Goal: Information Seeking & Learning: Learn about a topic

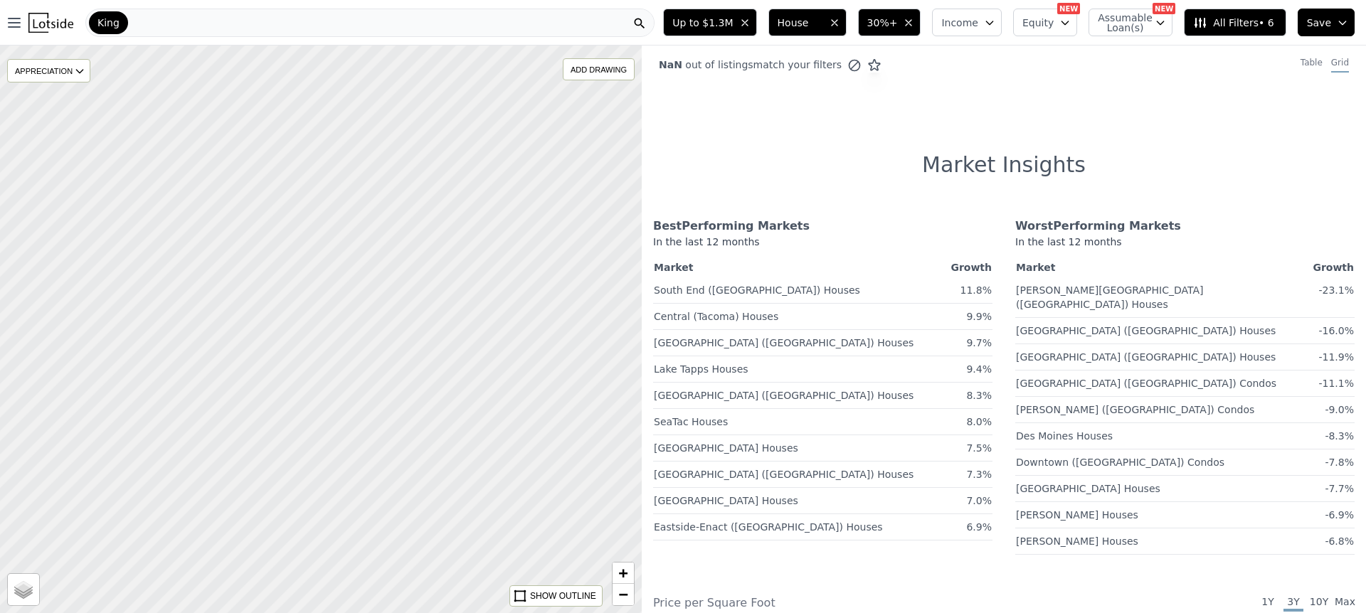
click at [225, 32] on div "King" at bounding box center [369, 23] width 569 height 28
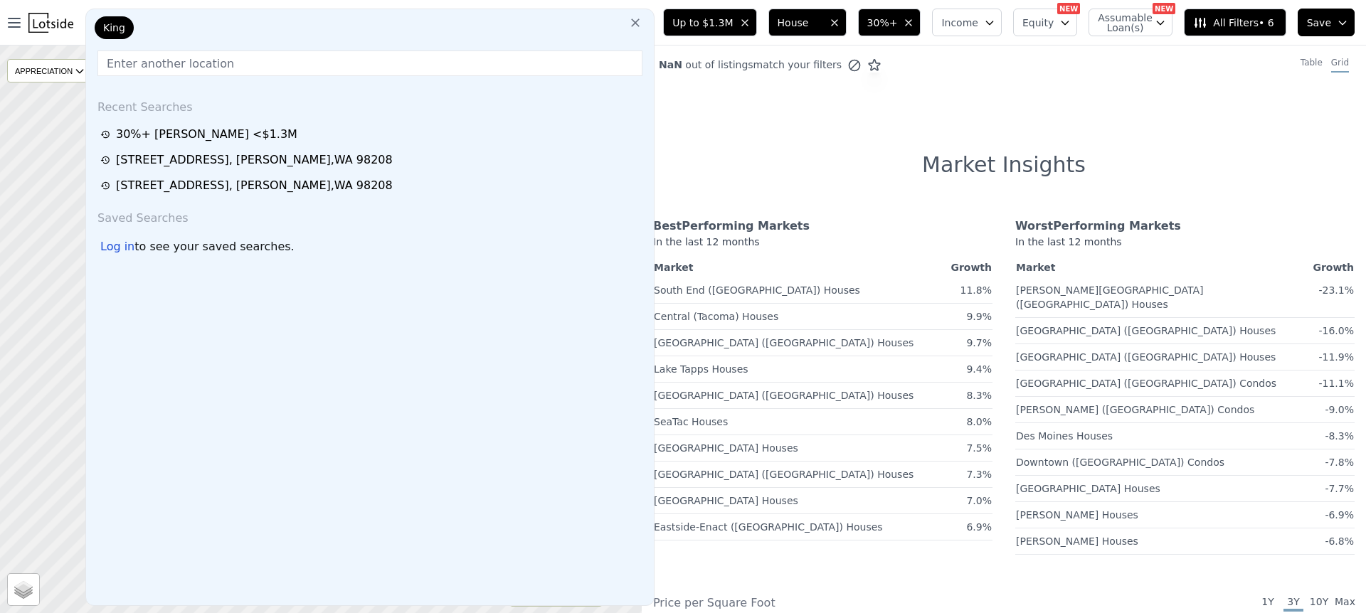
click at [648, 25] on button at bounding box center [635, 22] width 26 height 28
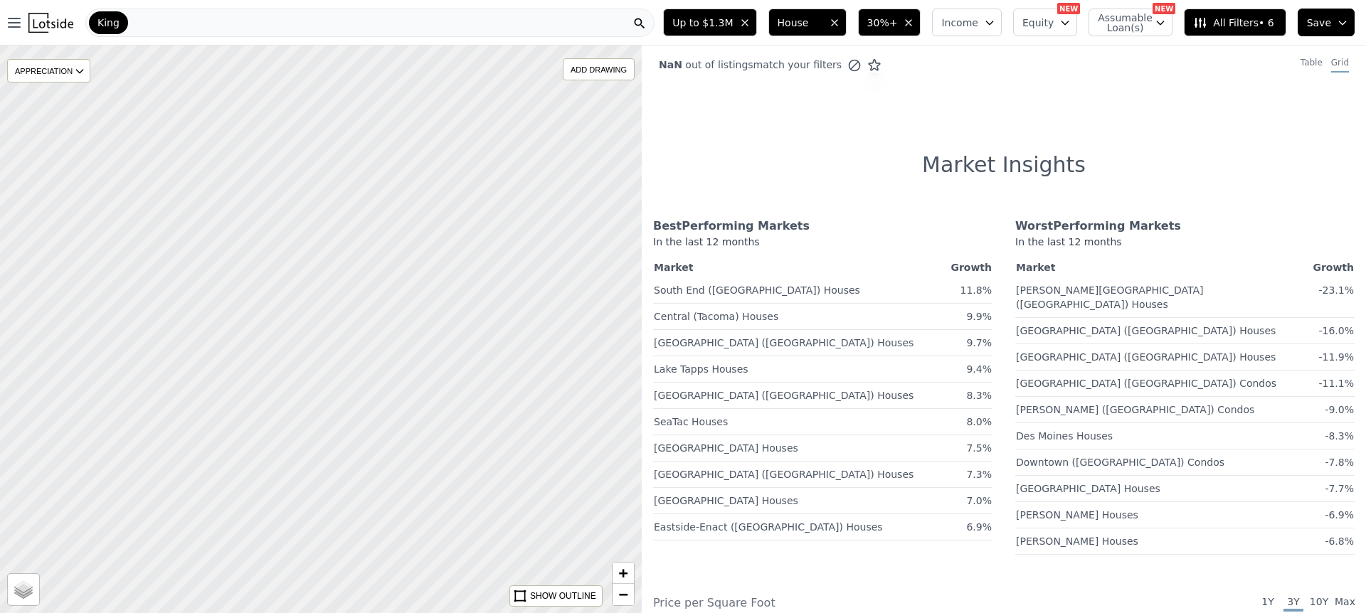
click at [196, 20] on div "King" at bounding box center [369, 23] width 569 height 28
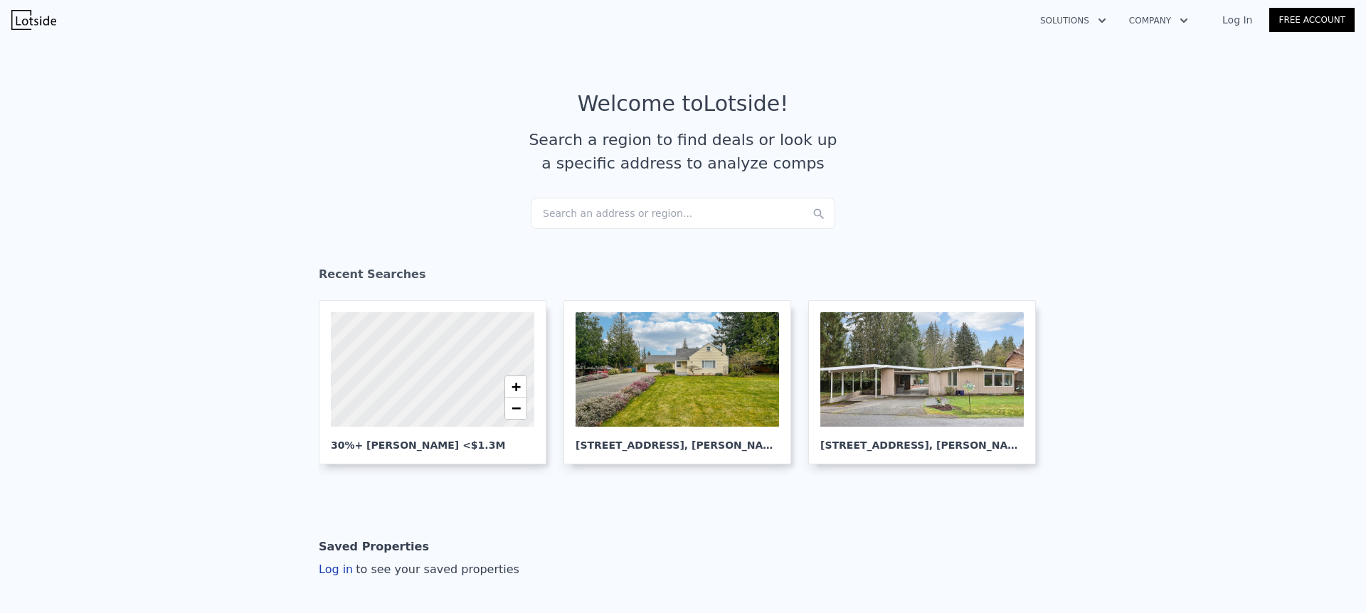
click at [671, 209] on div "Search an address or region..." at bounding box center [683, 213] width 304 height 31
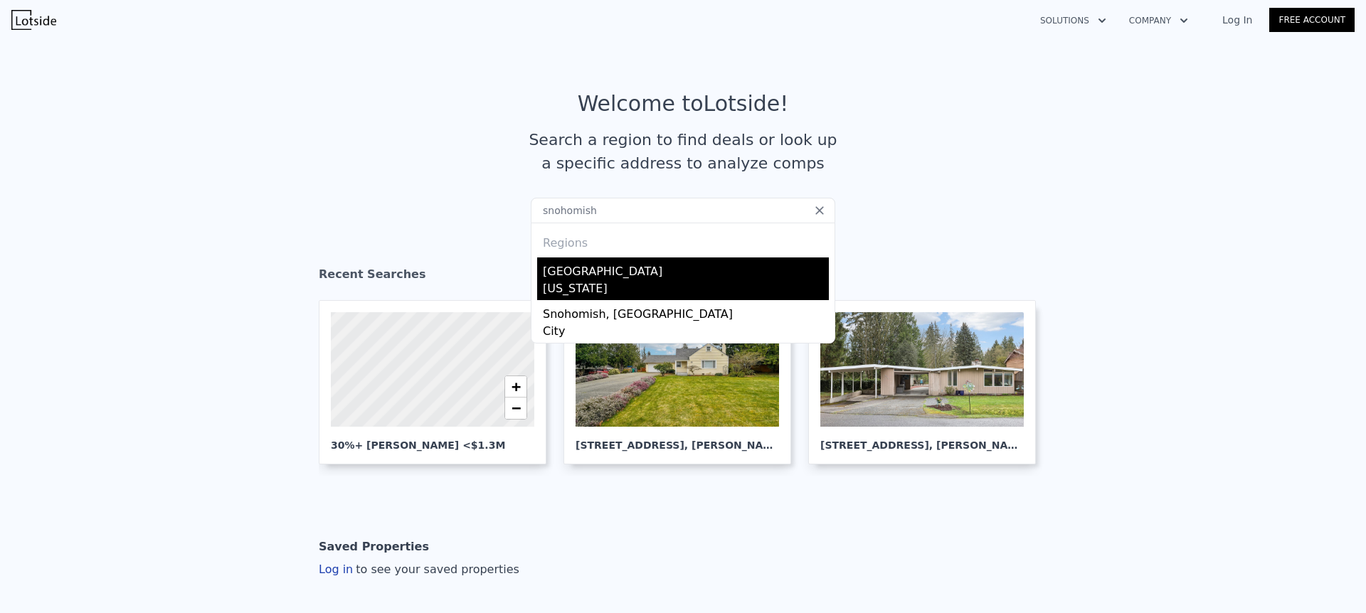
type input "snohomish"
click at [581, 282] on div "[US_STATE]" at bounding box center [686, 290] width 286 height 20
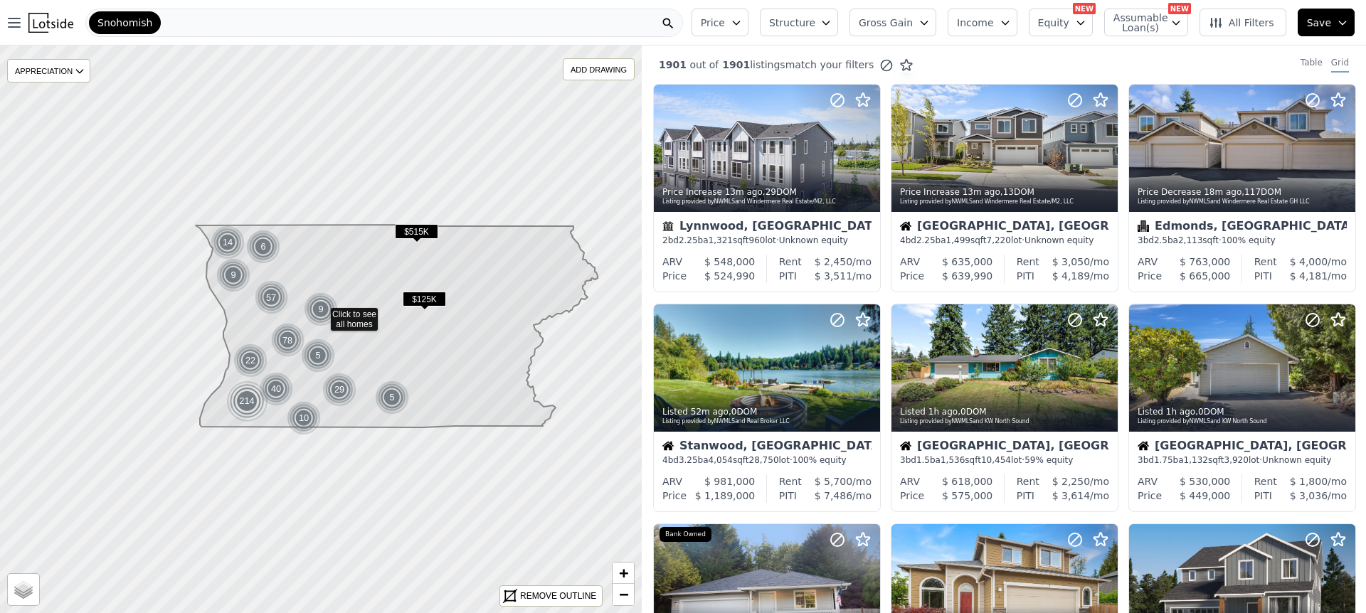
click at [724, 28] on span "Price" at bounding box center [713, 23] width 24 height 14
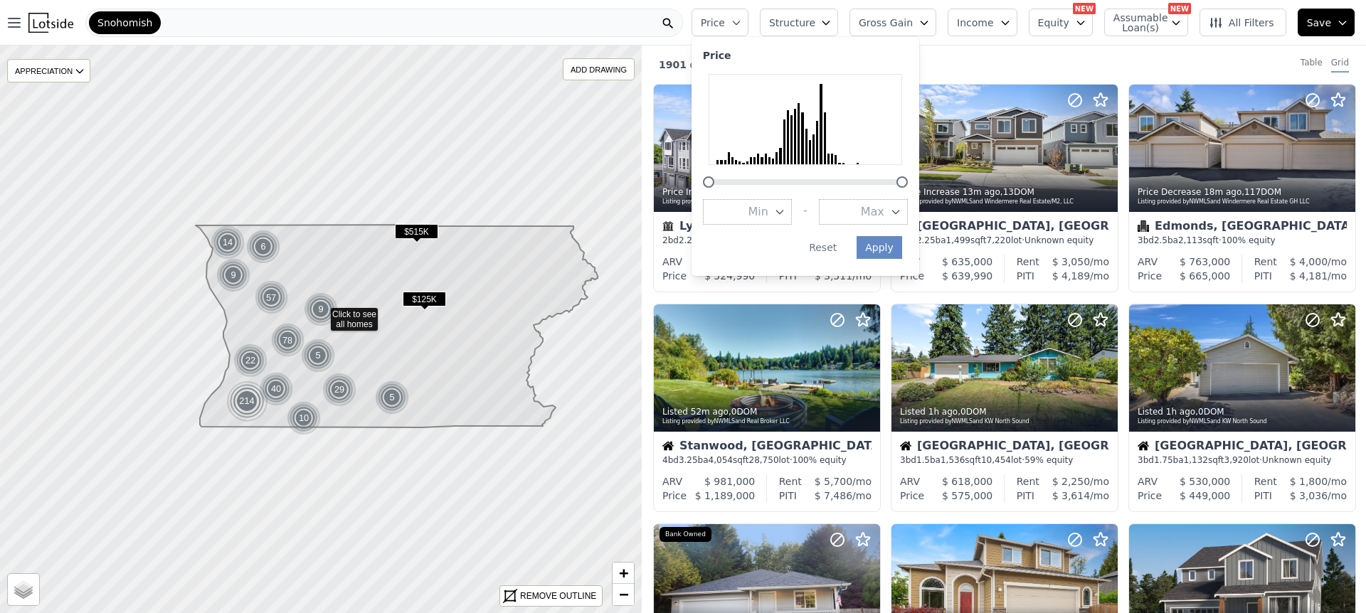
click at [853, 209] on button "Max" at bounding box center [863, 212] width 89 height 26
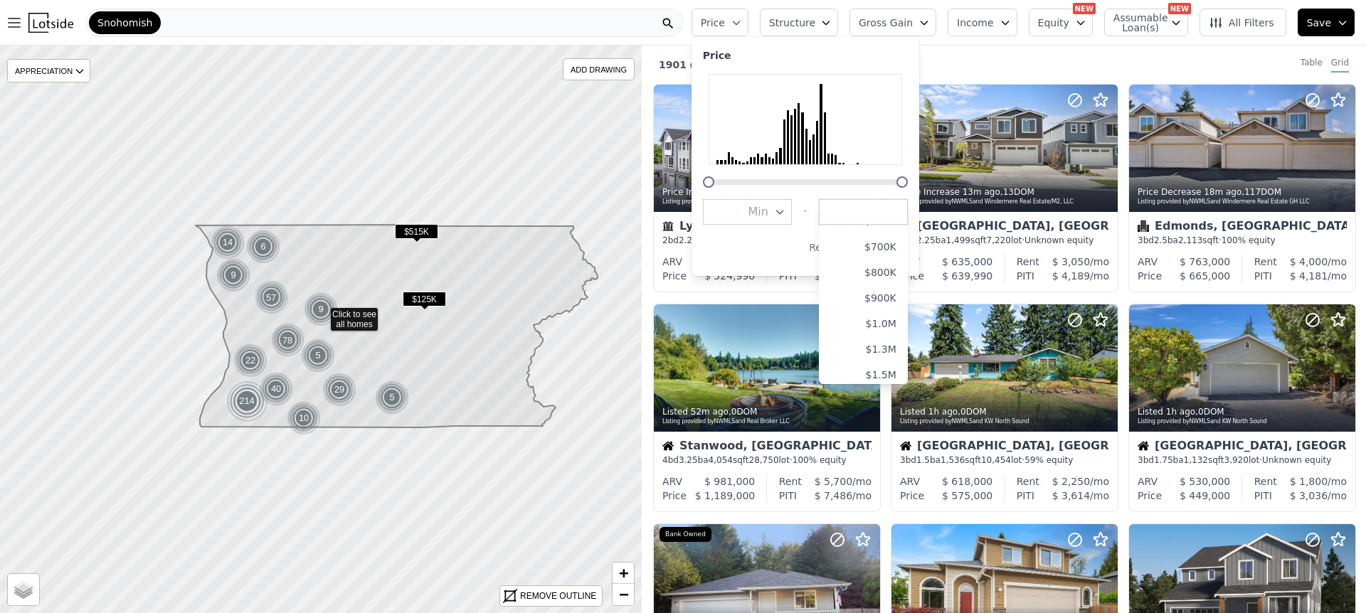
scroll to position [185, 0]
click at [881, 313] on button "$1.0M" at bounding box center [863, 309] width 89 height 26
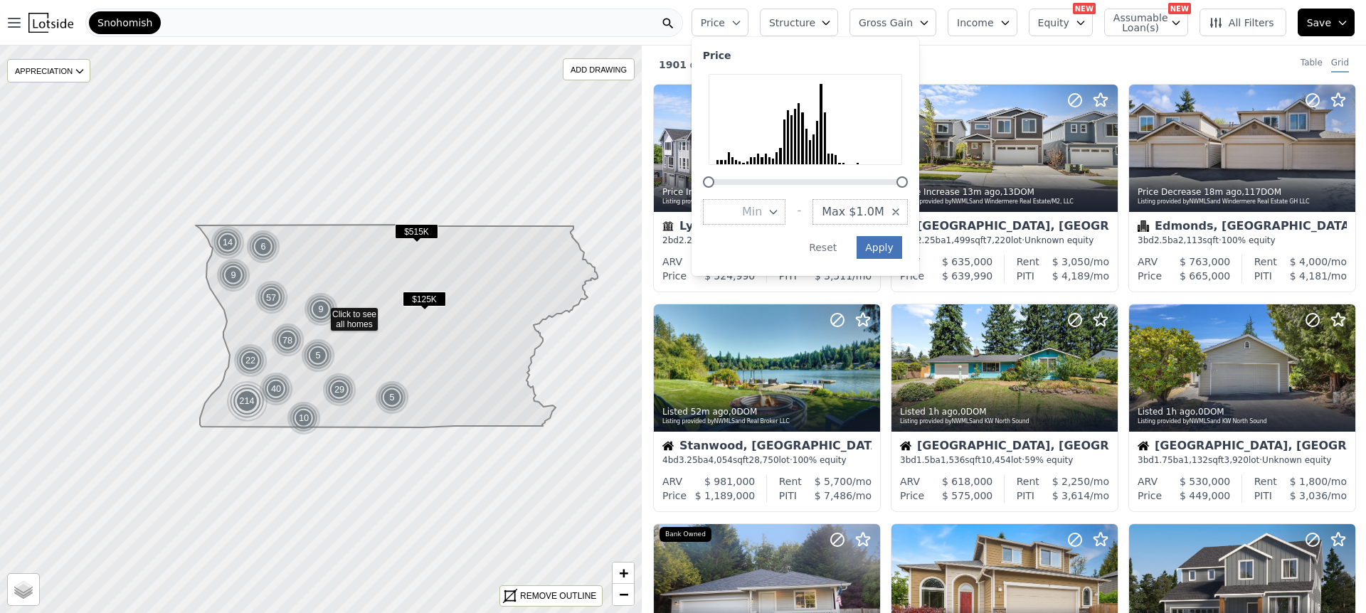
click at [887, 252] on div "Price Increase 13m ago , 29 DOM Listing provided by NWMLS and Windermere Real E…" at bounding box center [1004, 523] width 724 height 879
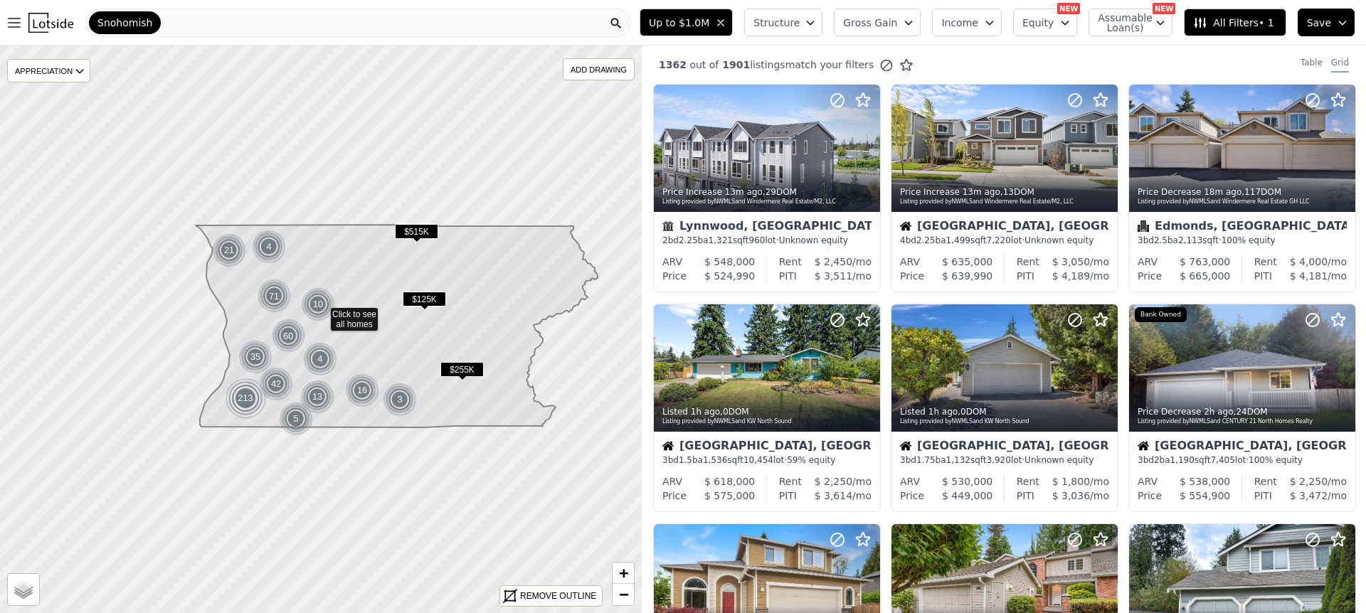
click at [797, 28] on span "Structure" at bounding box center [776, 23] width 46 height 14
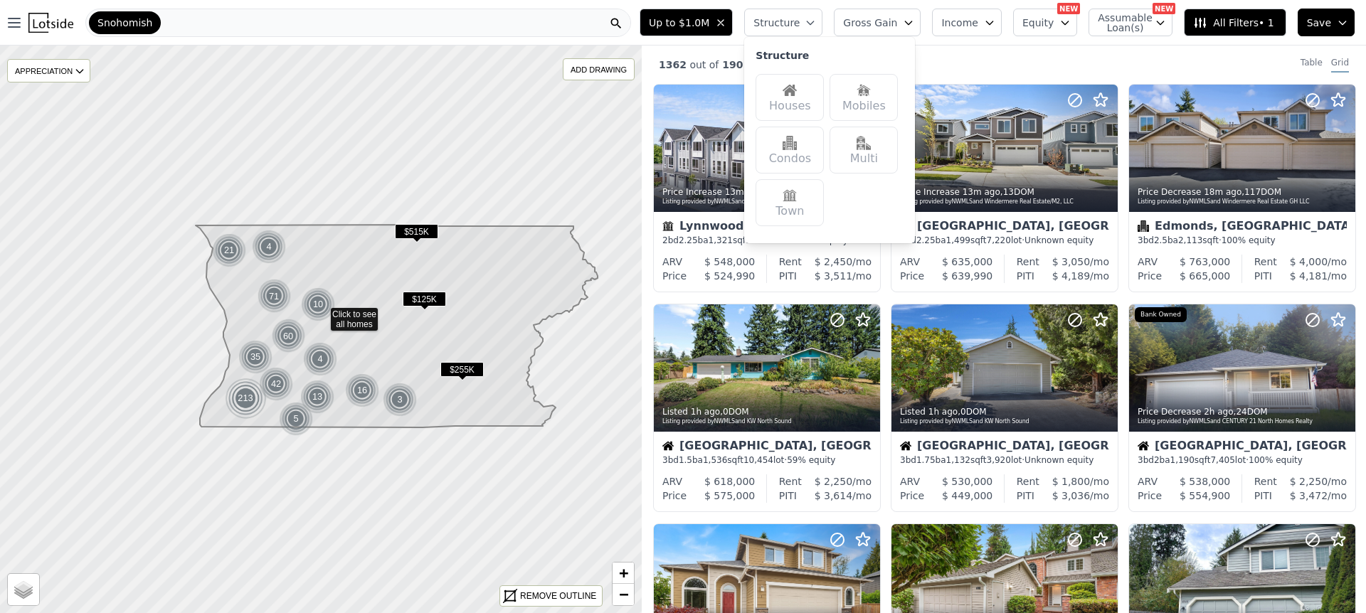
click at [802, 98] on div "Houses" at bounding box center [789, 97] width 68 height 47
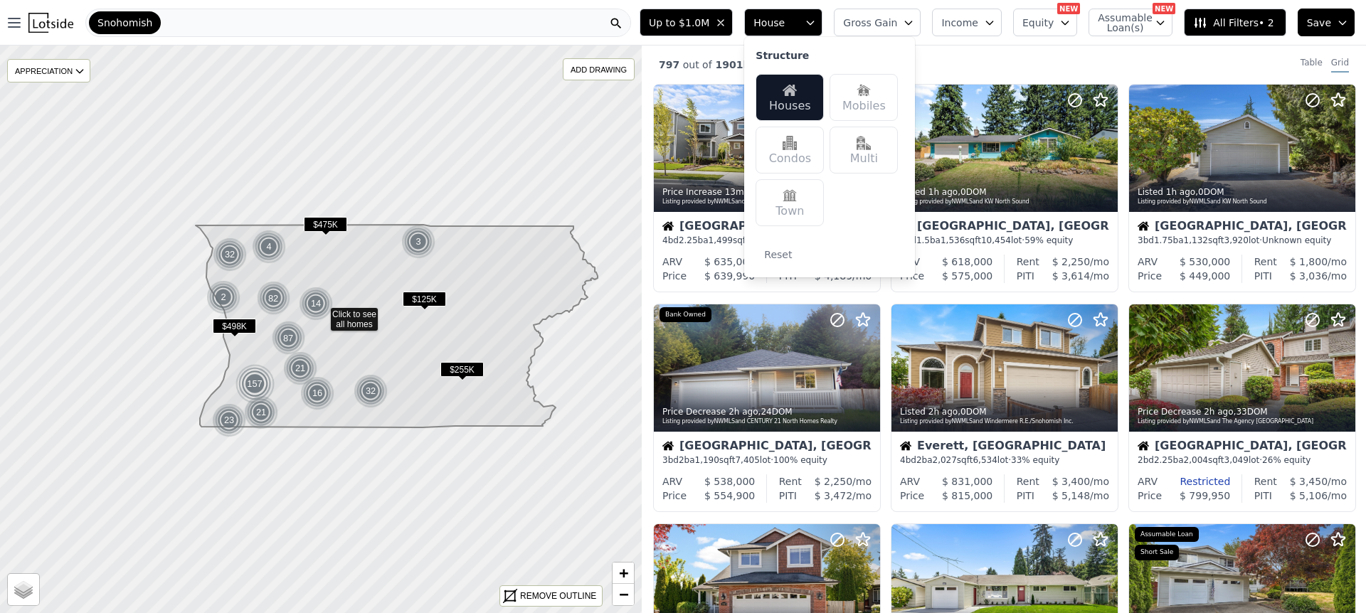
click at [1216, 65] on div "797 out of 1901 listings match your filters Table Grid" at bounding box center [1004, 65] width 724 height 38
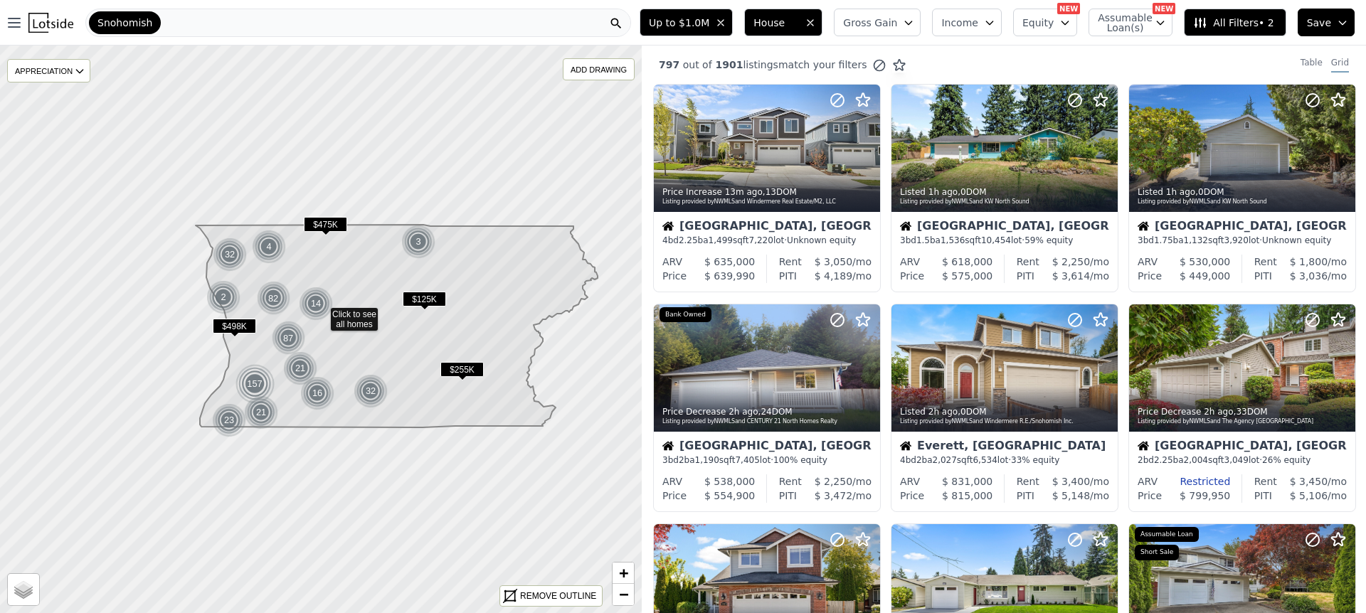
click at [1230, 20] on span "All Filters • 2" at bounding box center [1233, 23] width 80 height 14
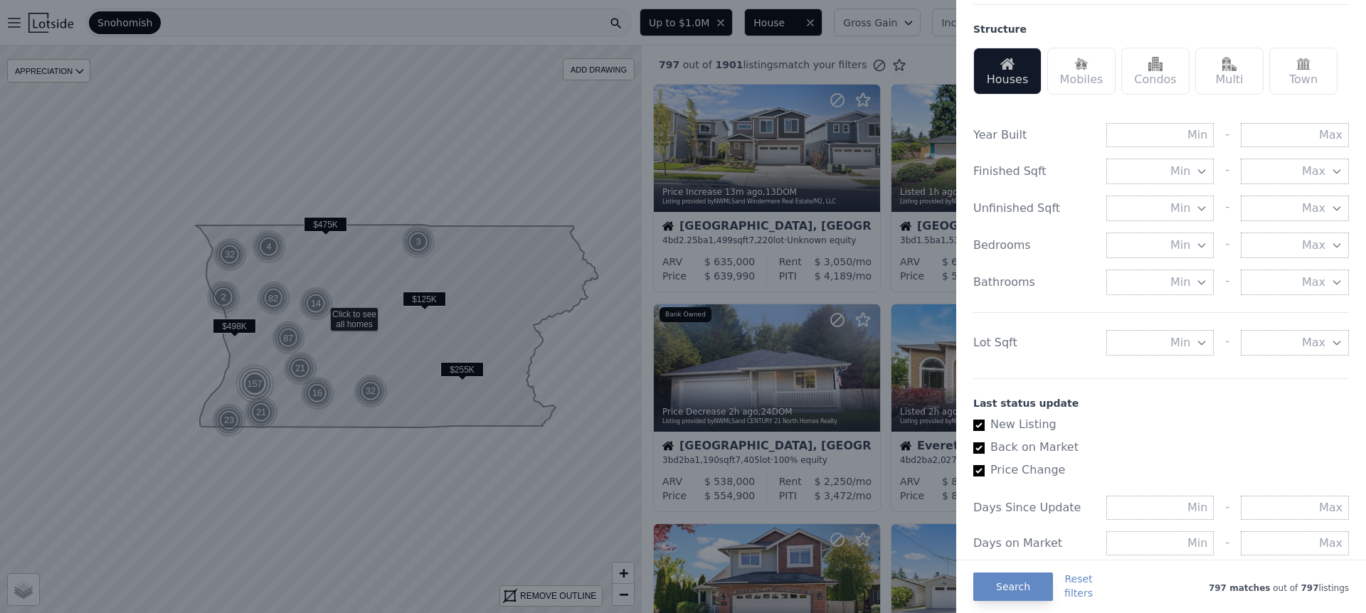
scroll to position [407, 0]
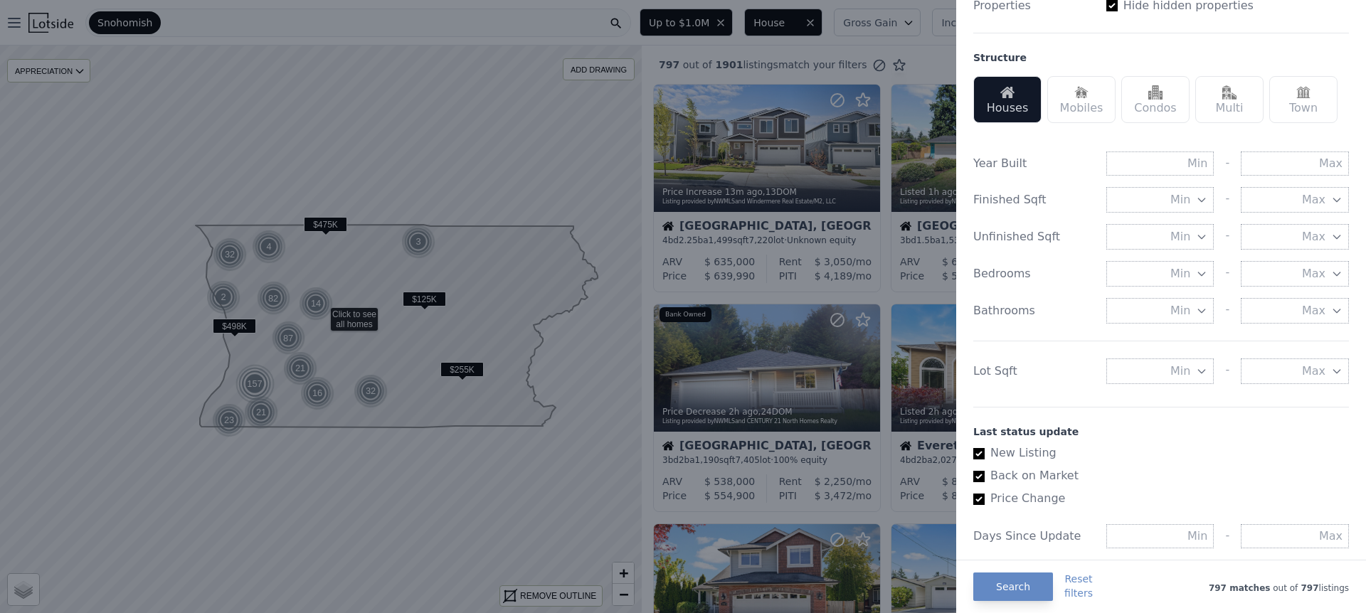
click at [1181, 353] on div "Lot Sqft Min - Max" at bounding box center [1161, 362] width 376 height 43
click at [1178, 381] on button "Min" at bounding box center [1160, 371] width 108 height 26
click at [1164, 378] on input "number" at bounding box center [1160, 371] width 108 height 26
type input "9000"
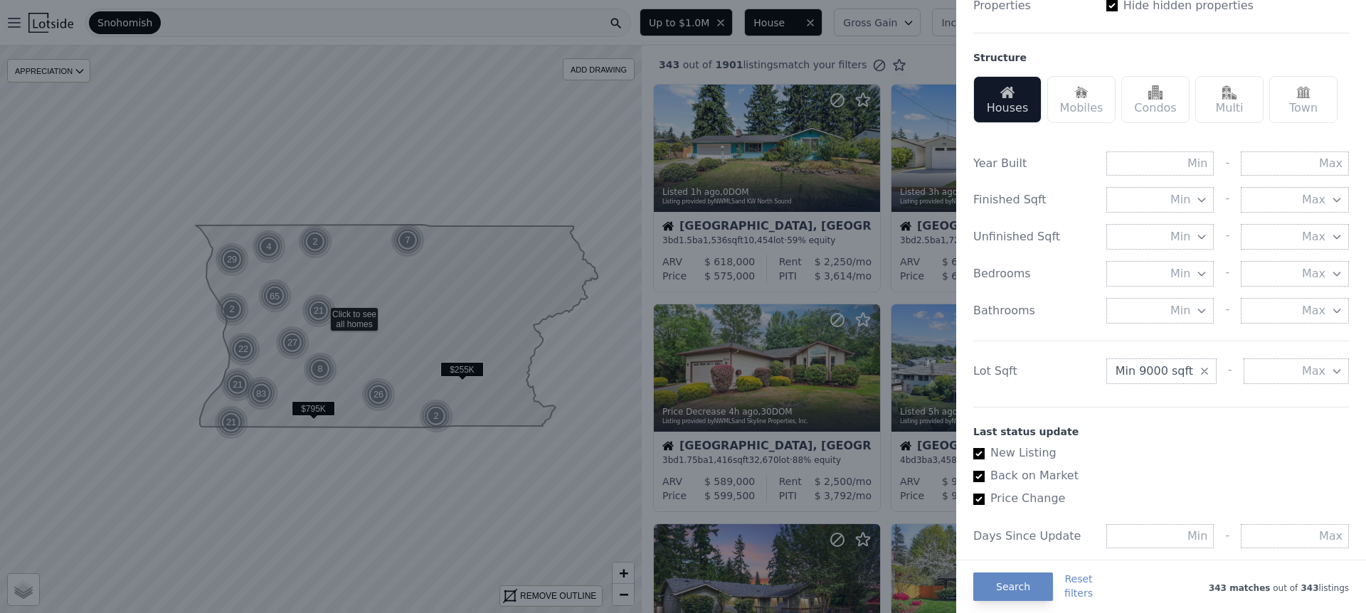
click at [1161, 371] on span "Min 9000 sqft" at bounding box center [1154, 371] width 78 height 17
click at [1161, 371] on input "number" at bounding box center [1160, 371] width 108 height 26
type input "7000"
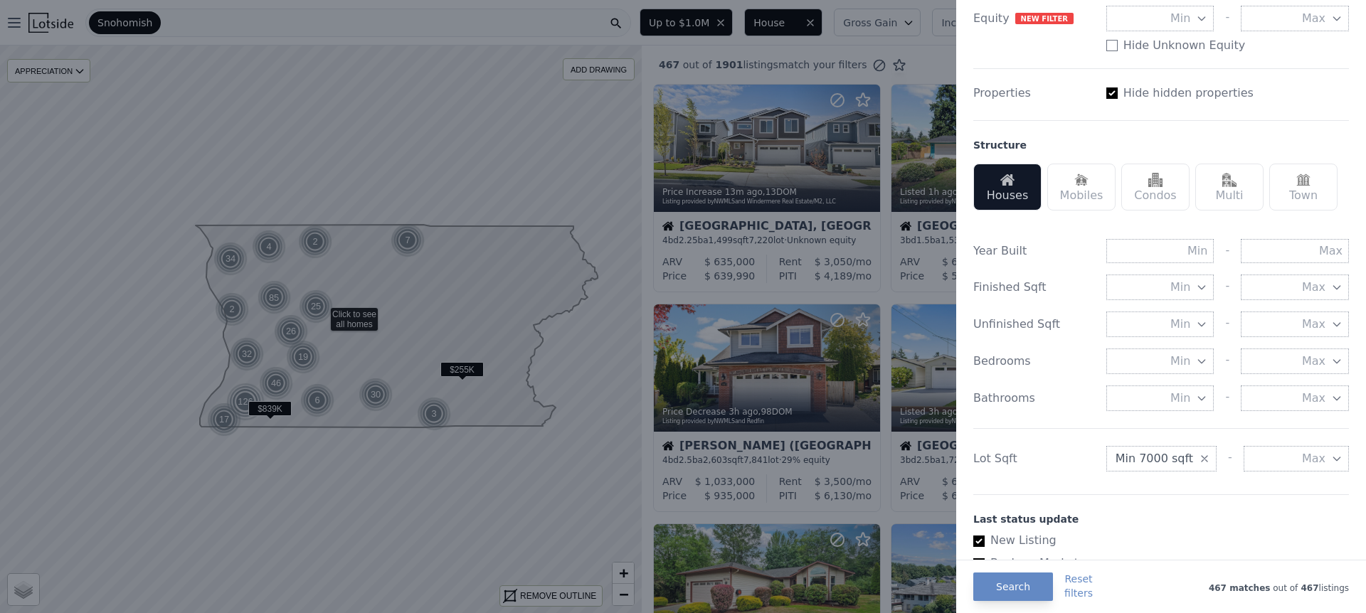
scroll to position [317, 0]
click at [1333, 251] on input "text" at bounding box center [1294, 253] width 108 height 24
type input "1980"
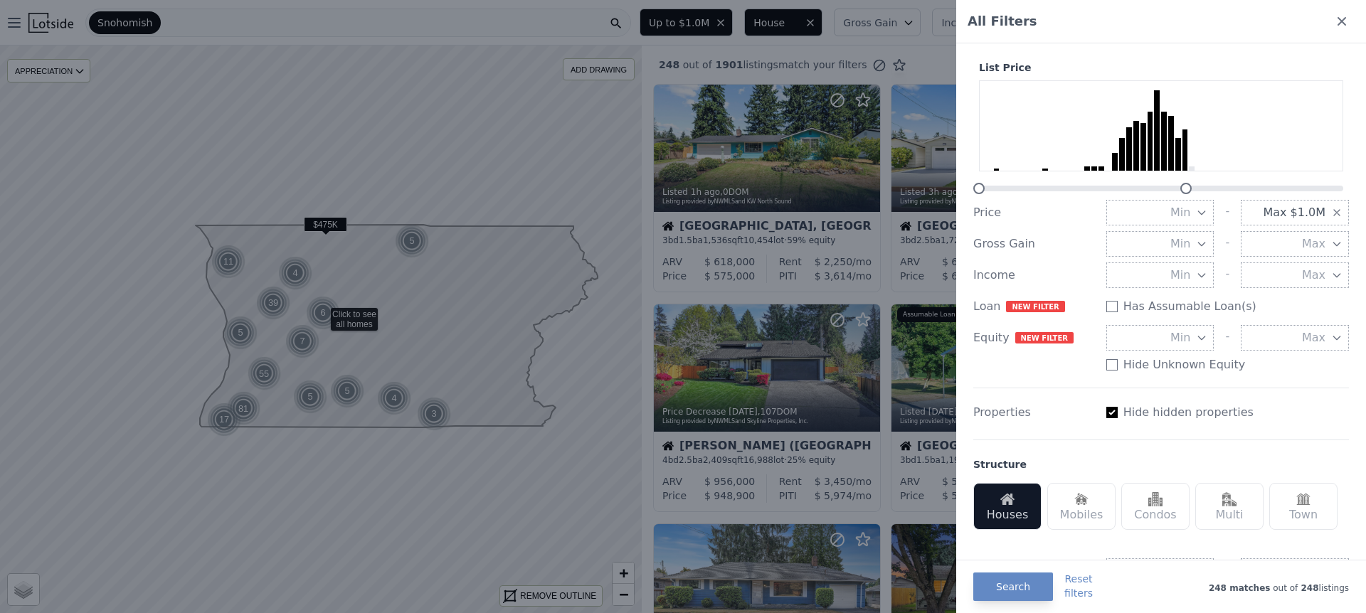
click at [649, 300] on div at bounding box center [683, 306] width 1366 height 613
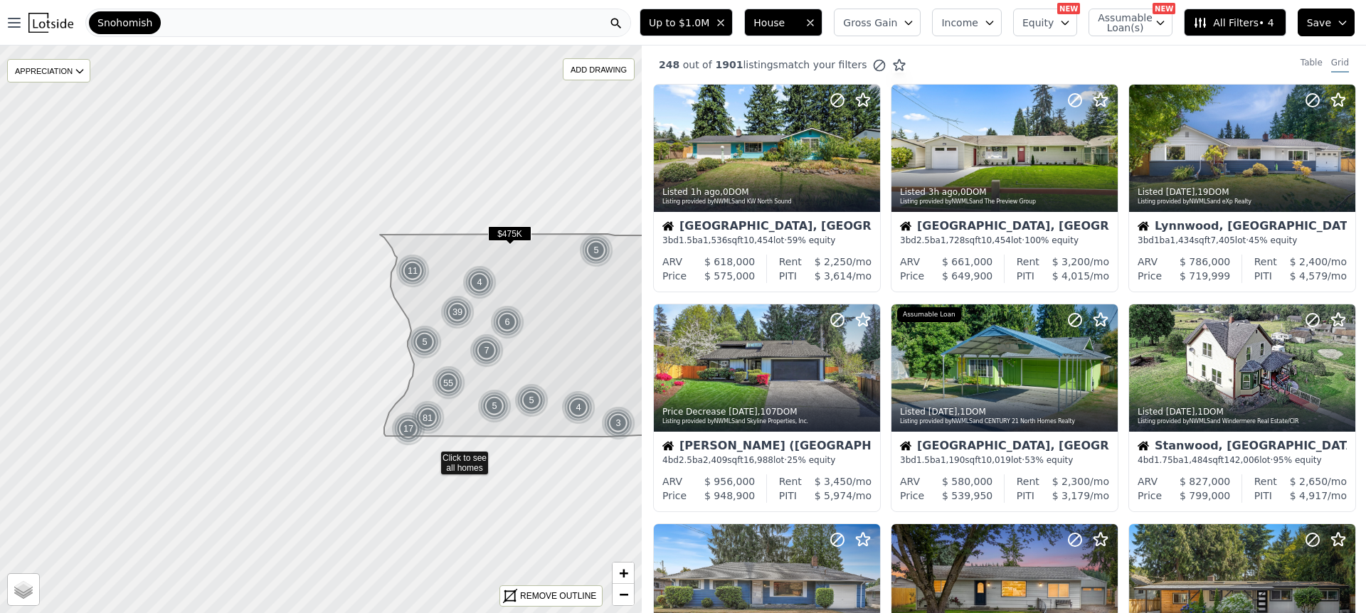
drag, startPoint x: 246, startPoint y: 448, endPoint x: 465, endPoint y: 454, distance: 219.2
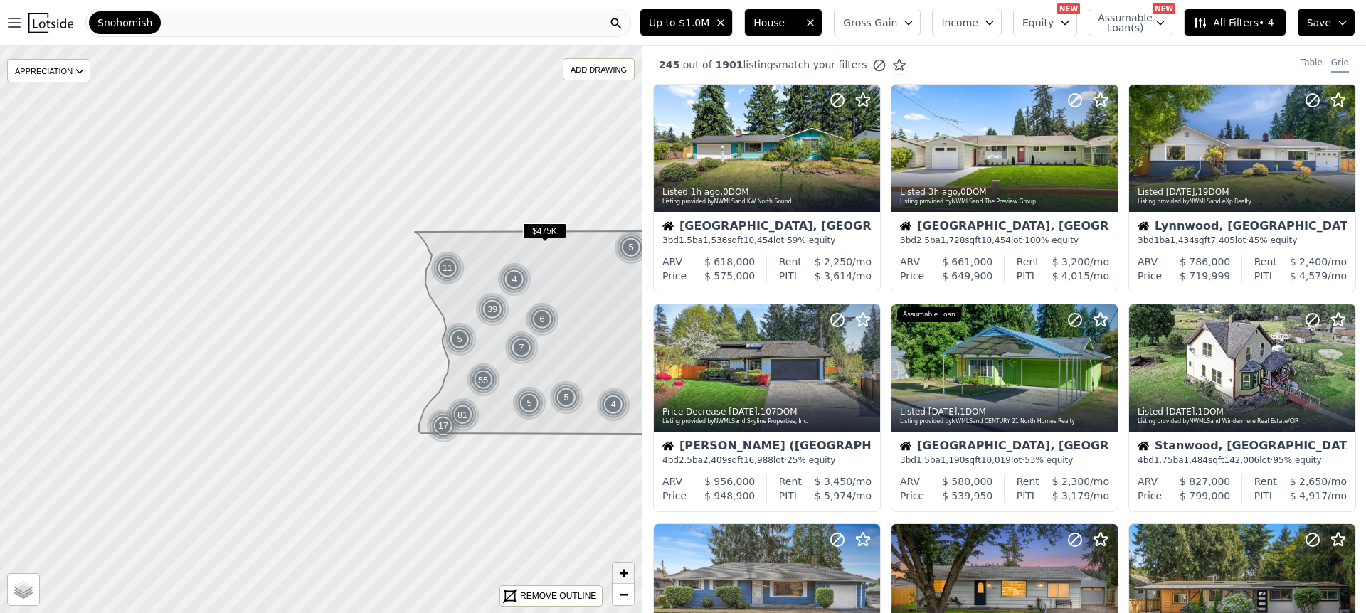
click at [622, 573] on span "+" at bounding box center [623, 573] width 9 height 18
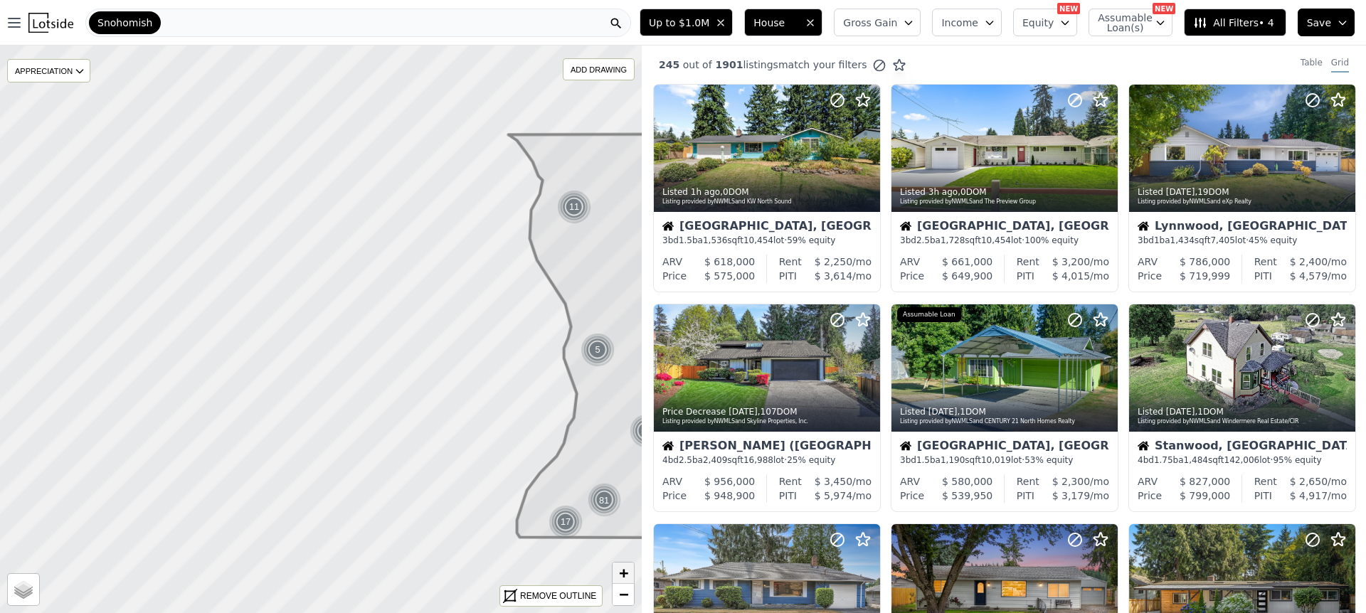
click at [622, 573] on span "+" at bounding box center [623, 573] width 9 height 18
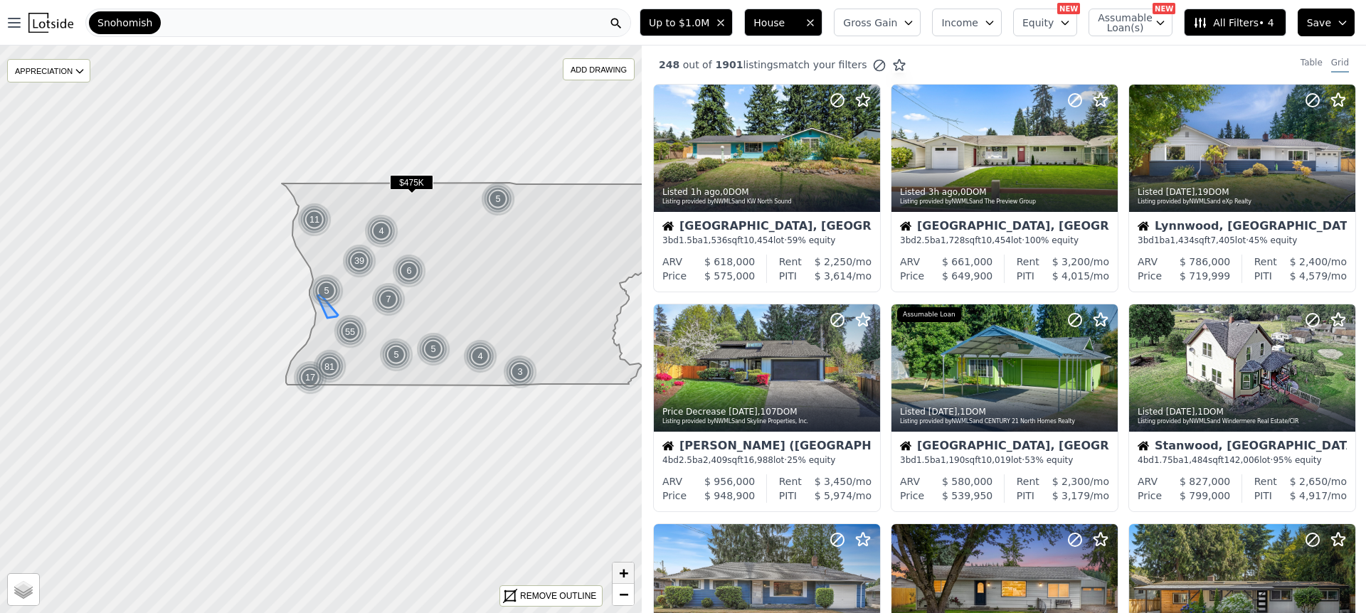
click at [615, 565] on link "+" at bounding box center [622, 573] width 21 height 21
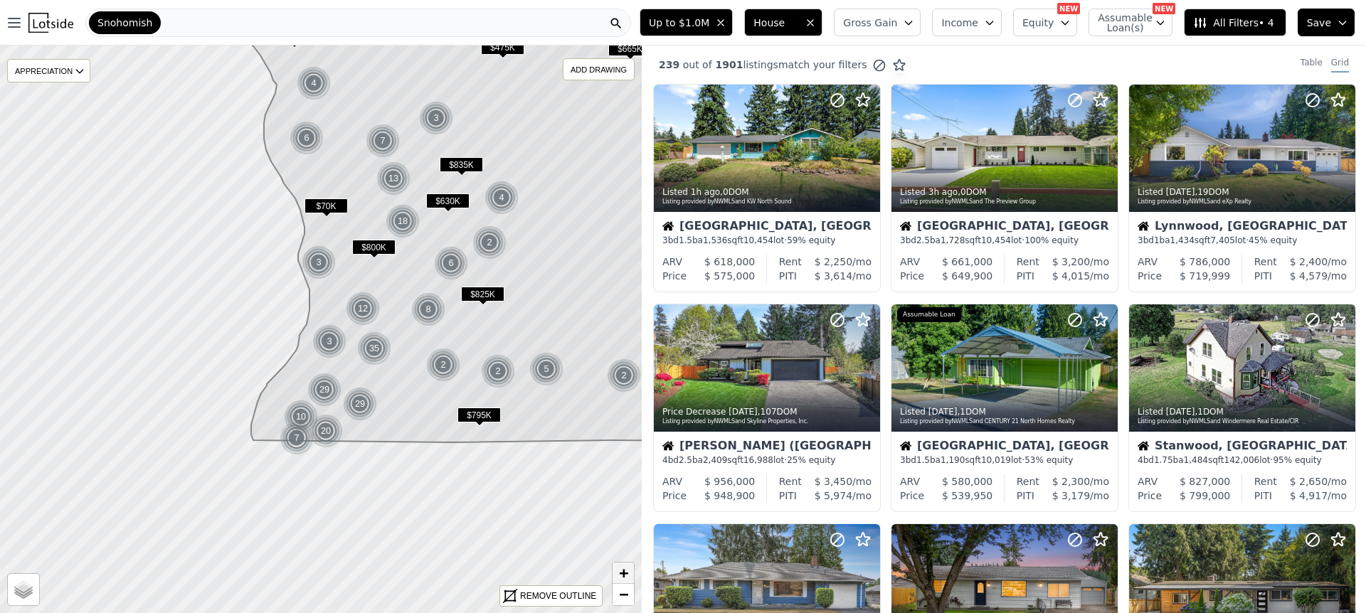
click at [622, 575] on span "+" at bounding box center [623, 573] width 9 height 18
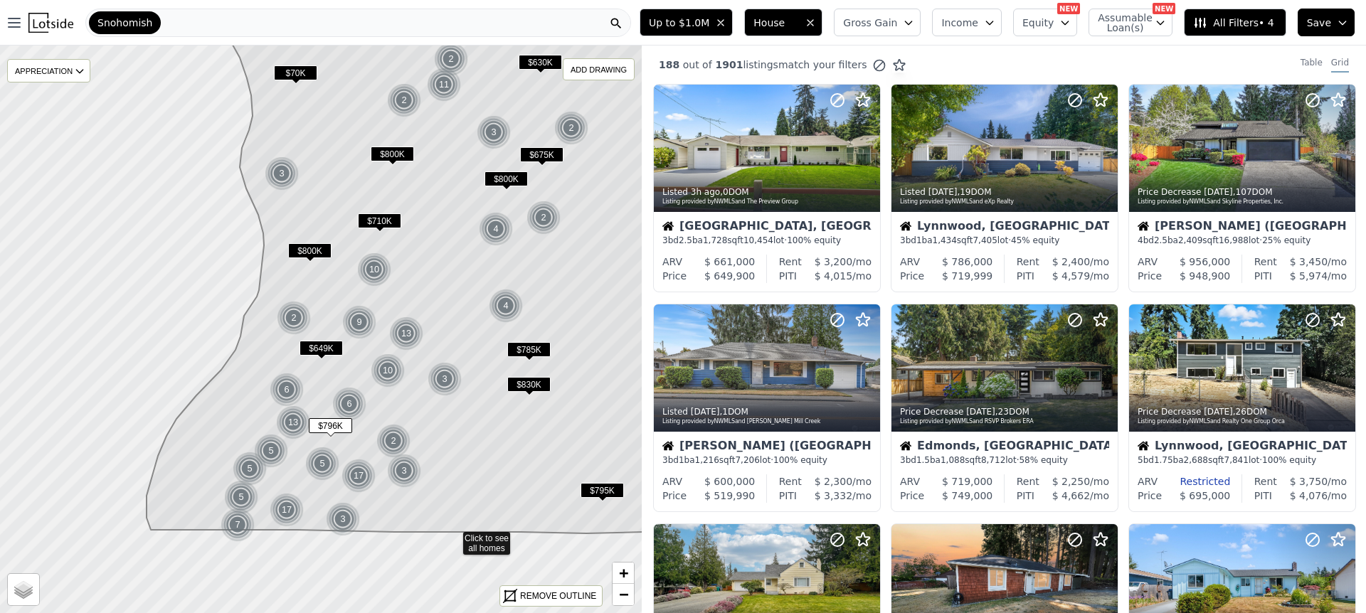
drag, startPoint x: 487, startPoint y: 559, endPoint x: 452, endPoint y: 537, distance: 41.8
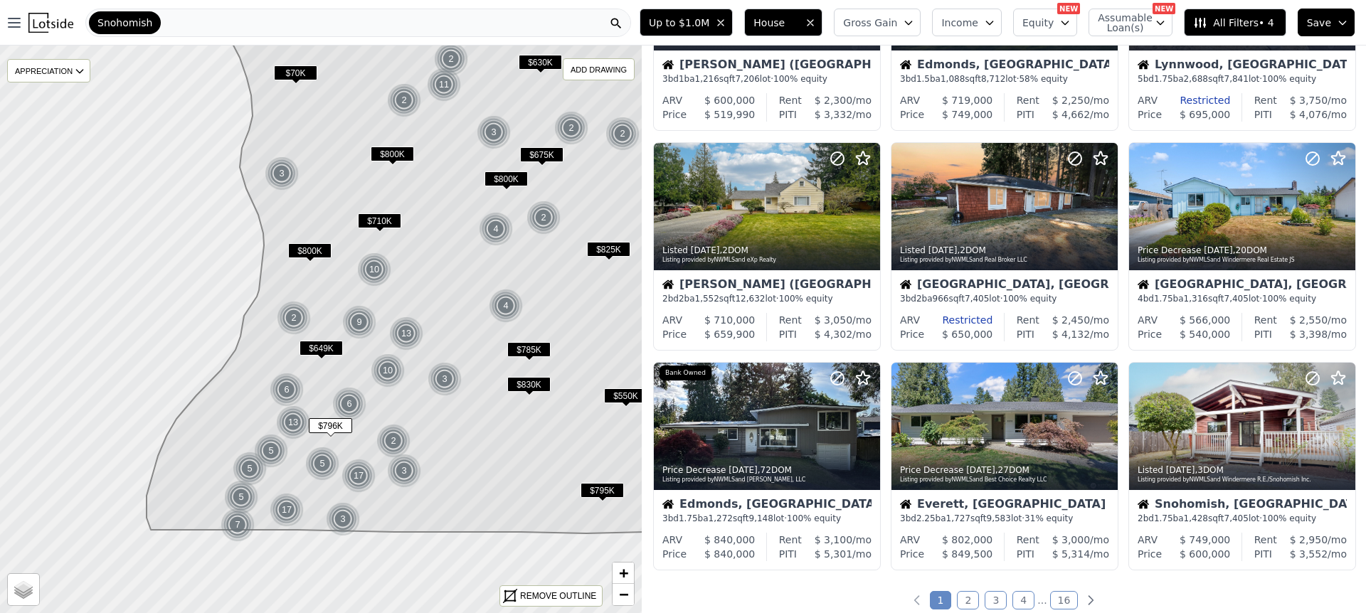
scroll to position [382, 0]
click at [868, 201] on icon at bounding box center [869, 206] width 6 height 14
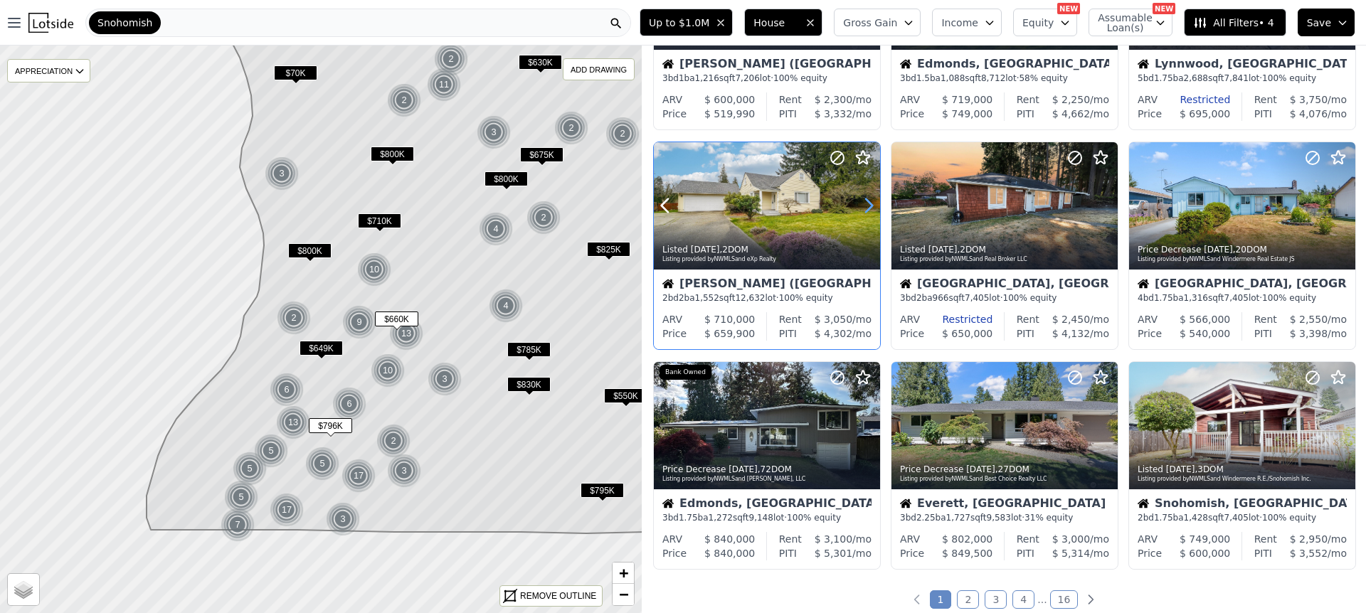
click at [868, 201] on icon at bounding box center [869, 206] width 6 height 14
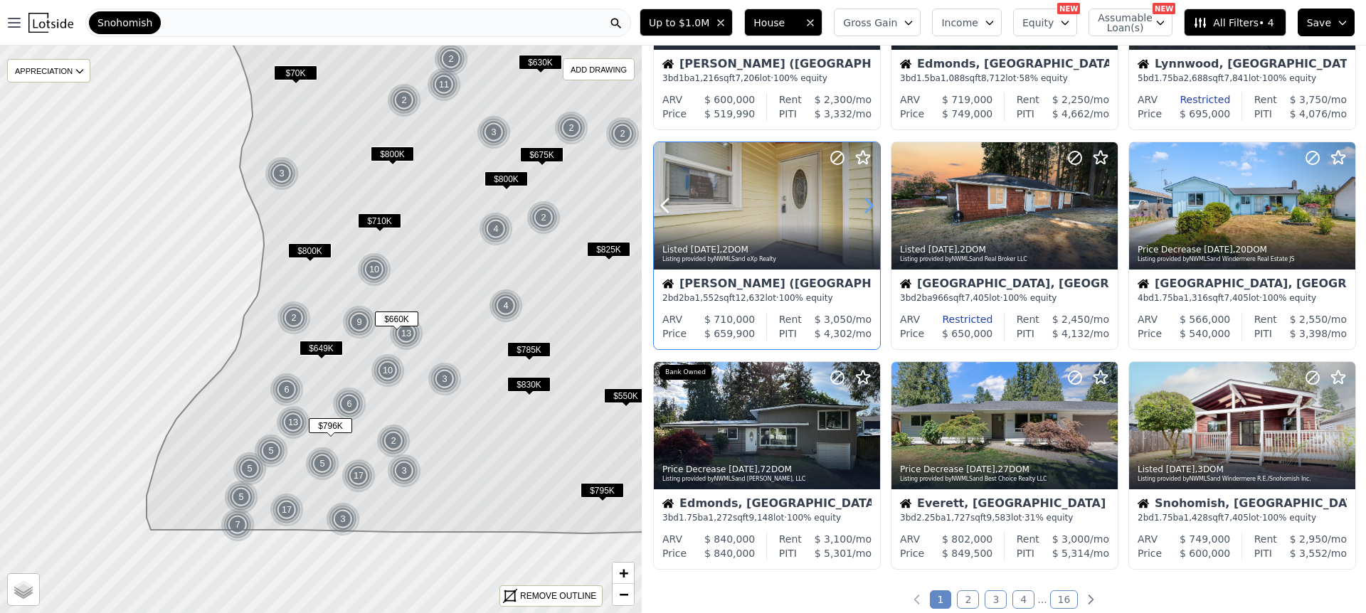
click at [868, 201] on icon at bounding box center [869, 206] width 6 height 14
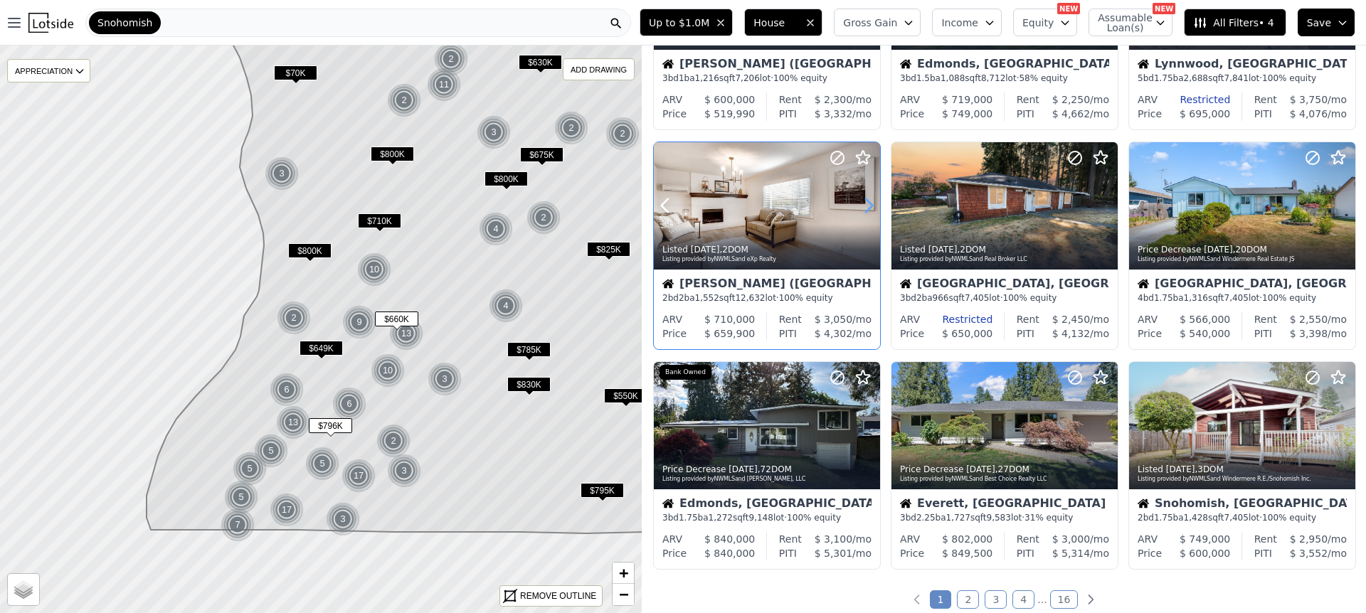
click at [868, 201] on icon at bounding box center [869, 206] width 6 height 14
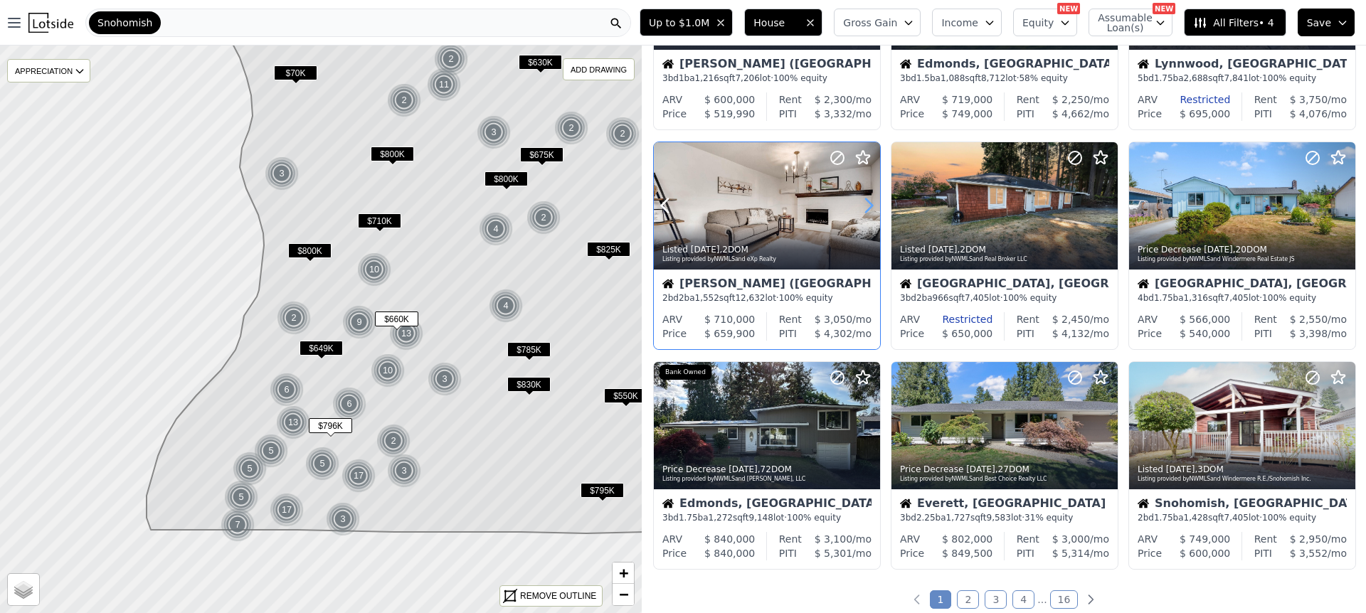
click at [868, 201] on icon at bounding box center [869, 206] width 6 height 14
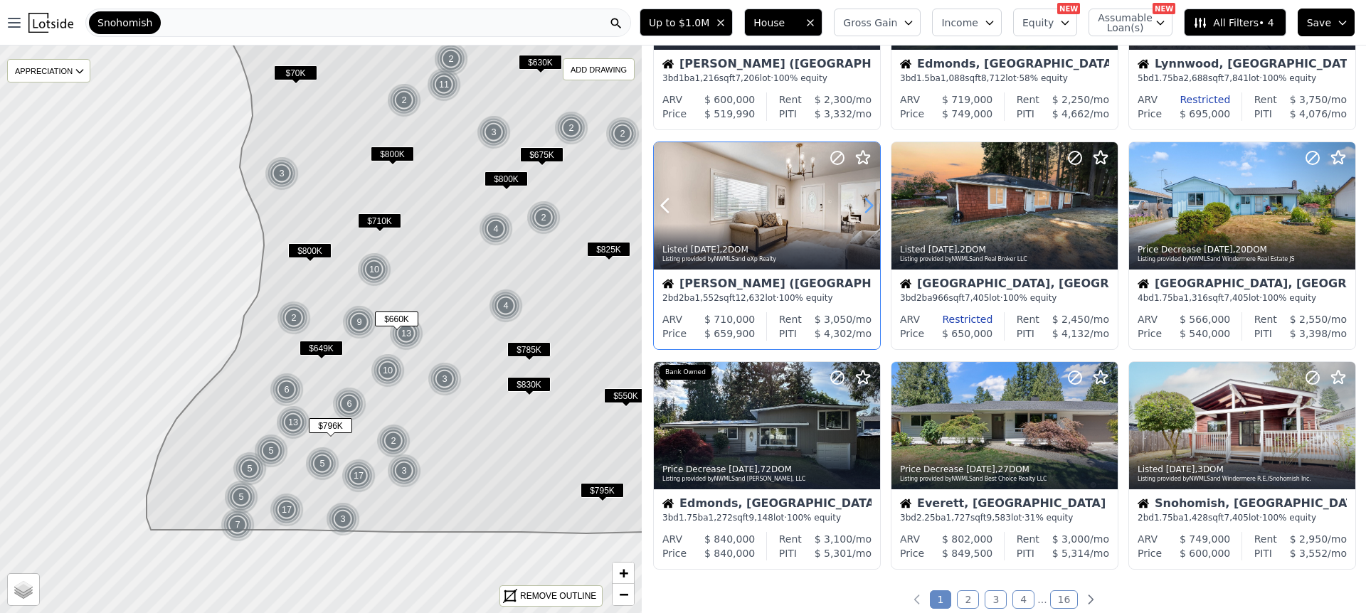
click at [868, 201] on icon at bounding box center [869, 206] width 6 height 14
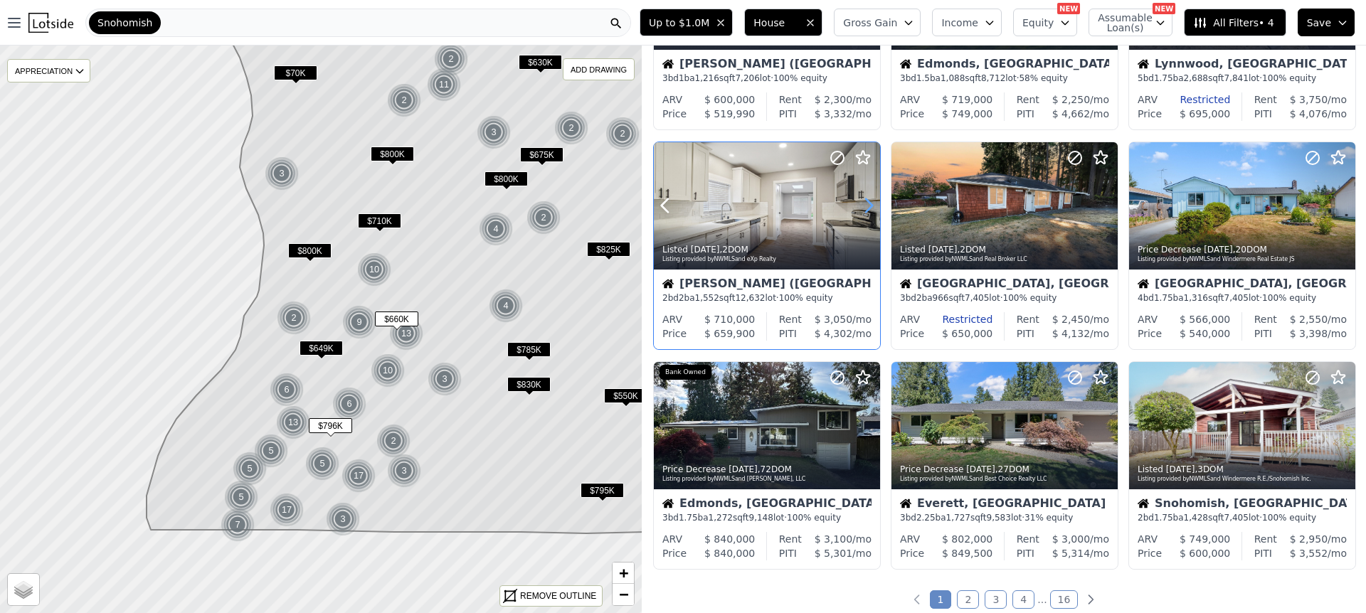
click at [868, 201] on icon at bounding box center [869, 206] width 6 height 14
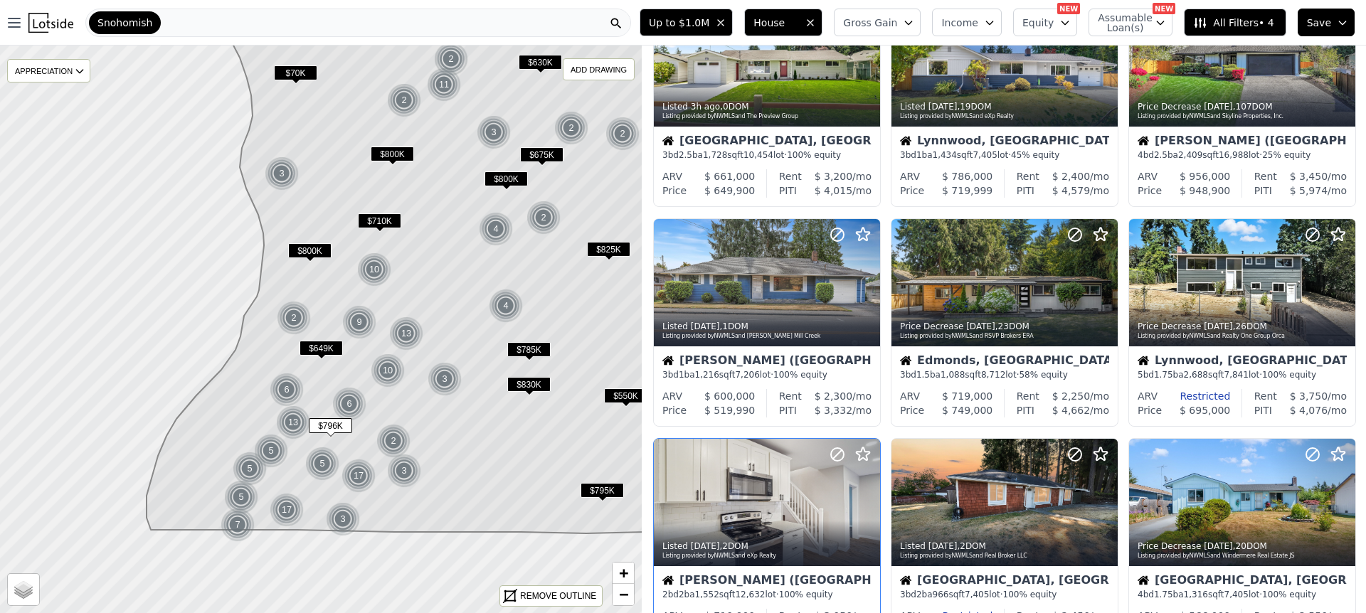
scroll to position [0, 0]
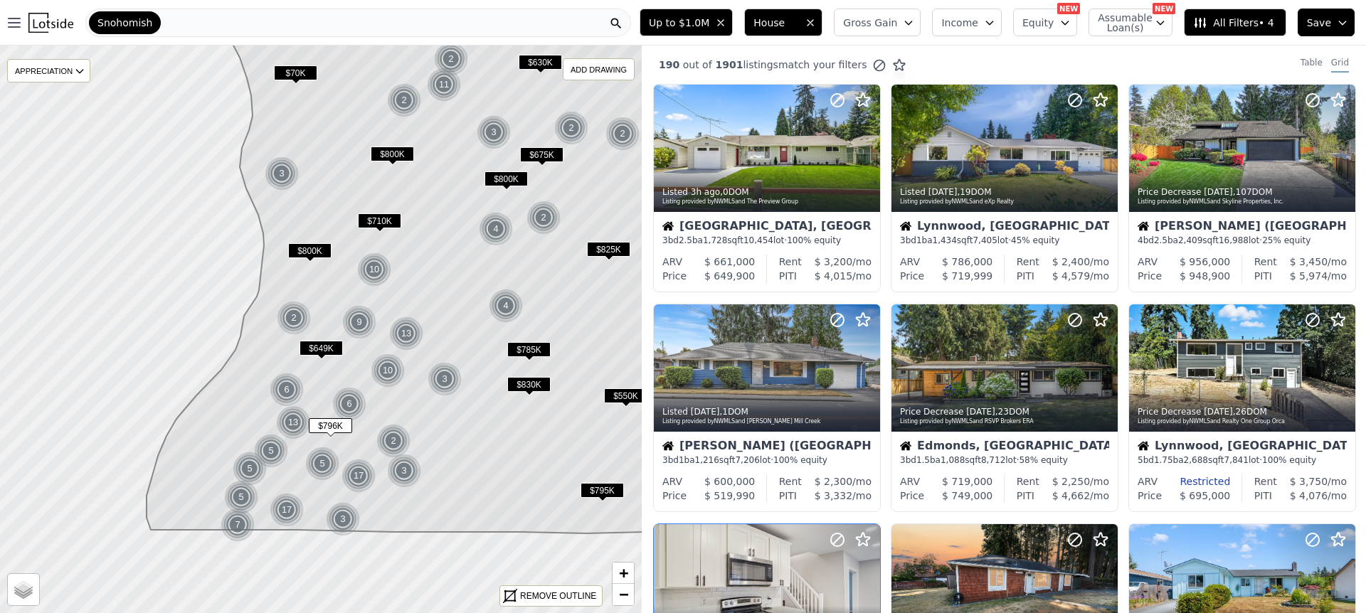
drag, startPoint x: 1015, startPoint y: 56, endPoint x: 1282, endPoint y: 46, distance: 267.6
click at [1015, 55] on div "190 out of 1901 listings match your filters Table Grid" at bounding box center [1004, 65] width 724 height 38
click at [1256, 27] on span "All Filters • 4" at bounding box center [1233, 23] width 80 height 14
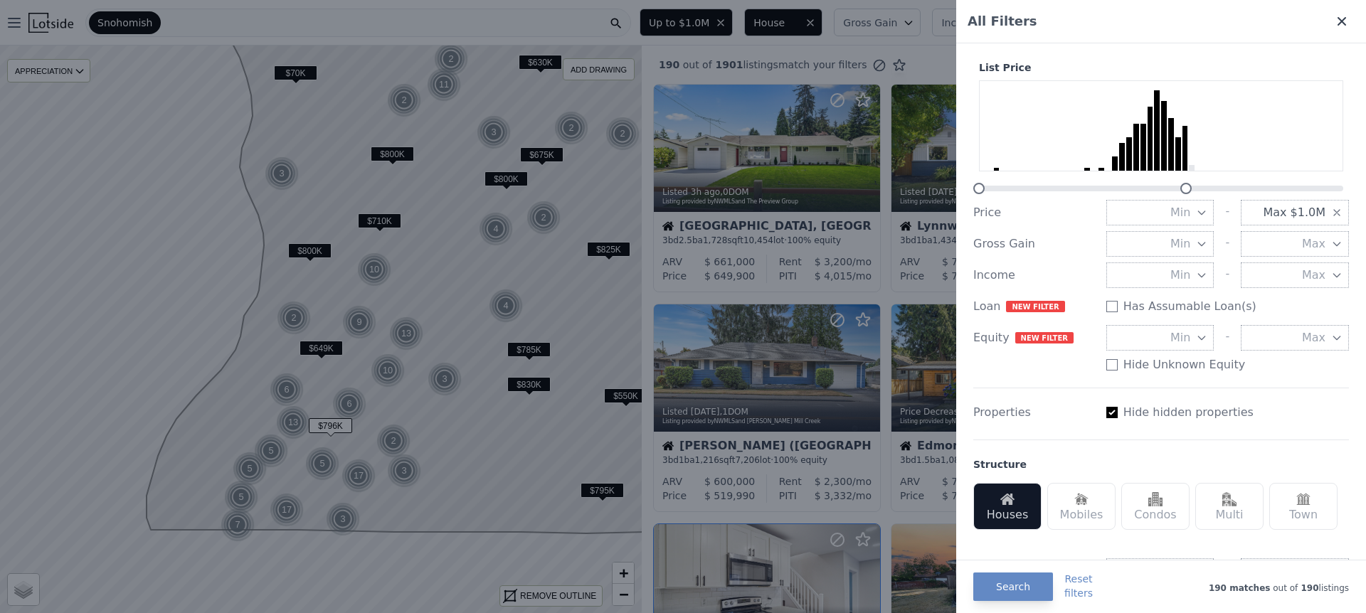
click at [1344, 18] on icon at bounding box center [1341, 21] width 9 height 9
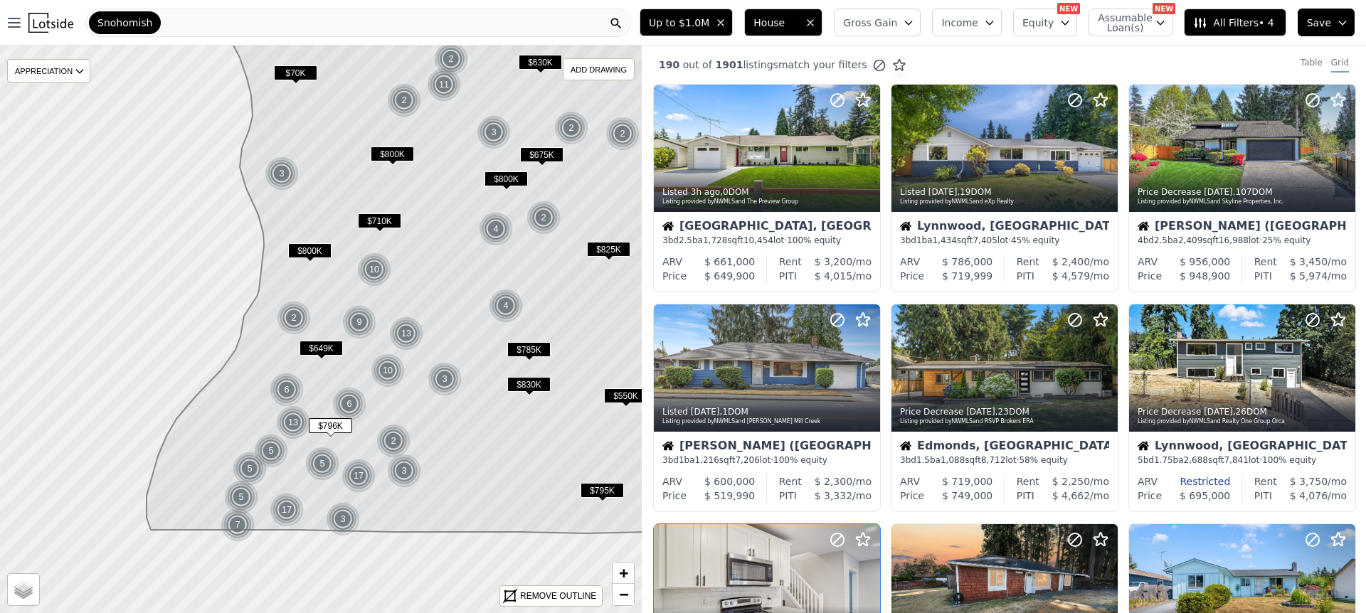
click at [1249, 22] on span "All Filters • 4" at bounding box center [1233, 23] width 80 height 14
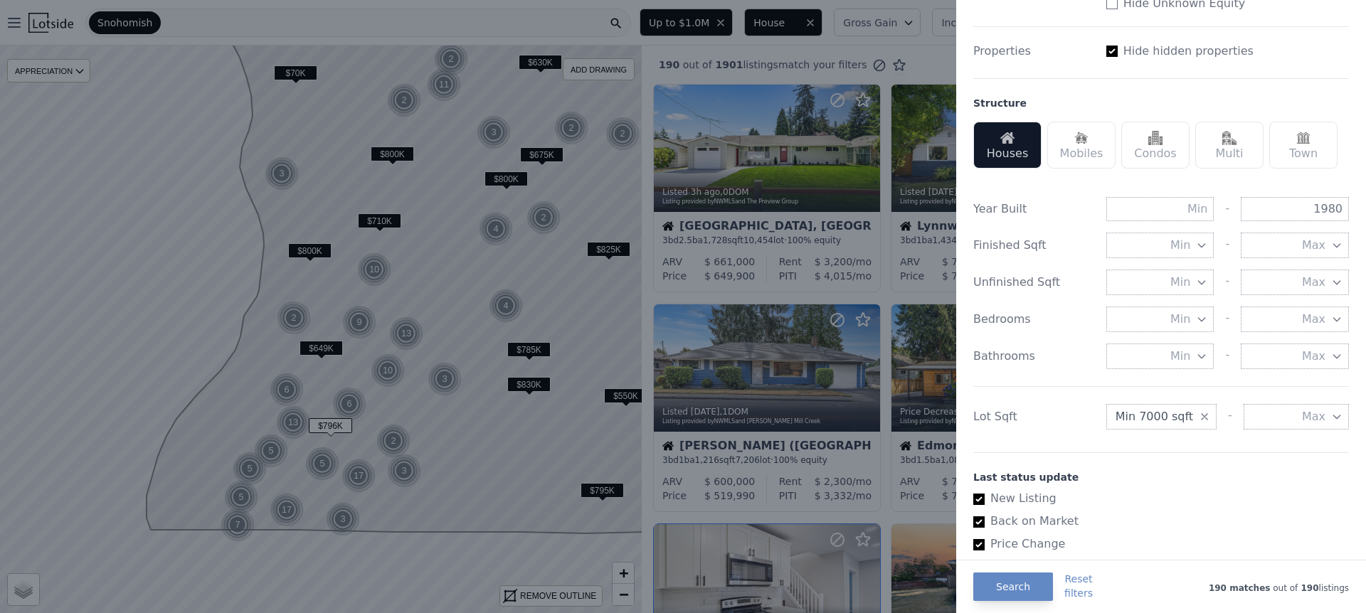
scroll to position [672, 0]
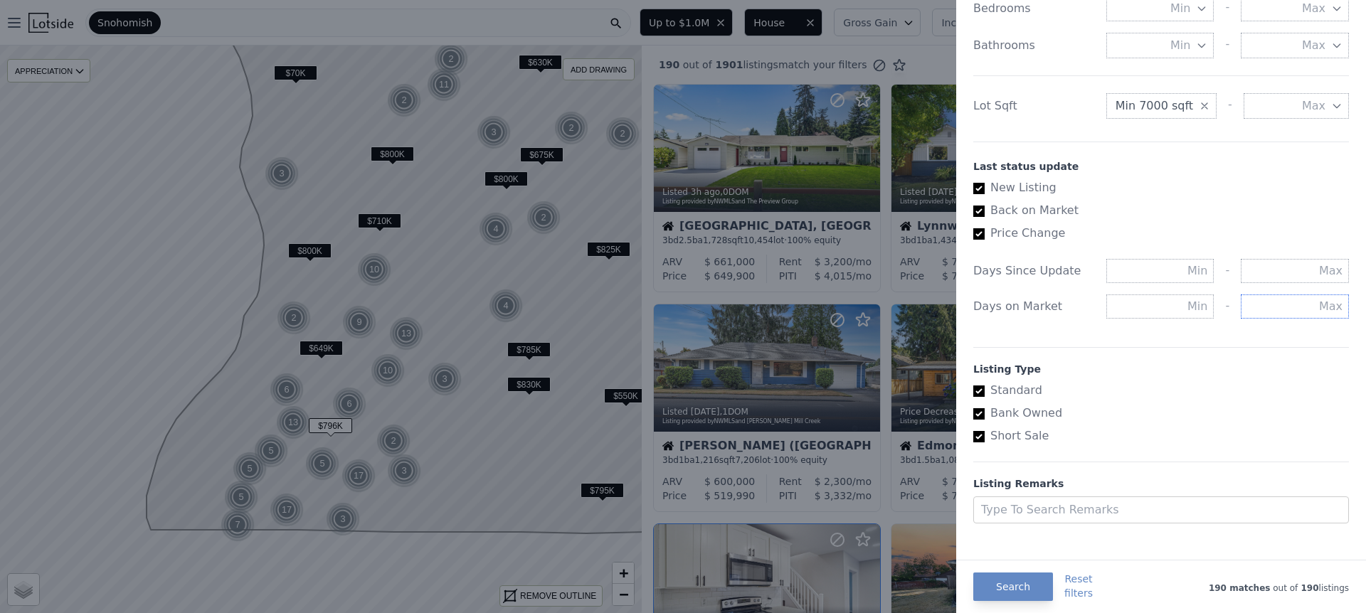
click at [1289, 303] on input "text" at bounding box center [1294, 306] width 108 height 24
type input "5"
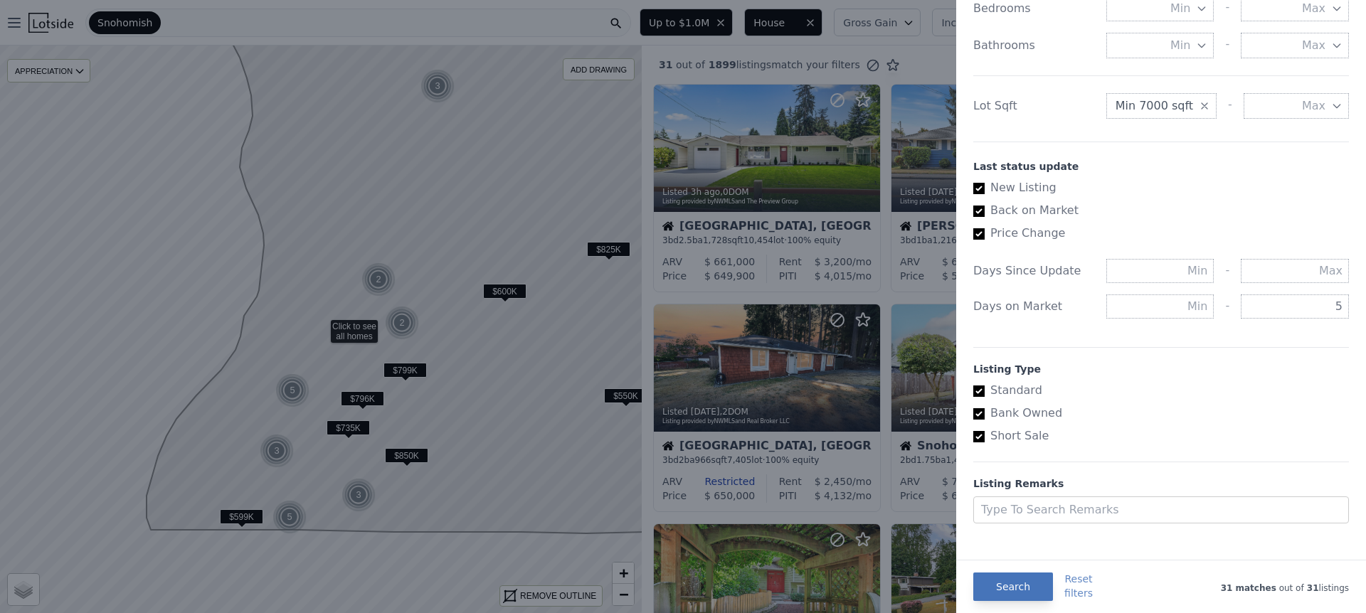
click at [1032, 590] on button "Search" at bounding box center [1013, 587] width 80 height 28
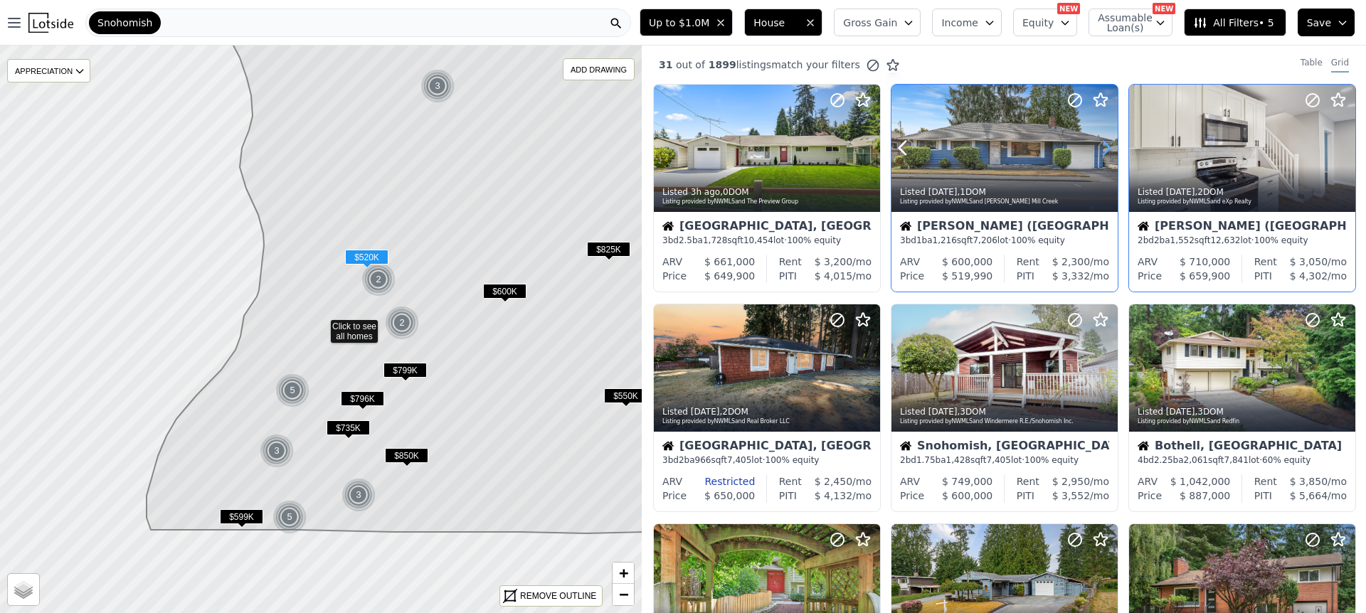
click at [1105, 146] on icon at bounding box center [1106, 148] width 23 height 23
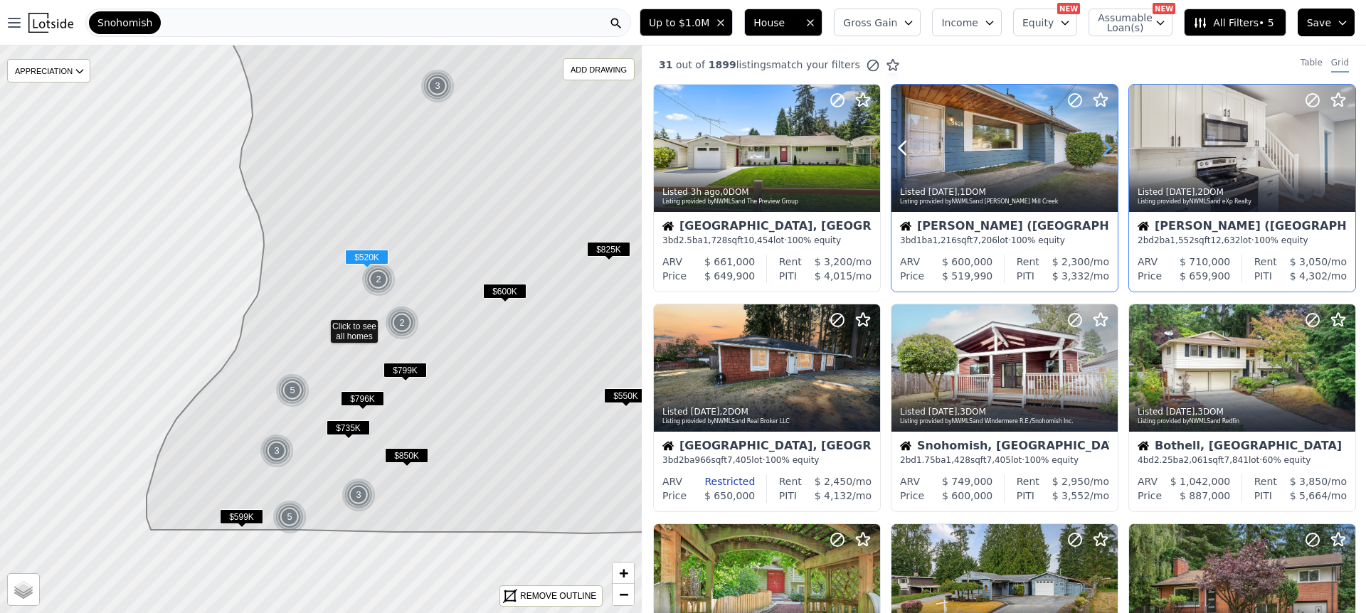
click at [1106, 146] on icon at bounding box center [1106, 149] width 6 height 14
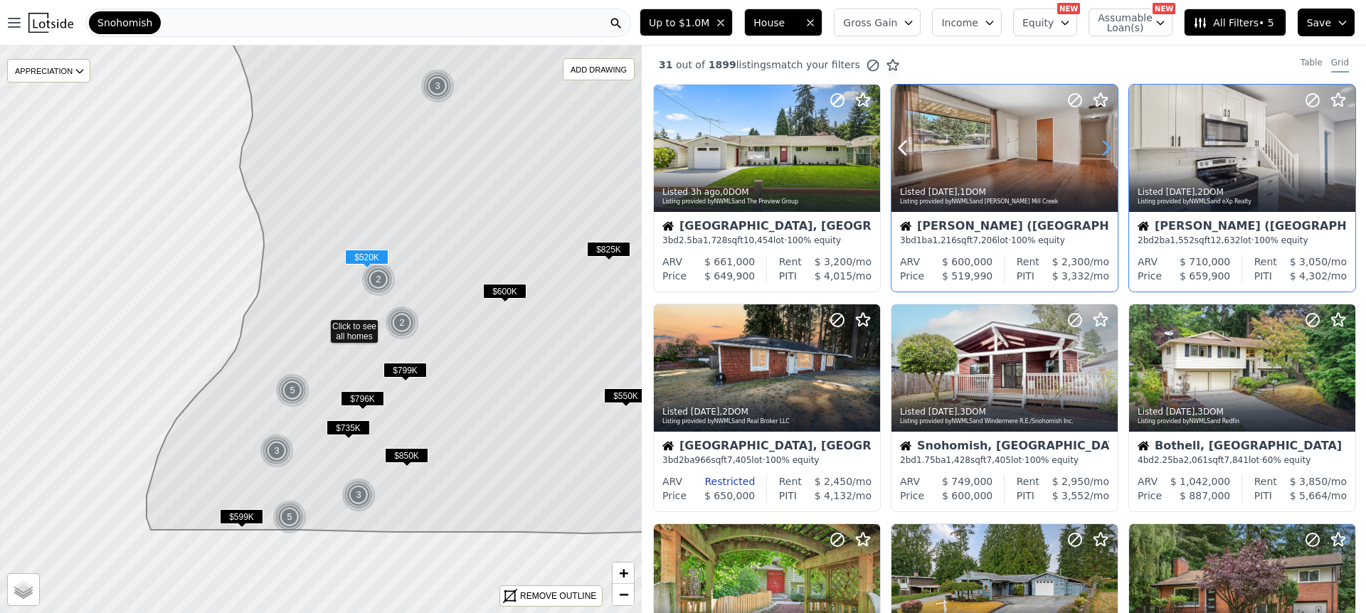
click at [1106, 146] on icon at bounding box center [1106, 149] width 6 height 14
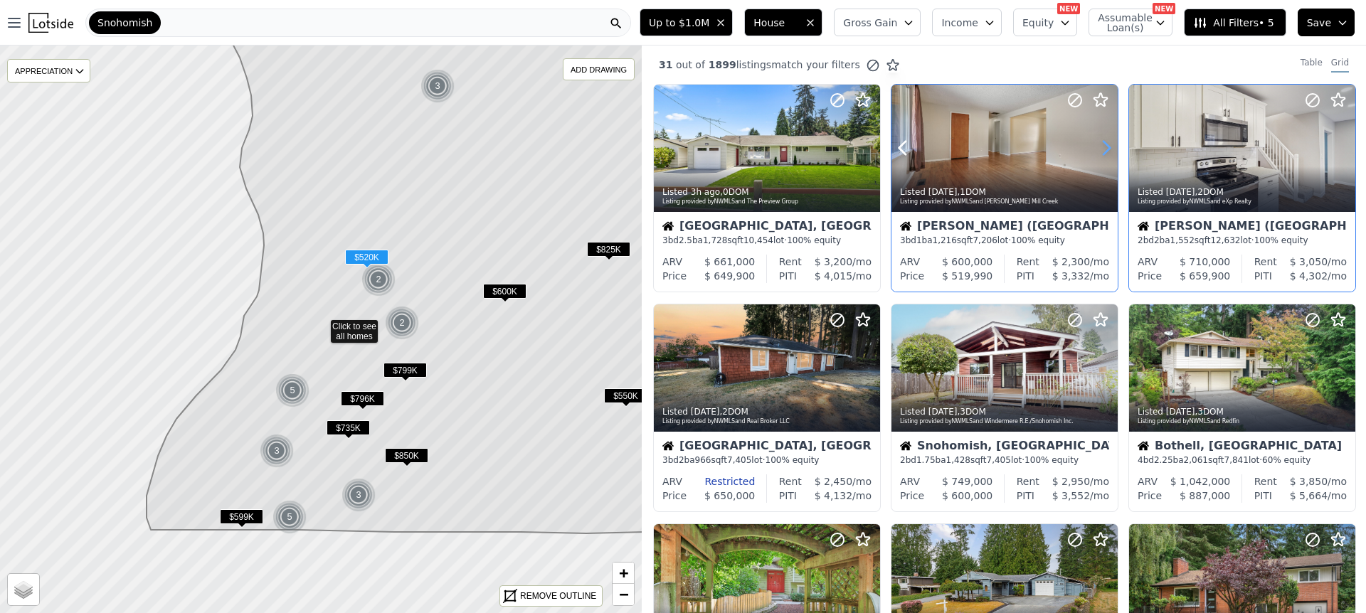
click at [1106, 146] on icon at bounding box center [1106, 149] width 6 height 14
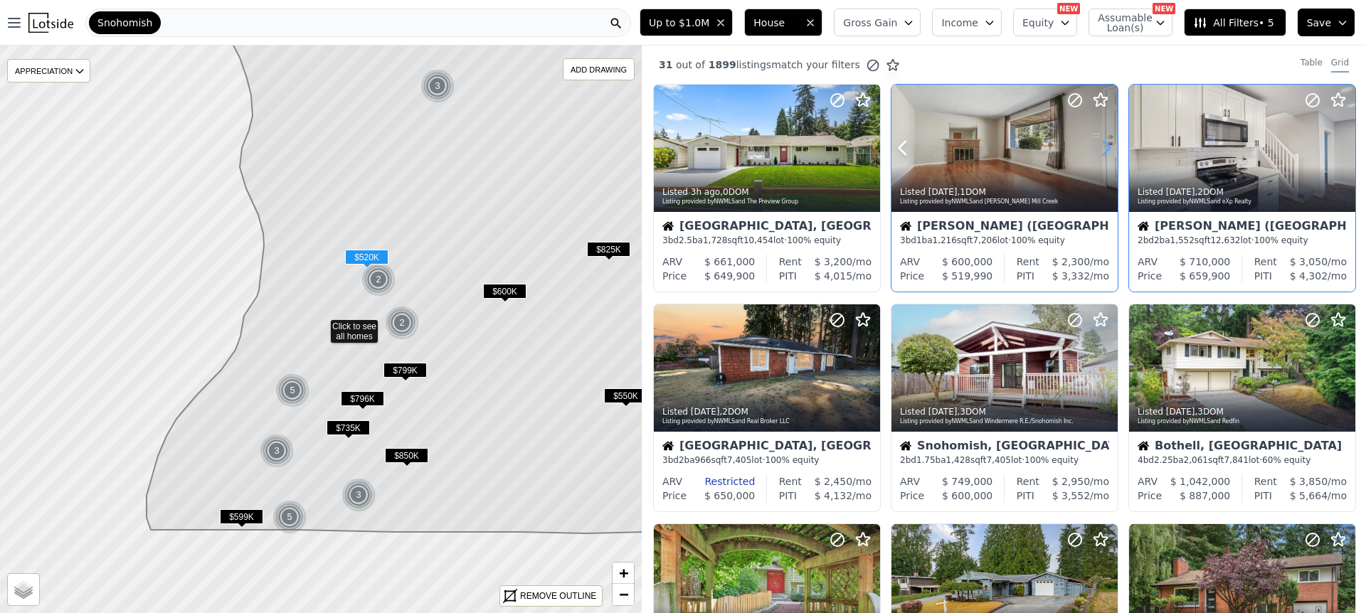
click at [1106, 146] on icon at bounding box center [1106, 149] width 6 height 14
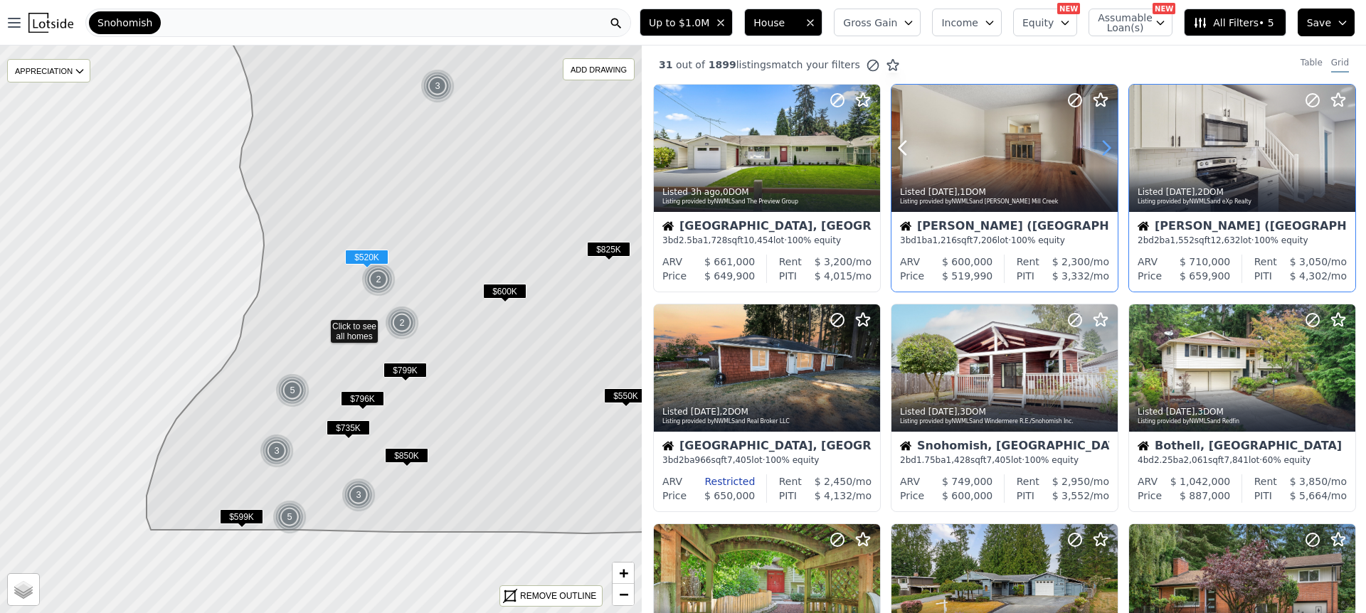
click at [1106, 146] on icon at bounding box center [1106, 149] width 6 height 14
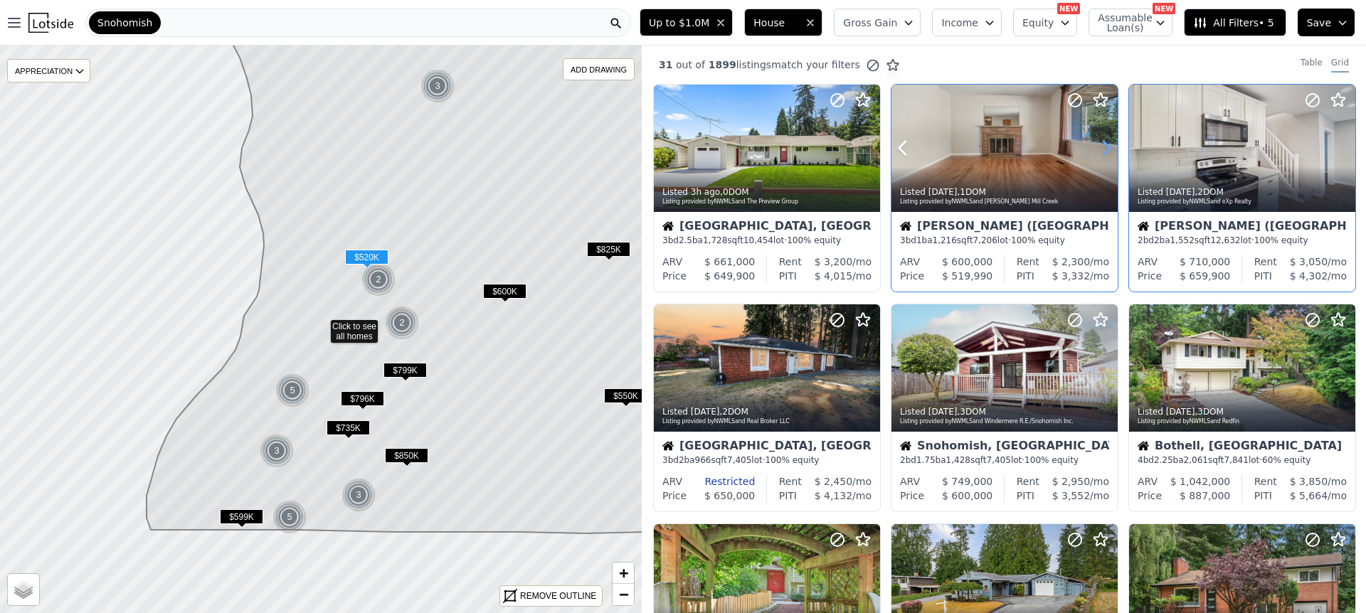
click at [1106, 146] on icon at bounding box center [1106, 149] width 6 height 14
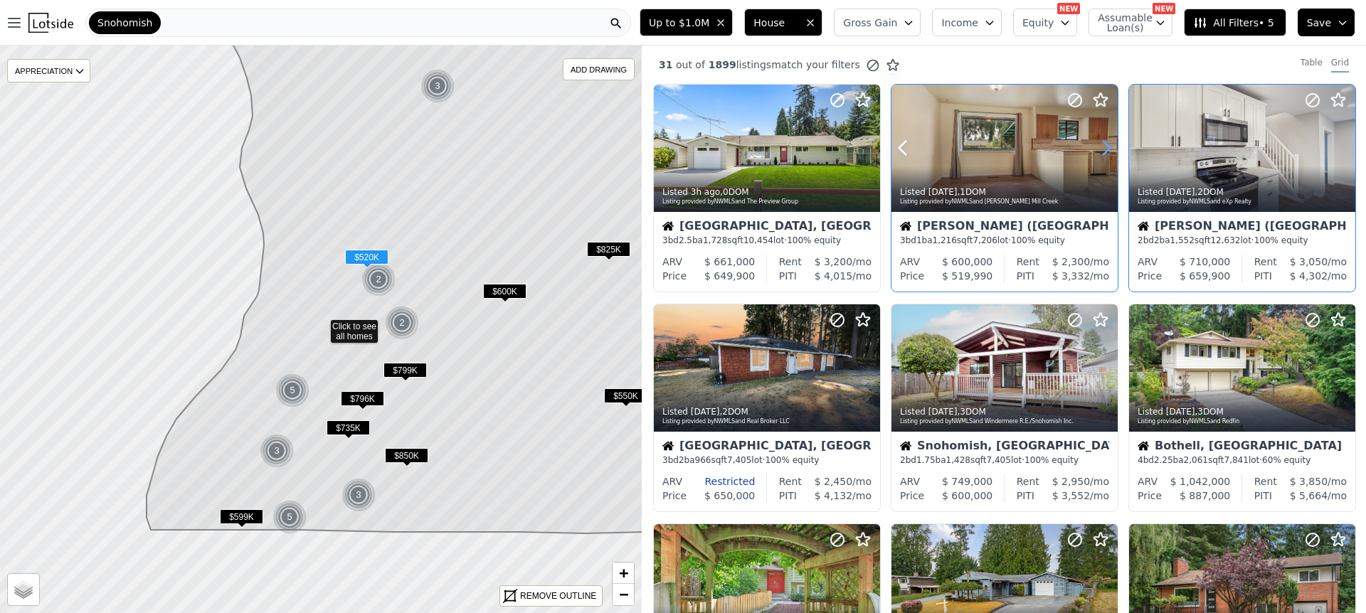
click at [1106, 146] on icon at bounding box center [1106, 149] width 6 height 14
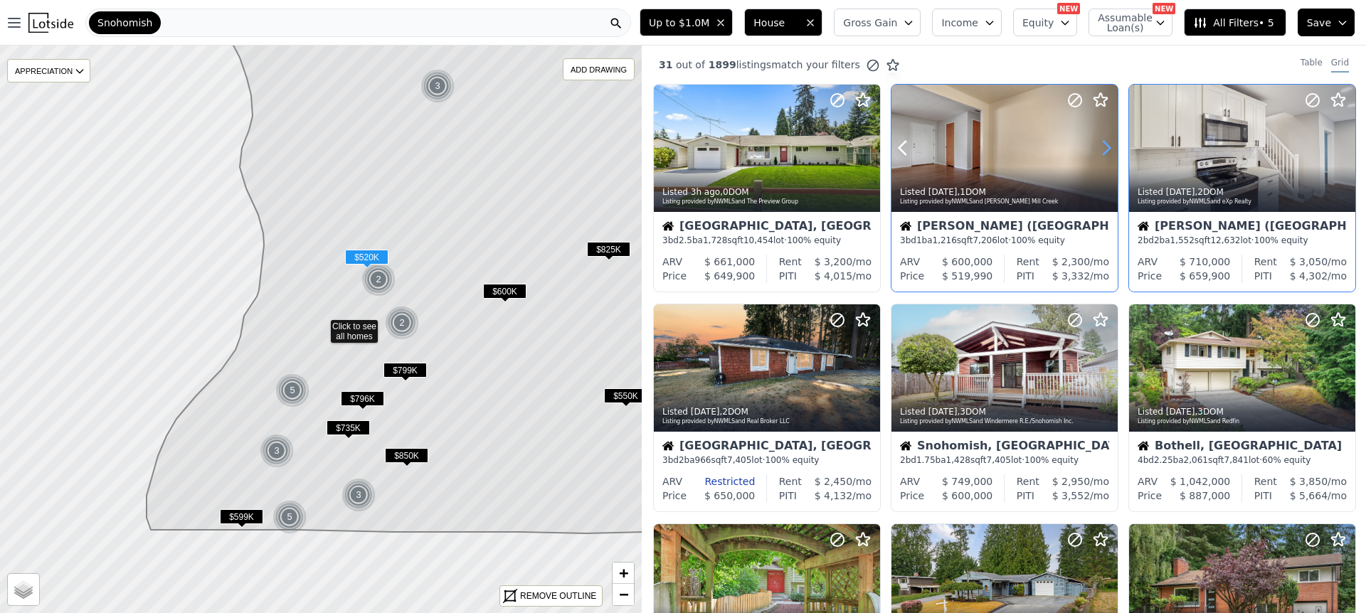
click at [1106, 146] on icon at bounding box center [1106, 149] width 6 height 14
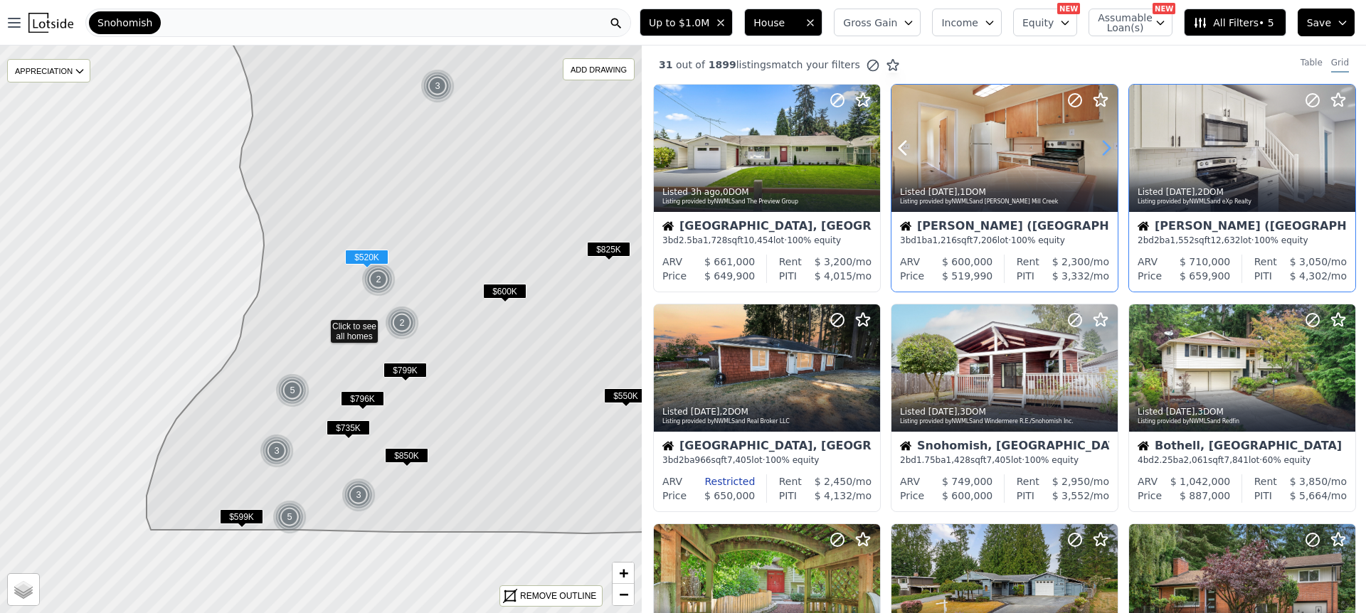
click at [1106, 146] on icon at bounding box center [1106, 149] width 6 height 14
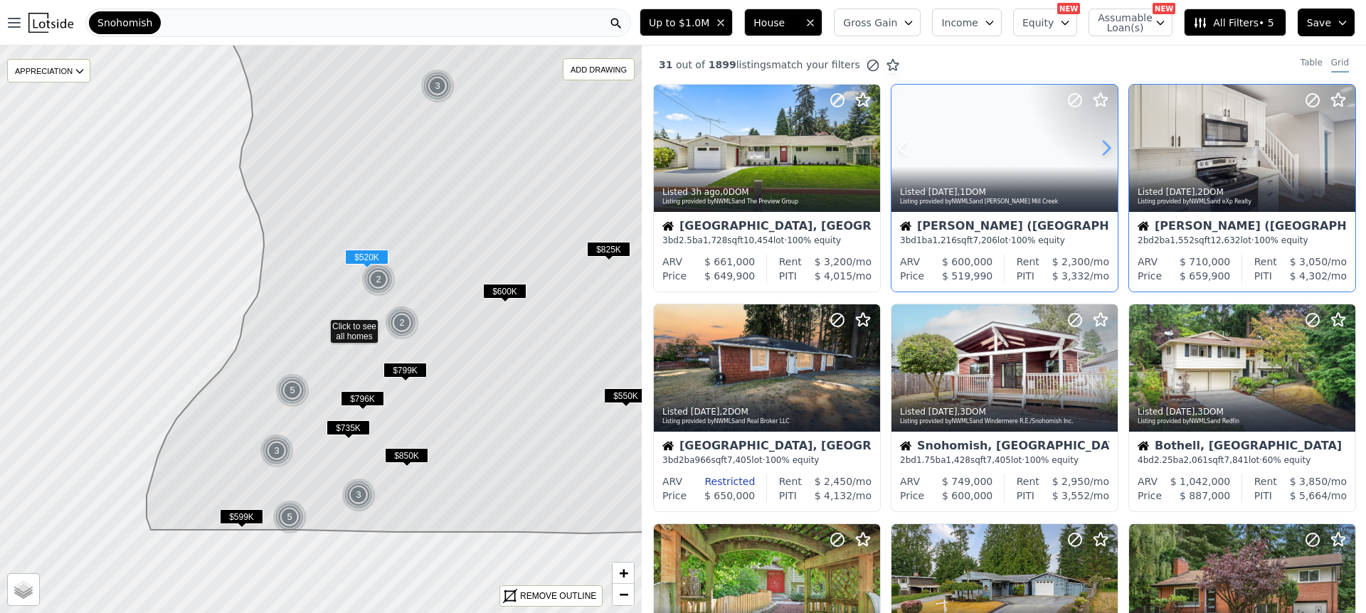
click at [1106, 146] on icon at bounding box center [1106, 149] width 6 height 14
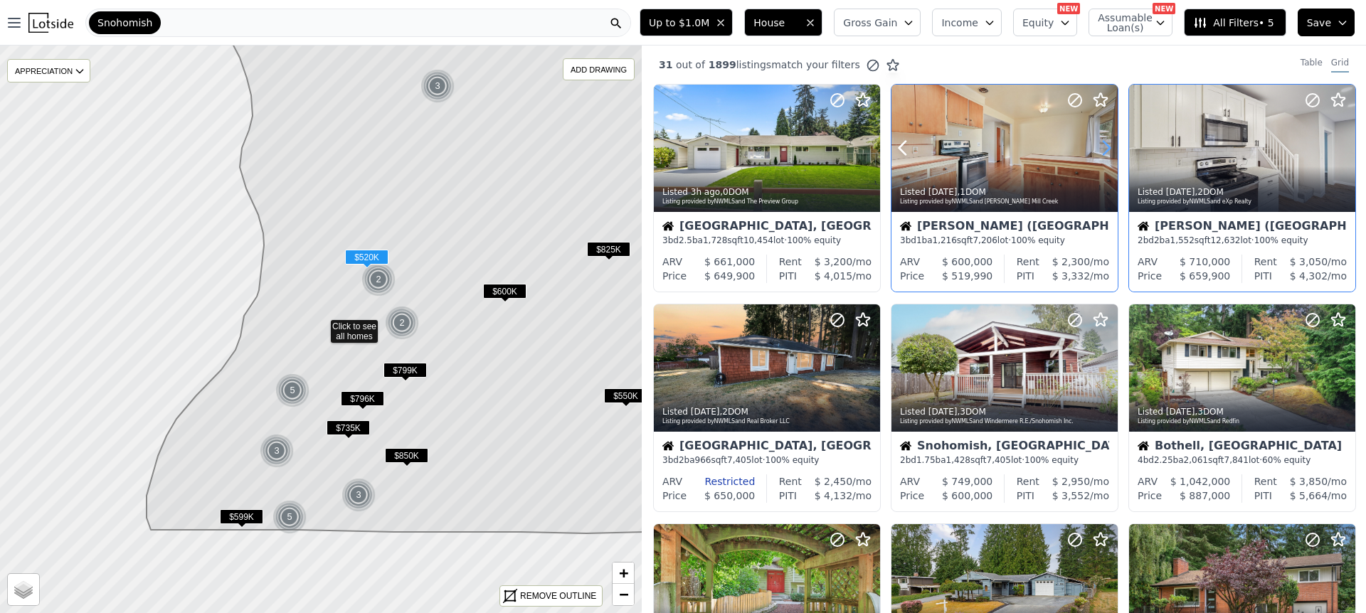
click at [1106, 146] on icon at bounding box center [1106, 149] width 6 height 14
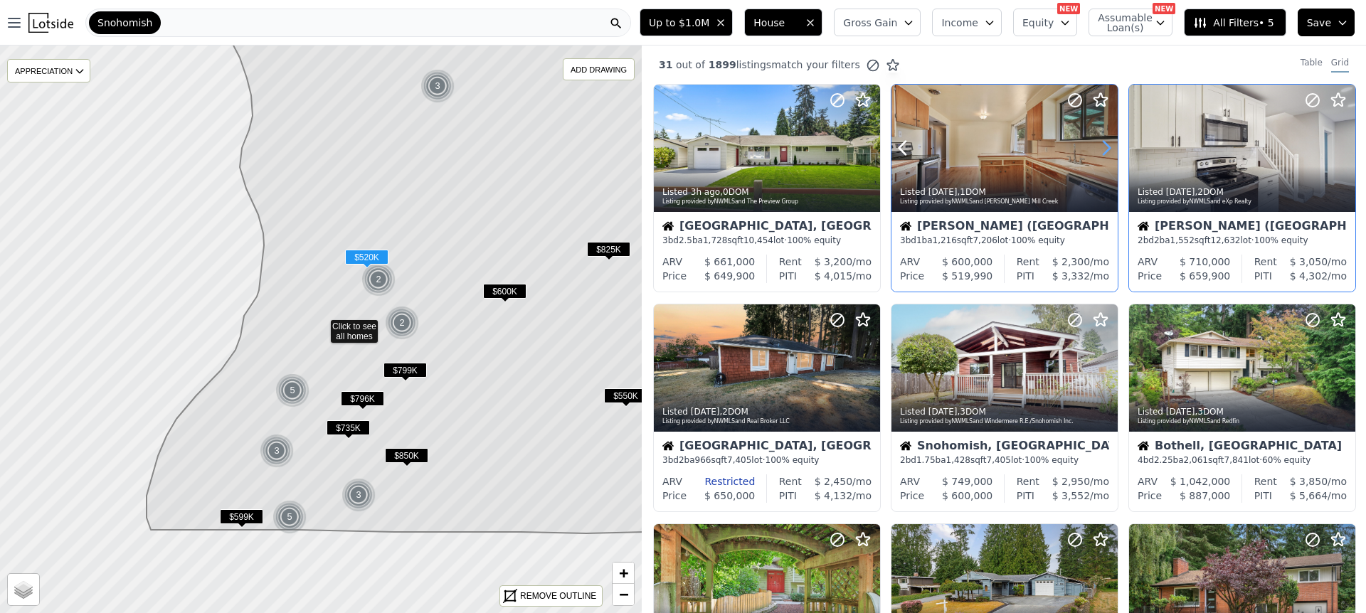
click at [1106, 146] on icon at bounding box center [1106, 149] width 6 height 14
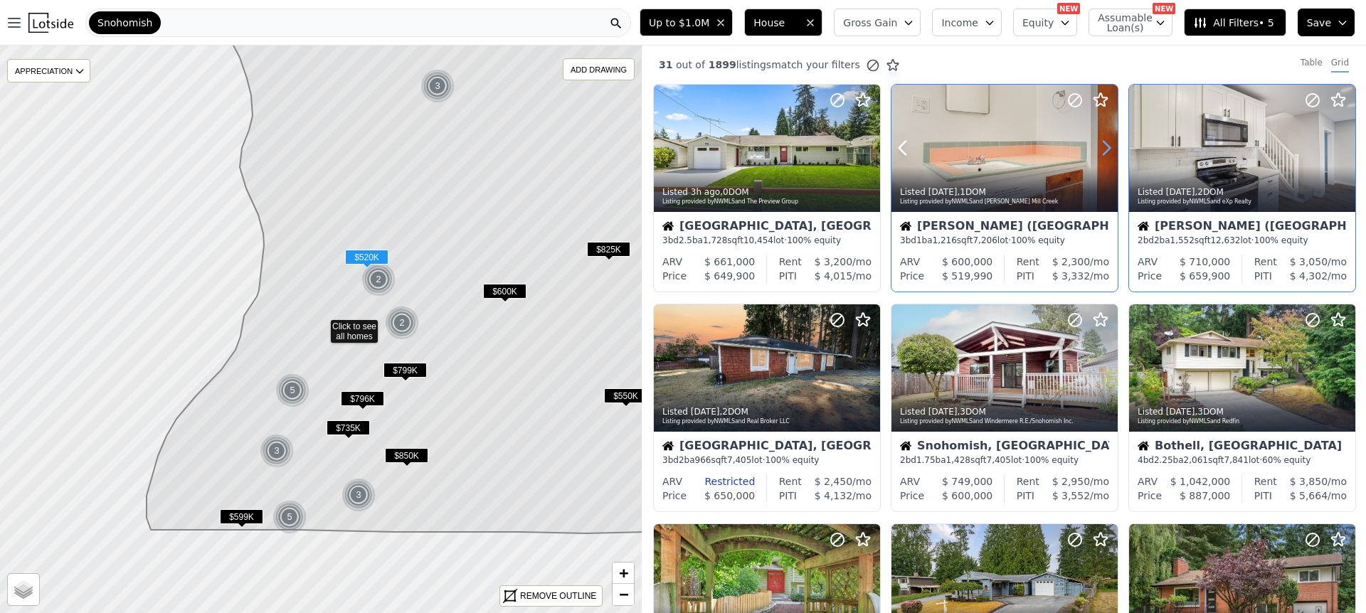
click at [1106, 146] on icon at bounding box center [1106, 149] width 6 height 14
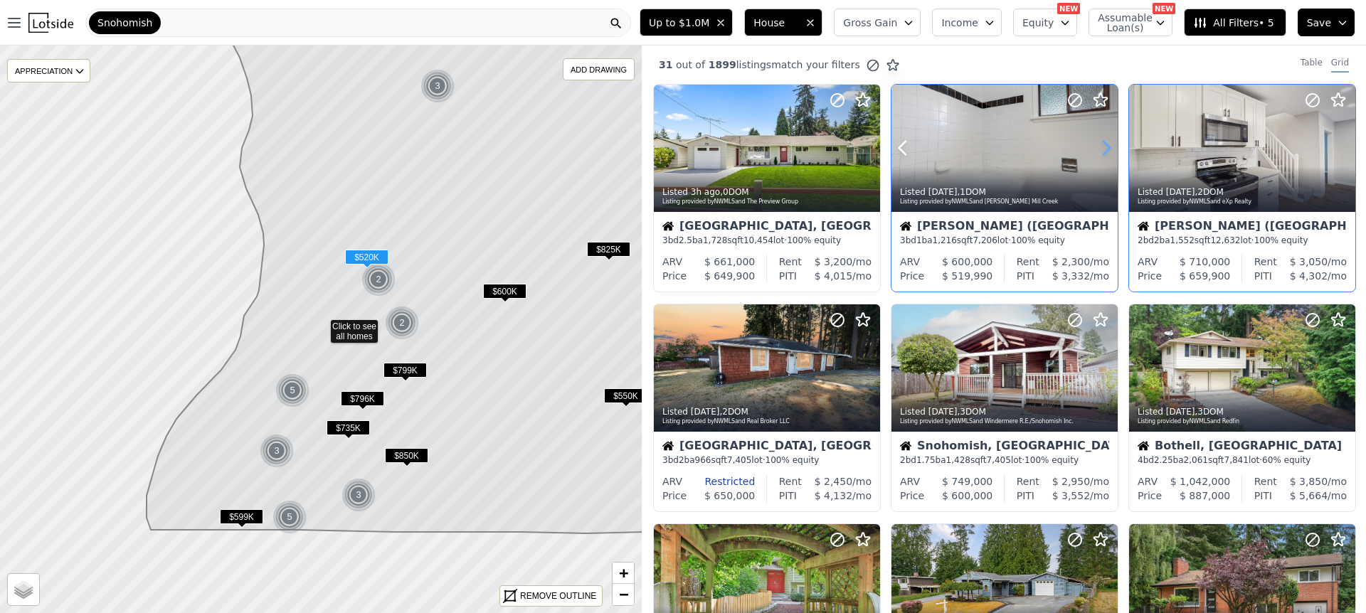
click at [1106, 146] on icon at bounding box center [1106, 149] width 6 height 14
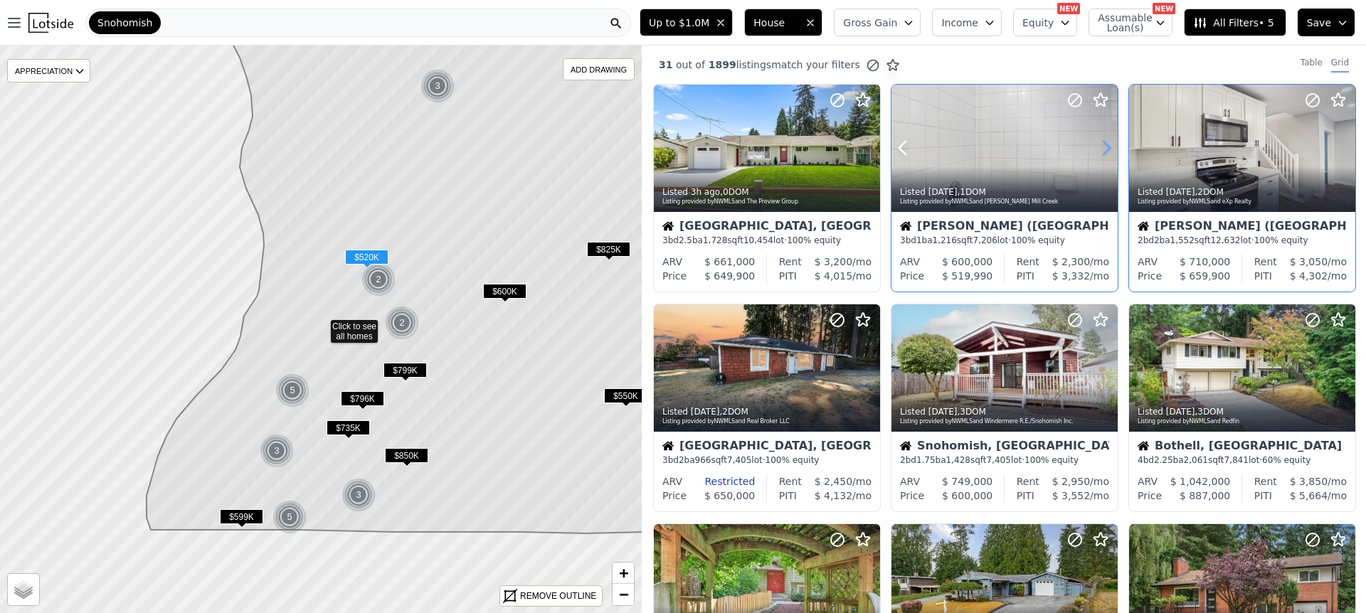
click at [1106, 146] on icon at bounding box center [1106, 149] width 6 height 14
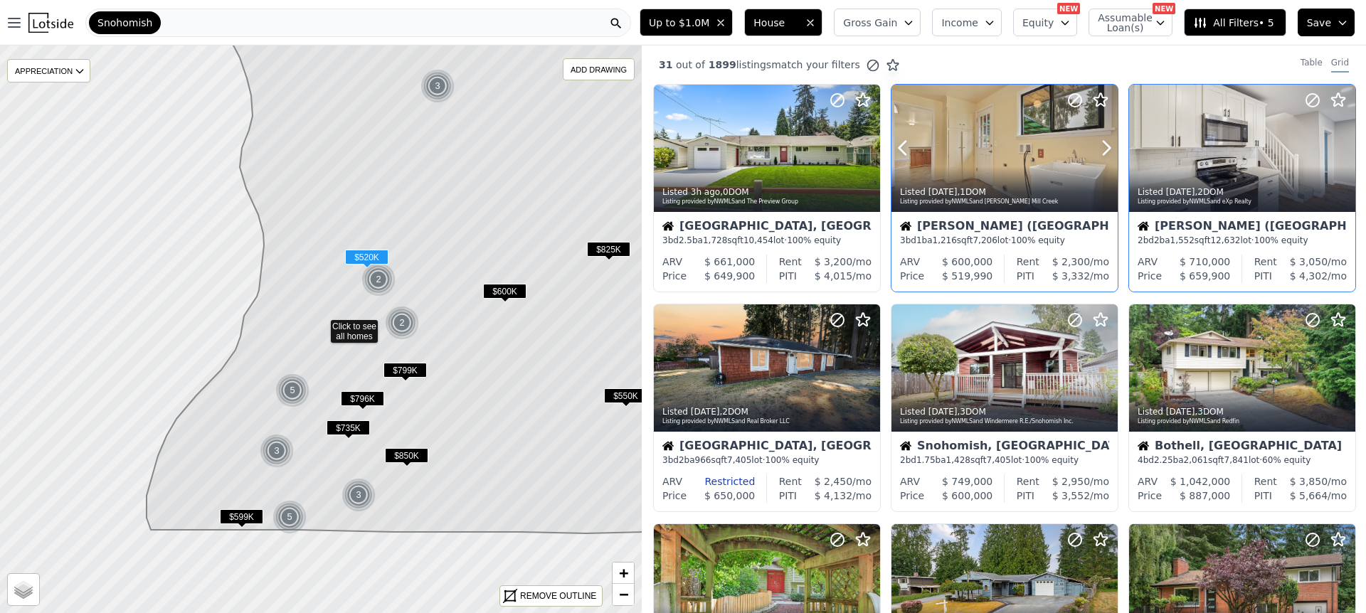
click at [993, 152] on div at bounding box center [1004, 148] width 226 height 127
click at [1277, 156] on div at bounding box center [1309, 130] width 91 height 91
click at [1142, 144] on icon at bounding box center [1140, 148] width 23 height 23
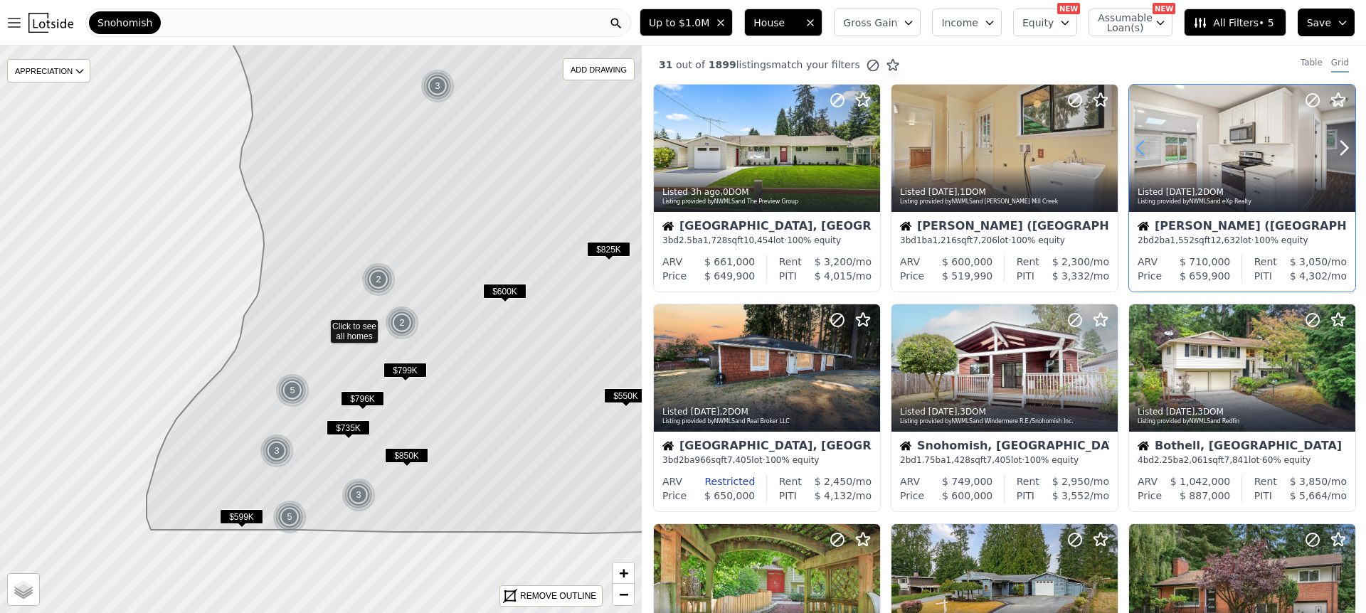
click at [1142, 144] on icon at bounding box center [1140, 148] width 23 height 23
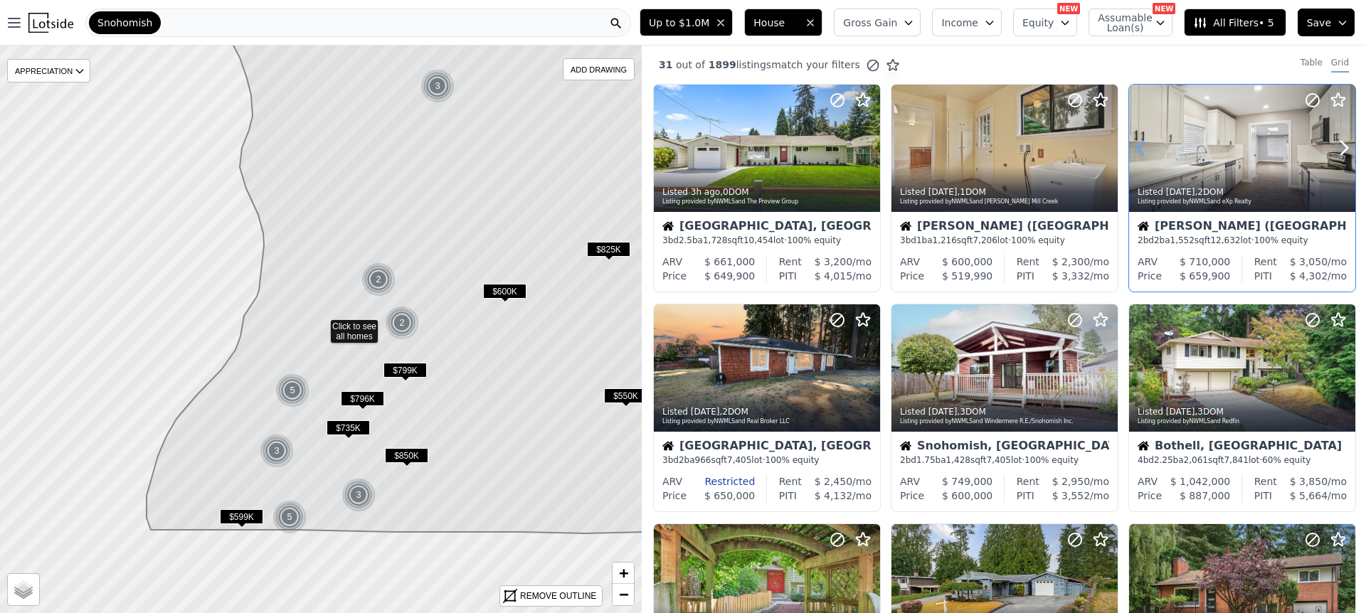
click at [1142, 144] on icon at bounding box center [1140, 148] width 23 height 23
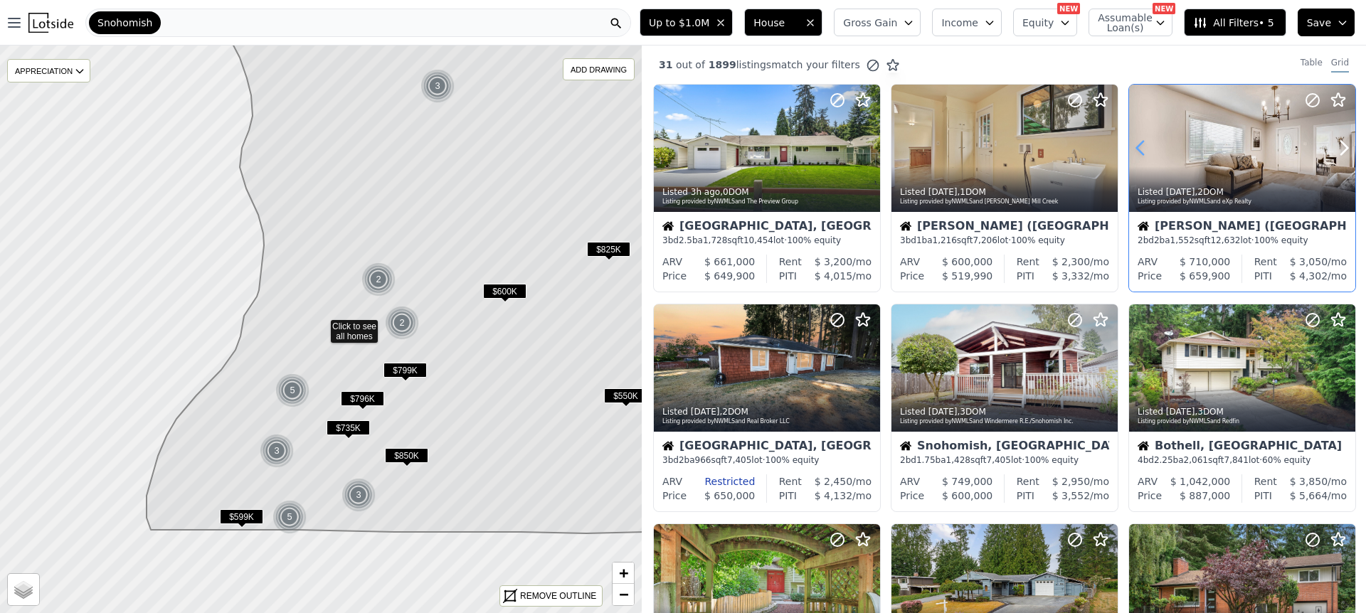
click at [1142, 144] on icon at bounding box center [1140, 148] width 23 height 23
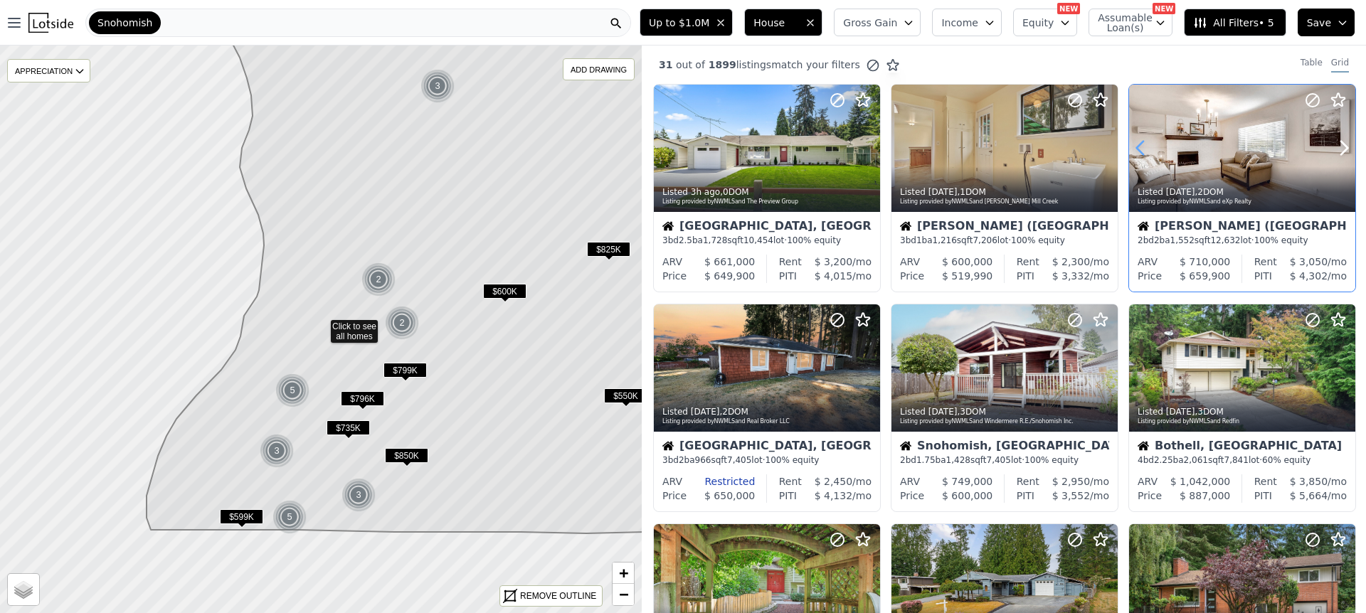
click at [1142, 144] on icon at bounding box center [1140, 148] width 23 height 23
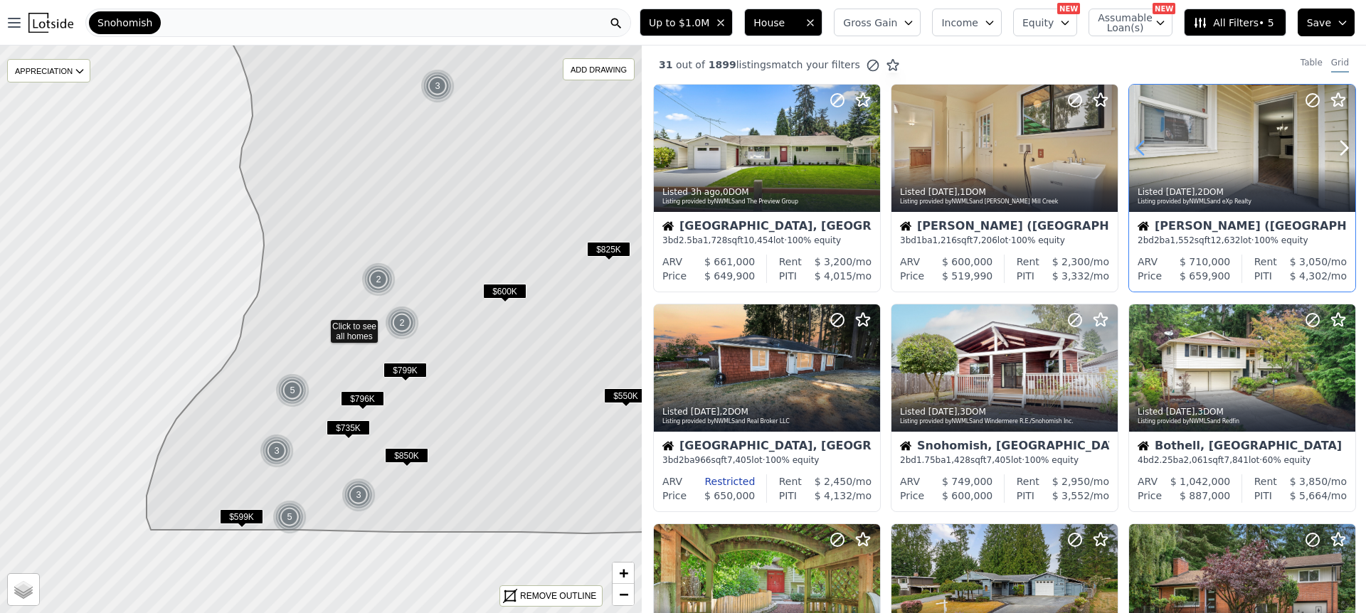
click at [1142, 144] on icon at bounding box center [1140, 148] width 23 height 23
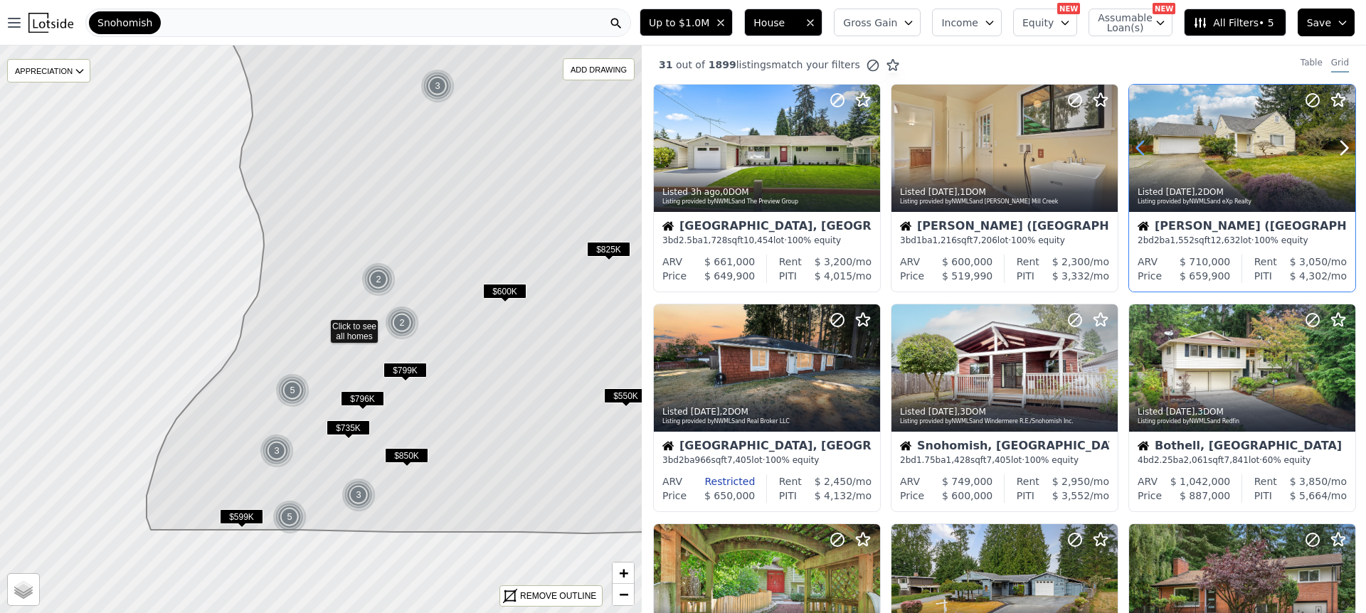
click at [1142, 144] on icon at bounding box center [1140, 148] width 23 height 23
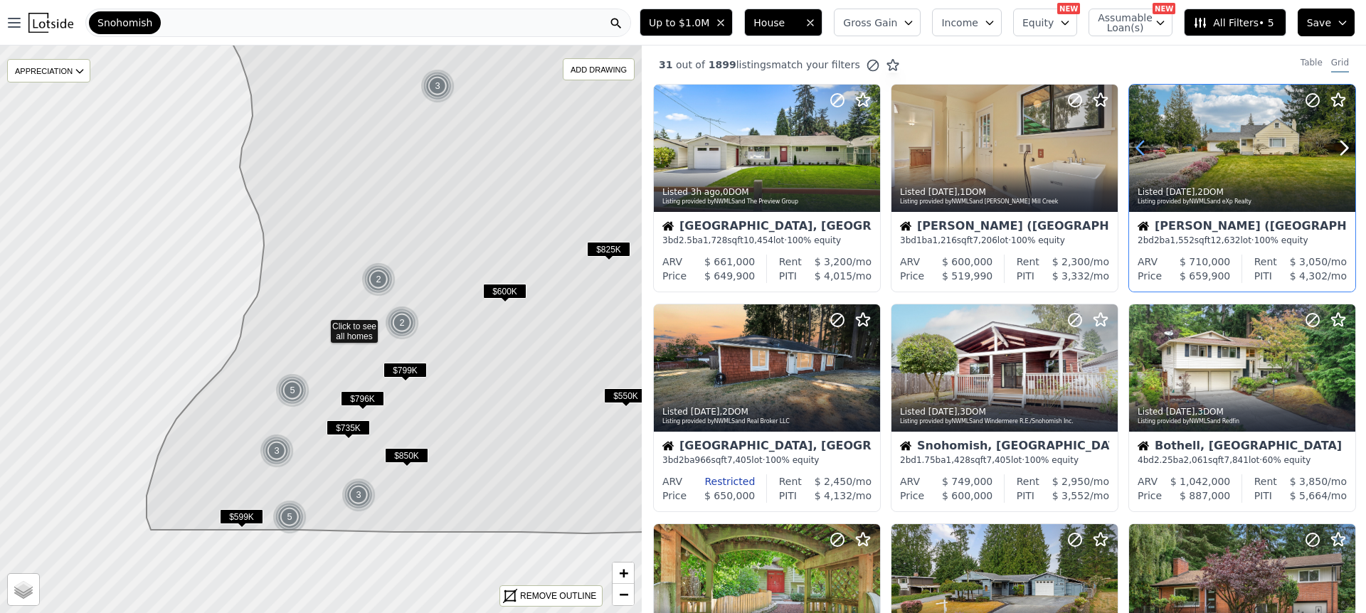
click at [1142, 144] on icon at bounding box center [1140, 148] width 23 height 23
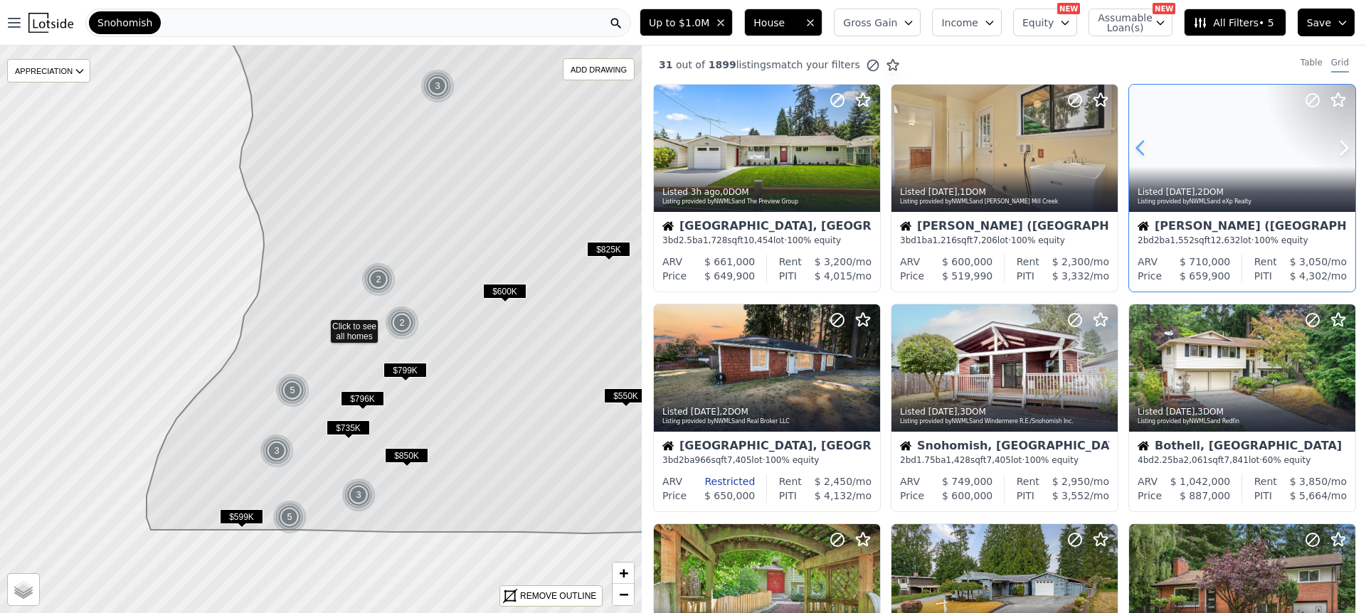
click at [1142, 144] on icon at bounding box center [1140, 148] width 23 height 23
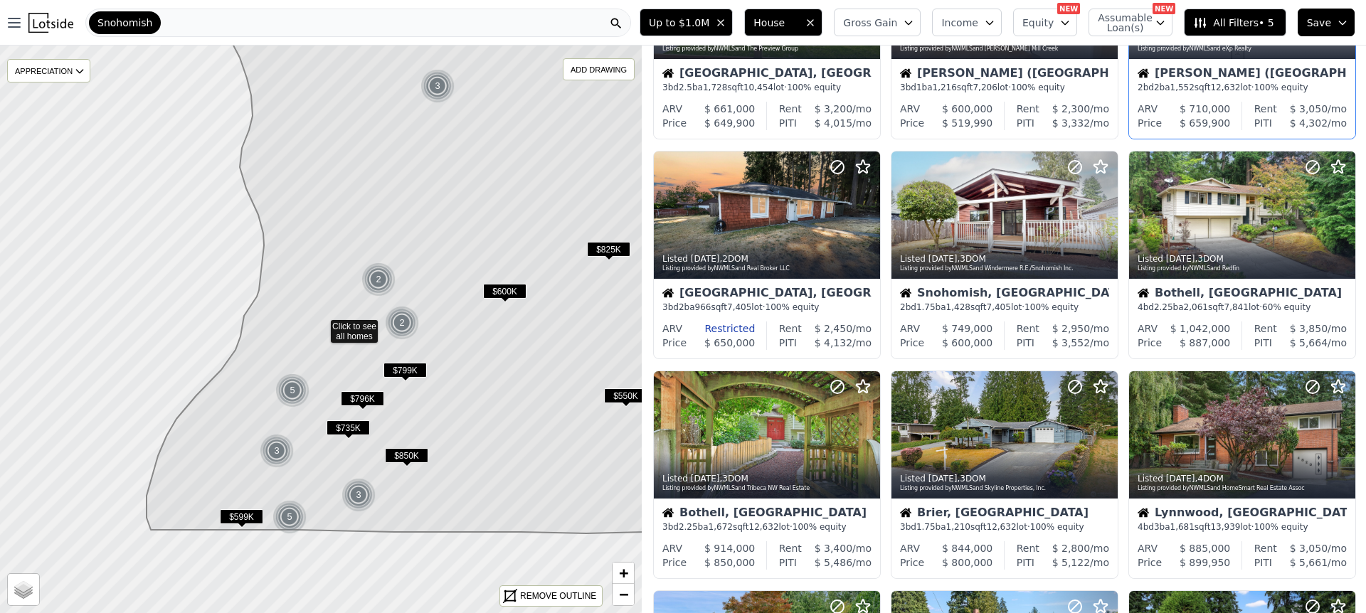
scroll to position [152, 0]
click at [1106, 216] on icon at bounding box center [1106, 215] width 23 height 23
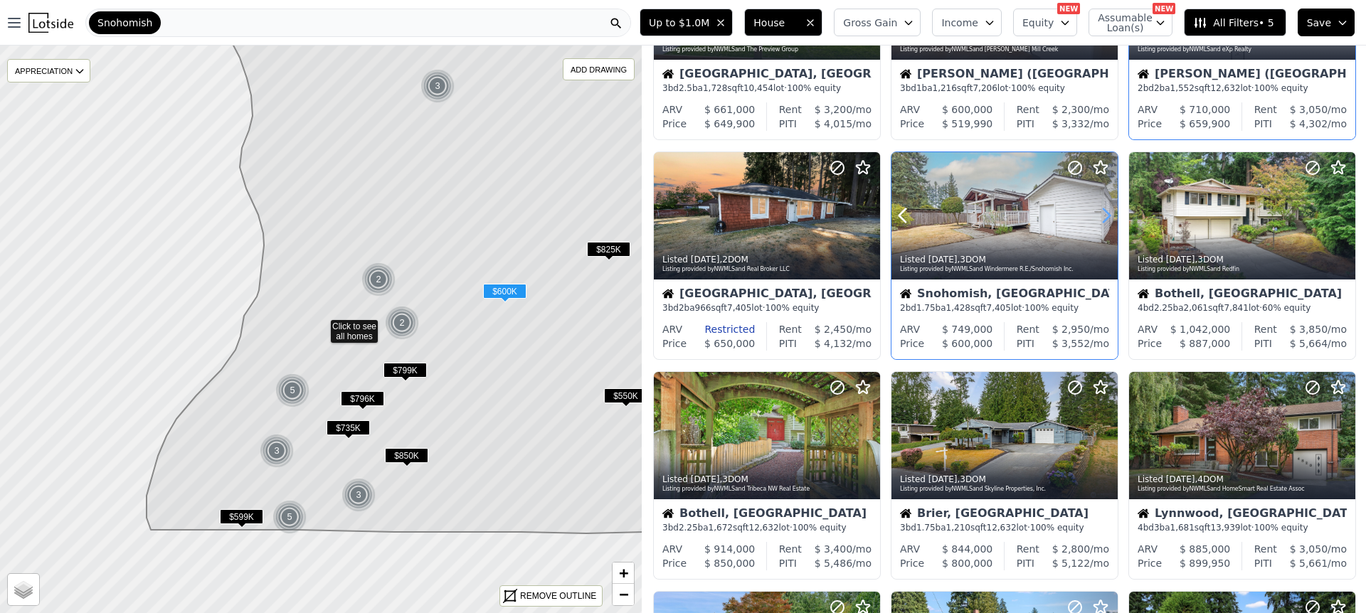
scroll to position [154, 0]
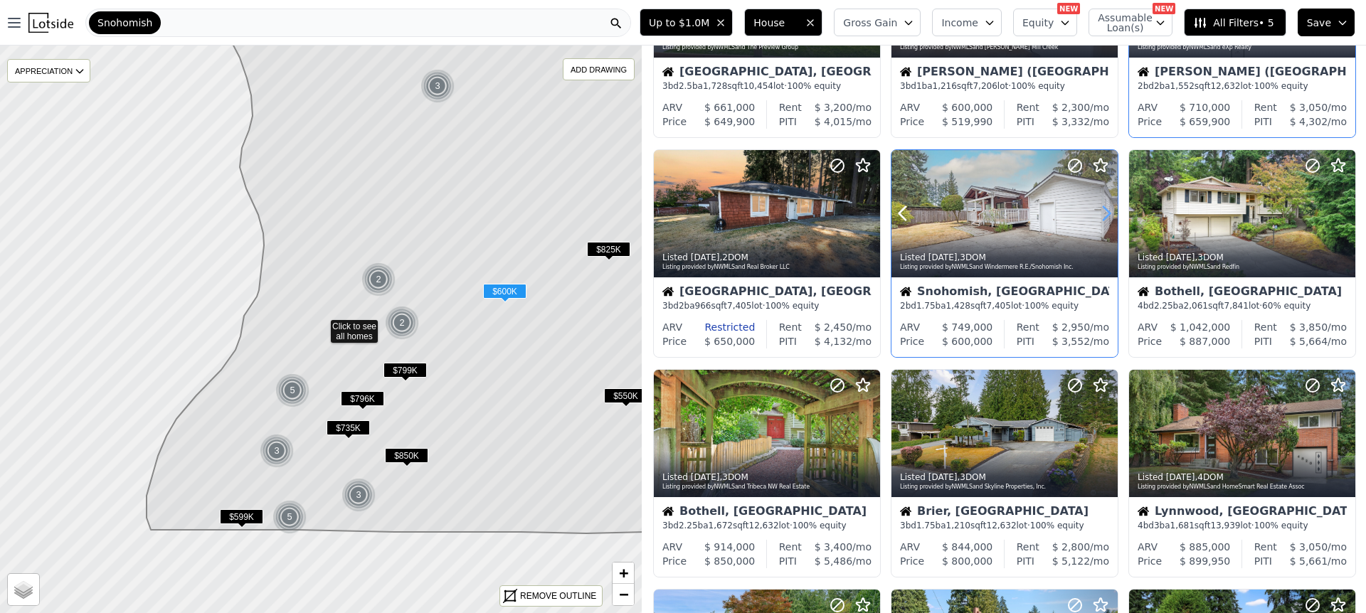
click at [1106, 216] on icon at bounding box center [1106, 214] width 6 height 14
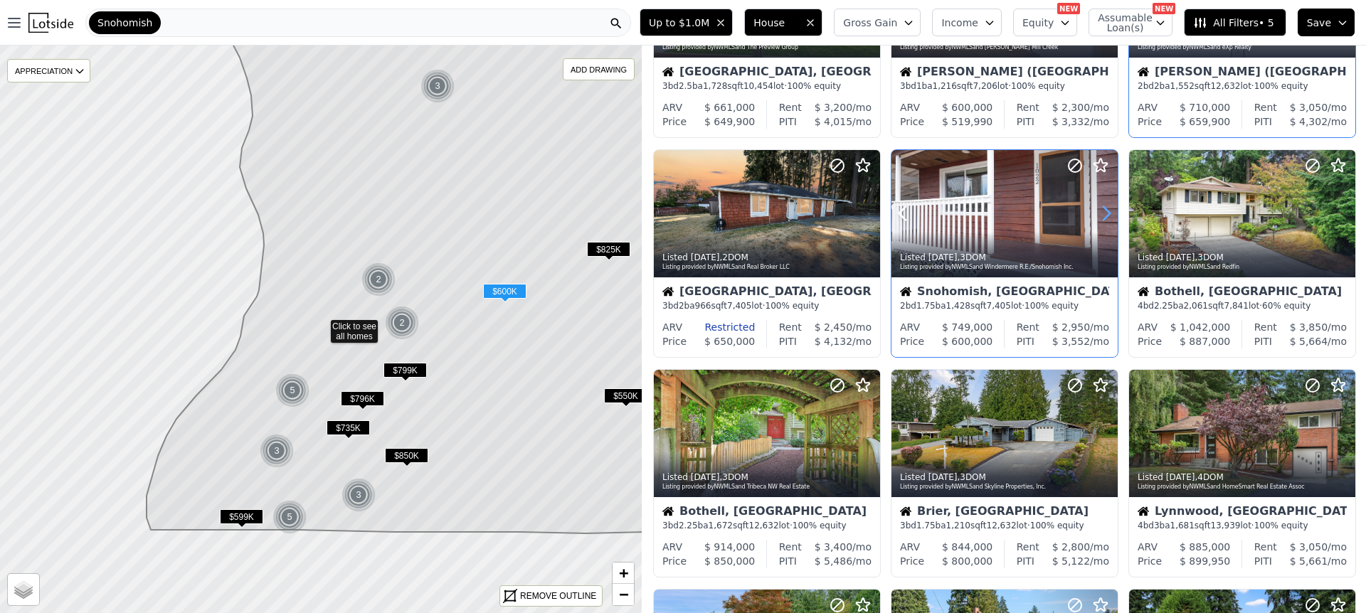
click at [1107, 213] on icon at bounding box center [1106, 214] width 6 height 14
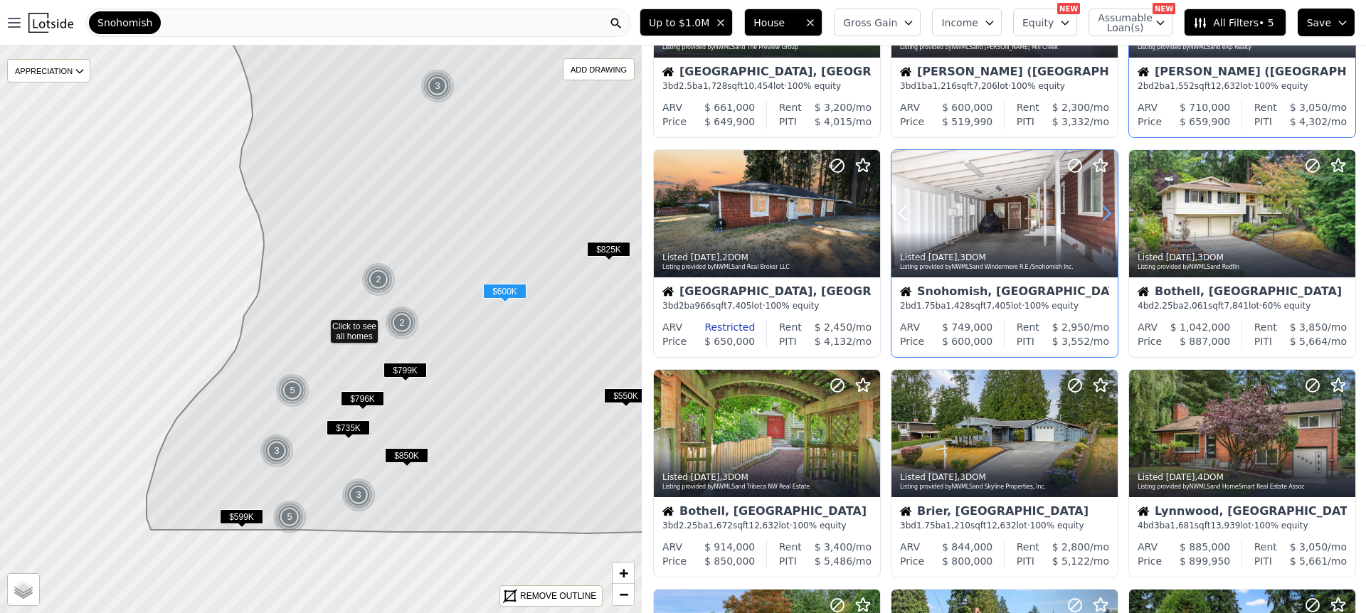
click at [1107, 213] on icon at bounding box center [1106, 214] width 6 height 14
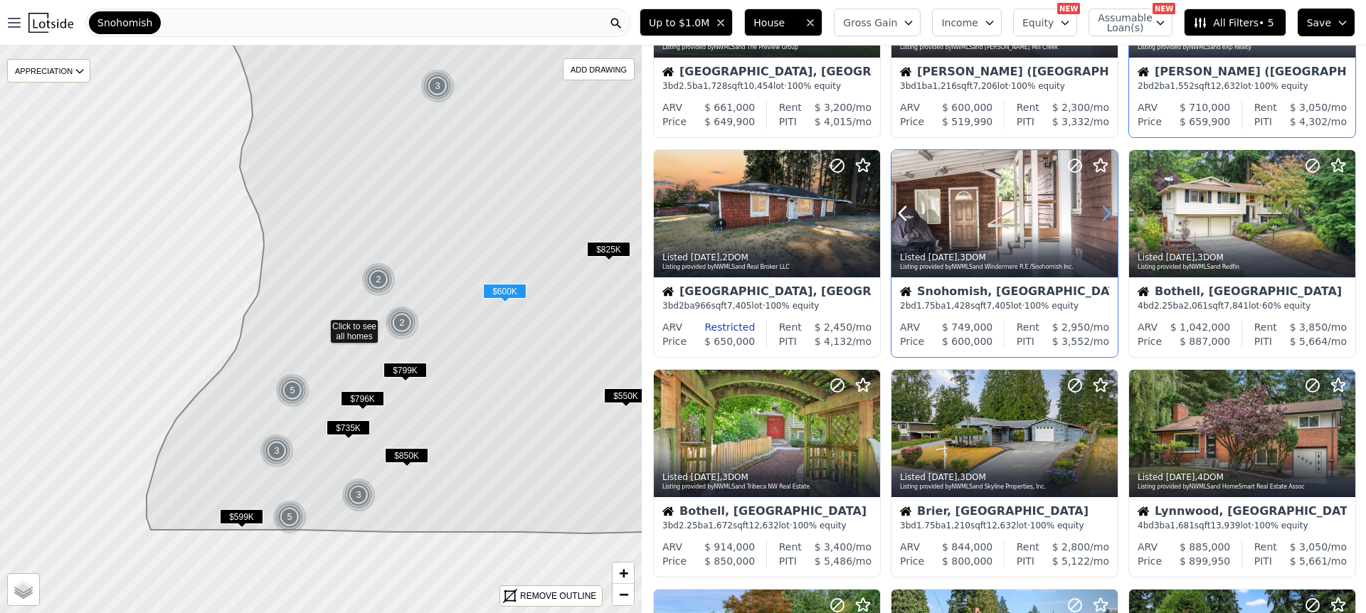
click at [1107, 213] on icon at bounding box center [1106, 214] width 6 height 14
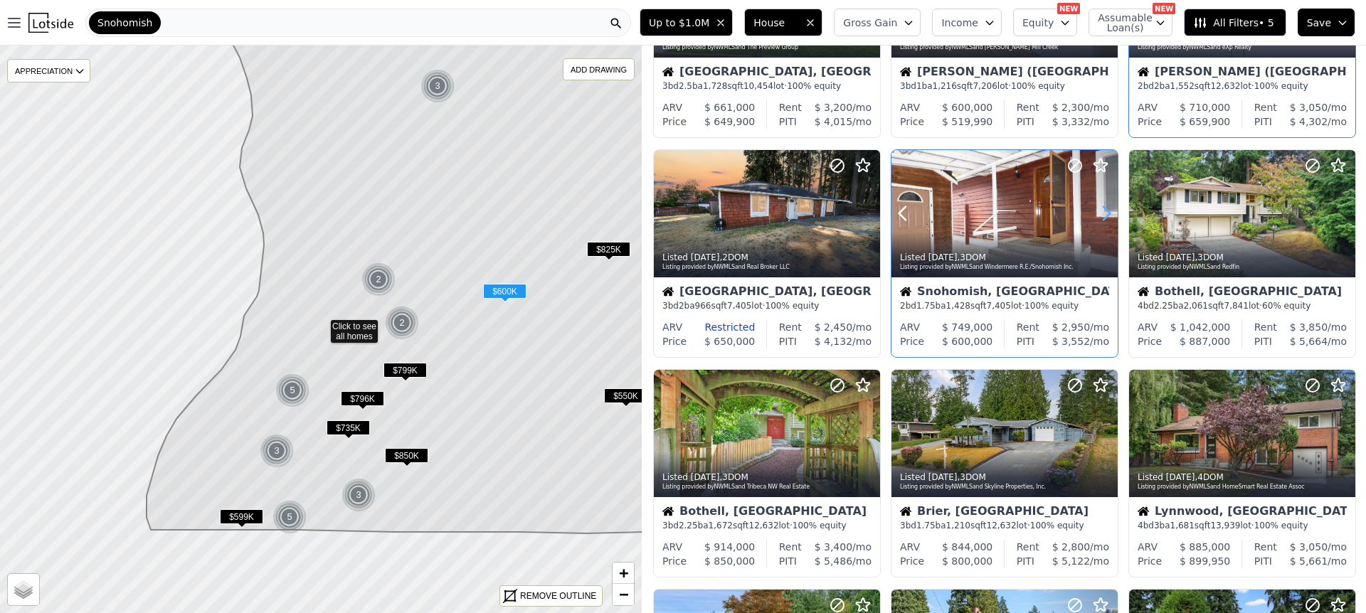
click at [1107, 213] on icon at bounding box center [1106, 214] width 6 height 14
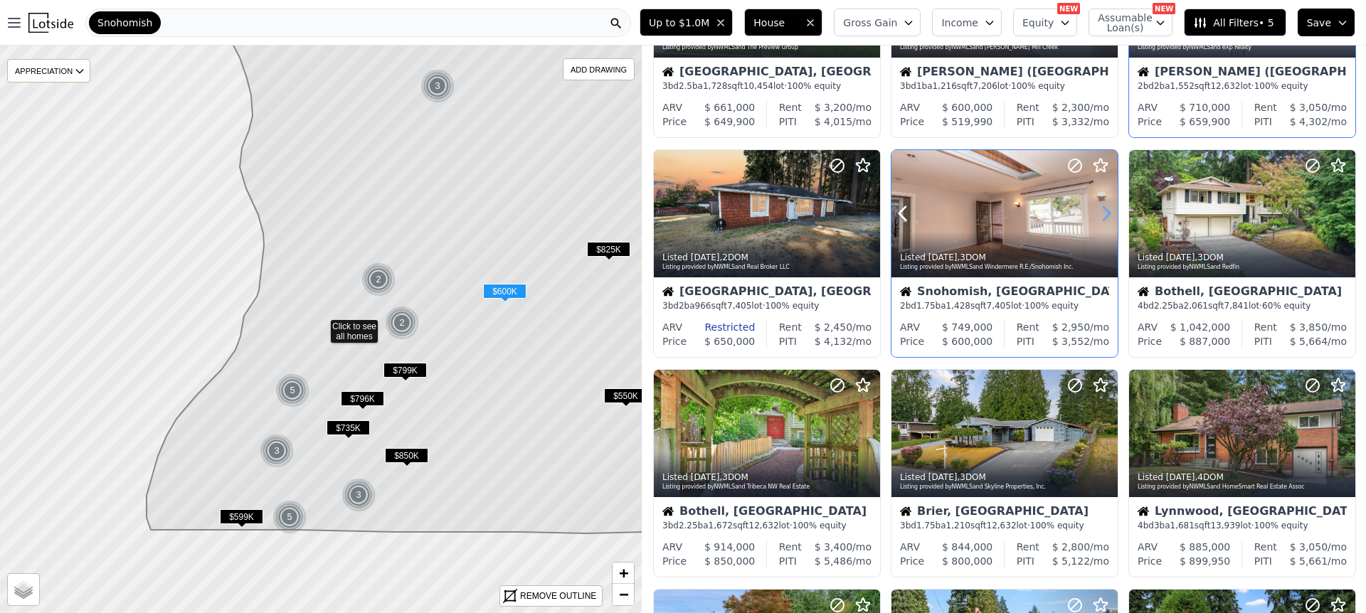
click at [1107, 213] on icon at bounding box center [1106, 214] width 6 height 14
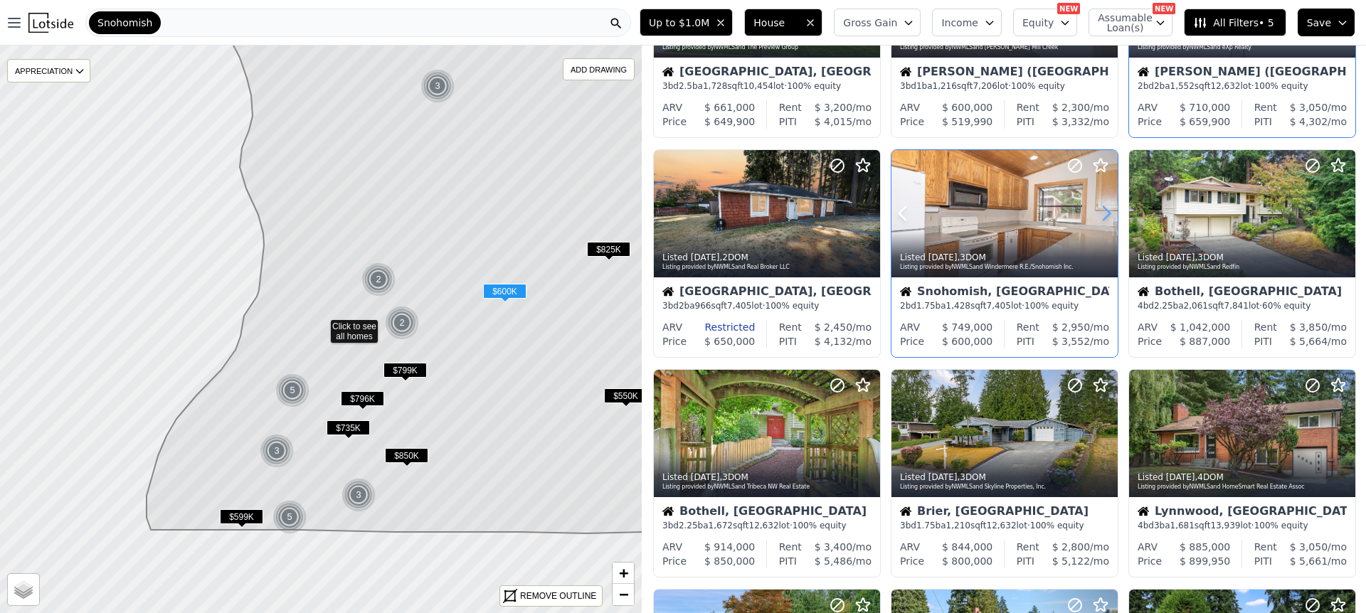
click at [1107, 213] on icon at bounding box center [1106, 214] width 6 height 14
click at [1107, 213] on icon at bounding box center [1106, 213] width 23 height 23
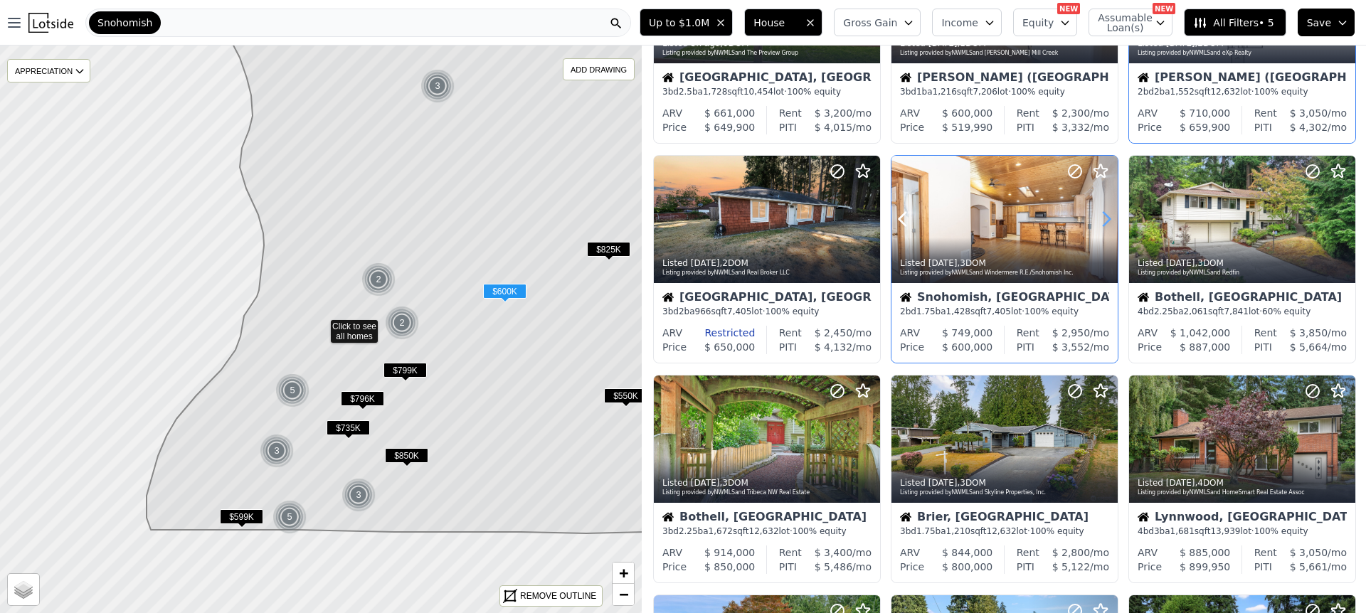
click at [1107, 213] on icon at bounding box center [1106, 219] width 23 height 23
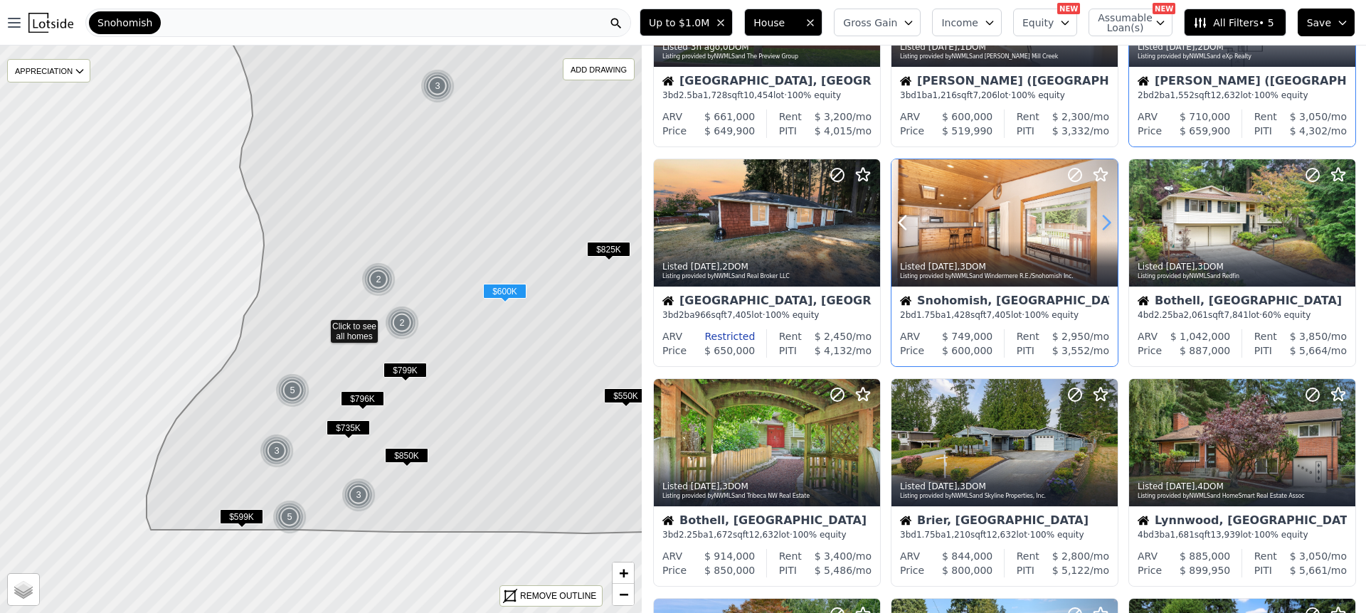
scroll to position [143, 0]
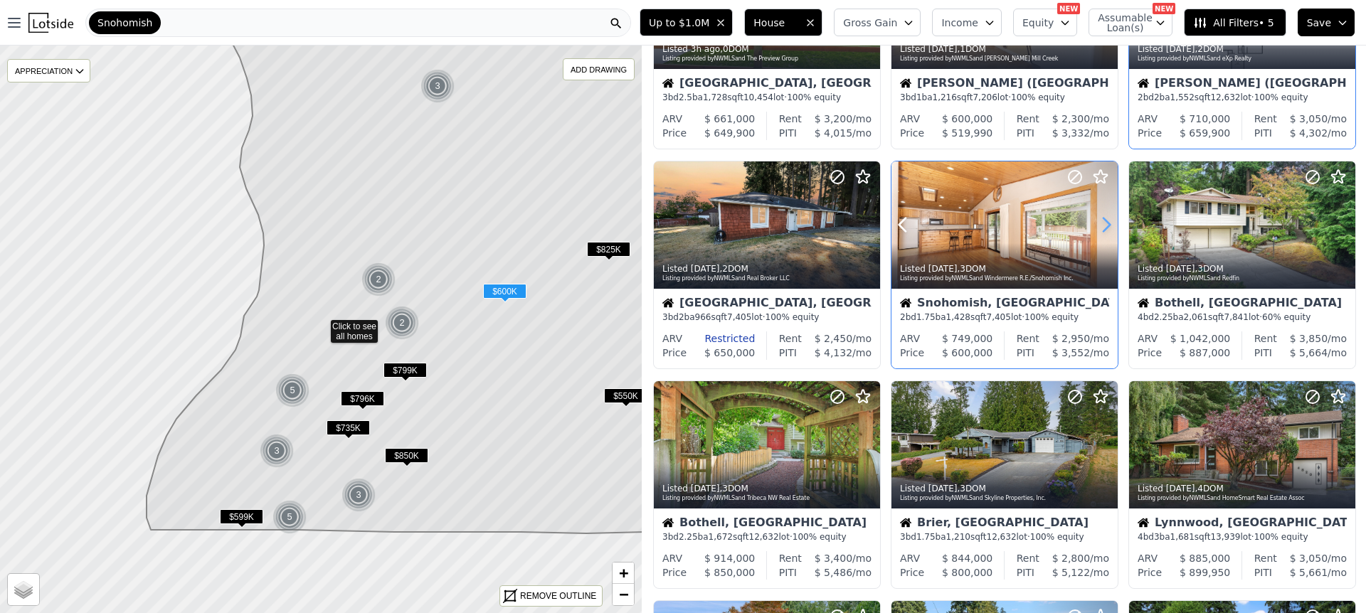
click at [1107, 221] on icon at bounding box center [1106, 225] width 6 height 14
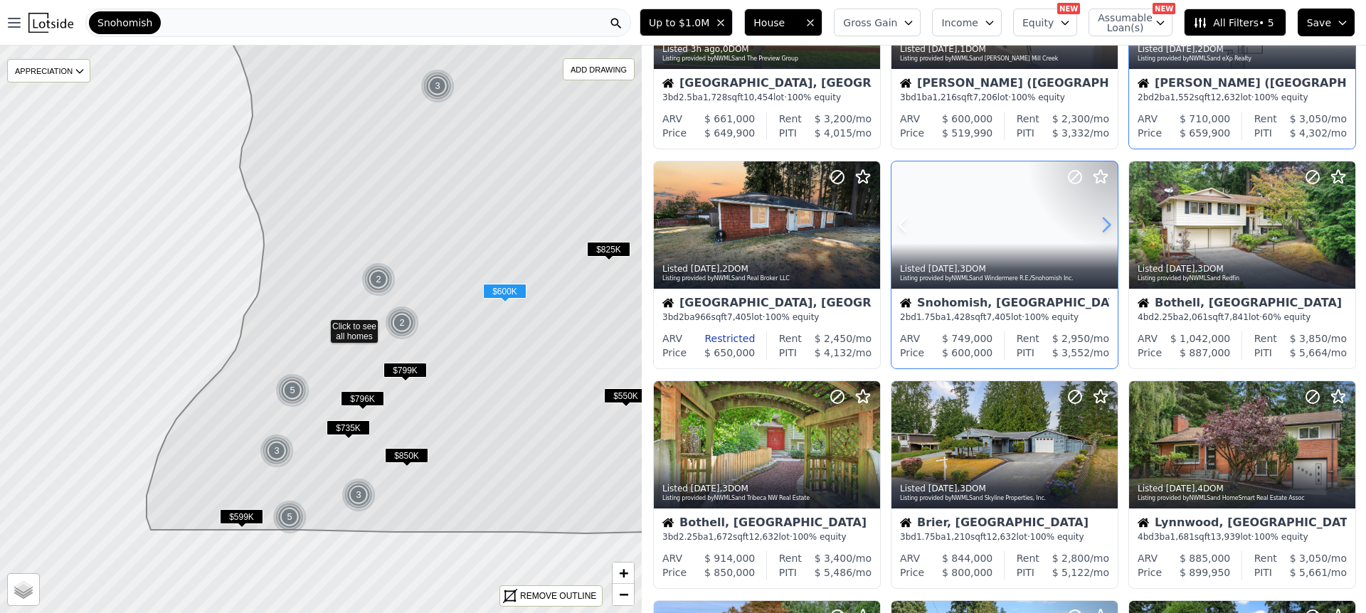
click at [1107, 221] on icon at bounding box center [1106, 225] width 6 height 14
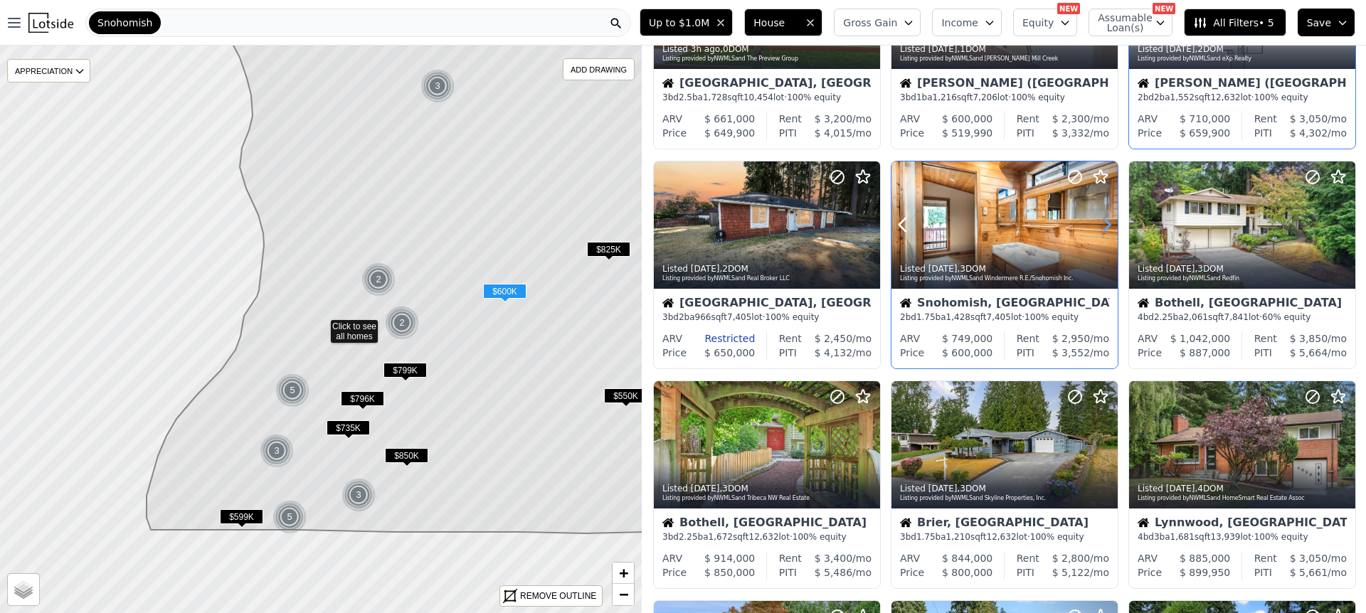
click at [1107, 221] on icon at bounding box center [1106, 225] width 6 height 14
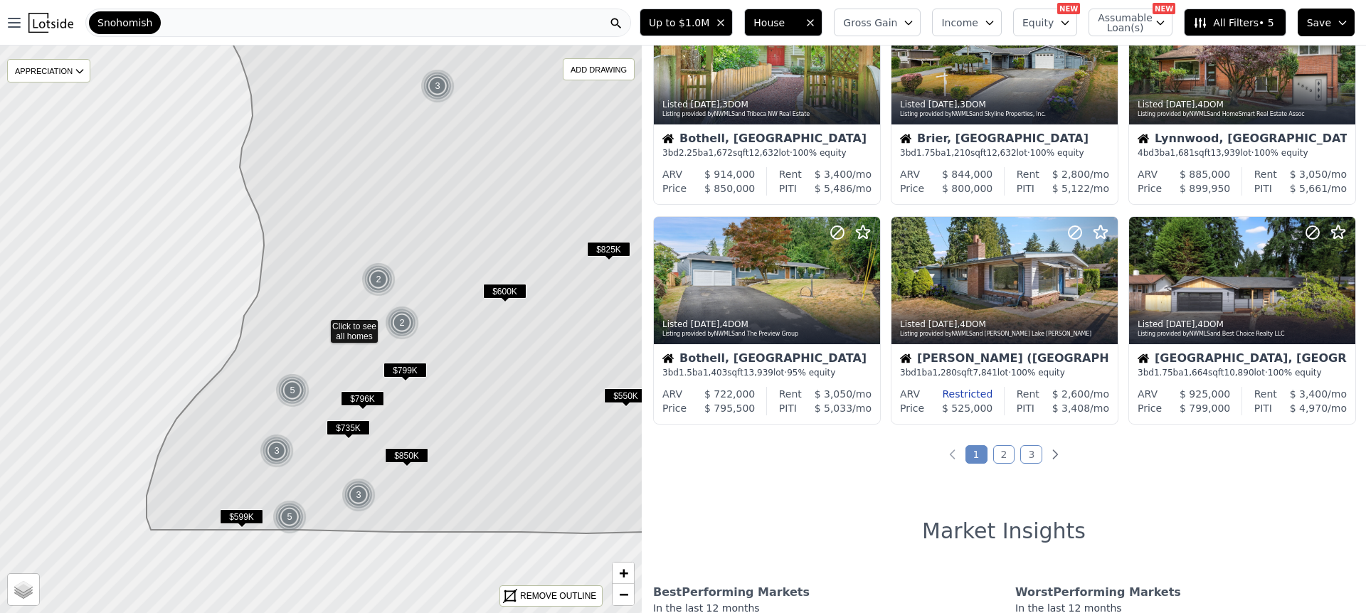
scroll to position [528, 0]
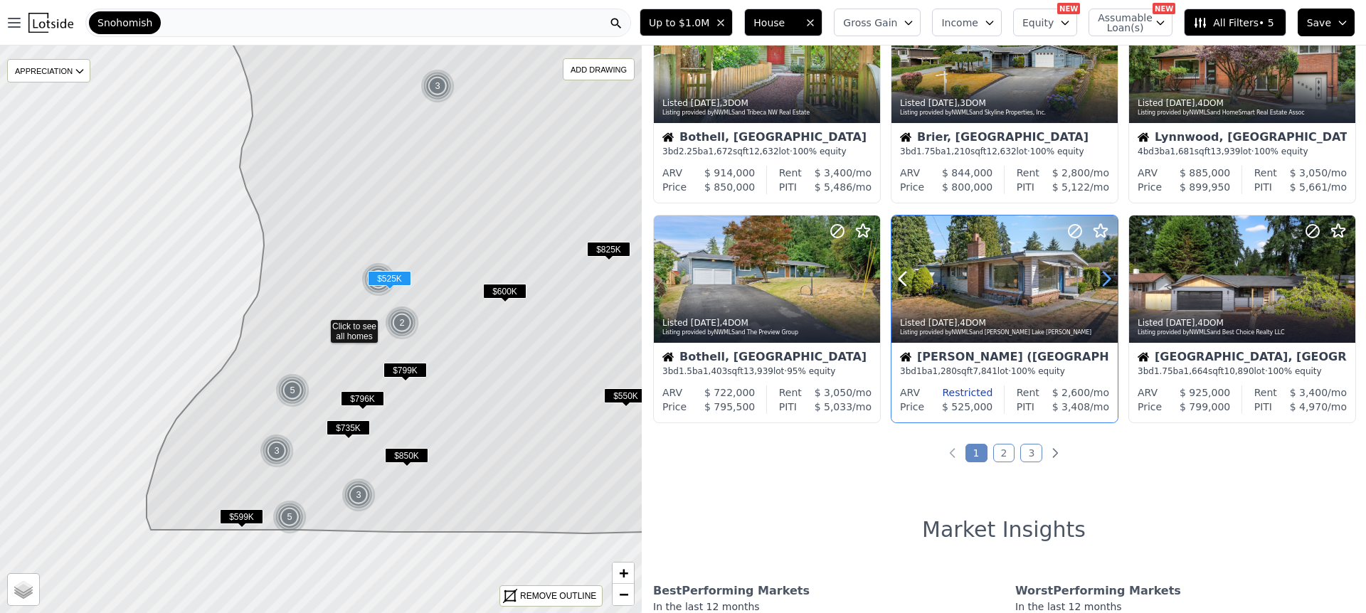
click at [1107, 278] on icon at bounding box center [1106, 279] width 6 height 14
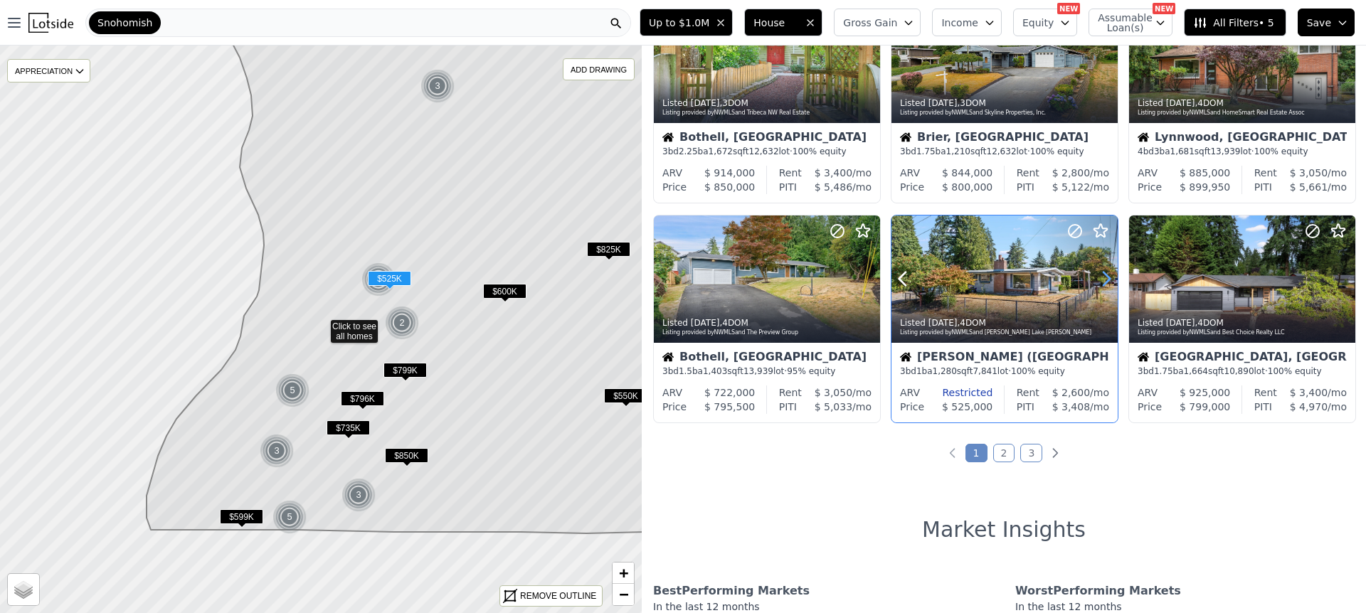
click at [1107, 278] on icon at bounding box center [1106, 278] width 23 height 23
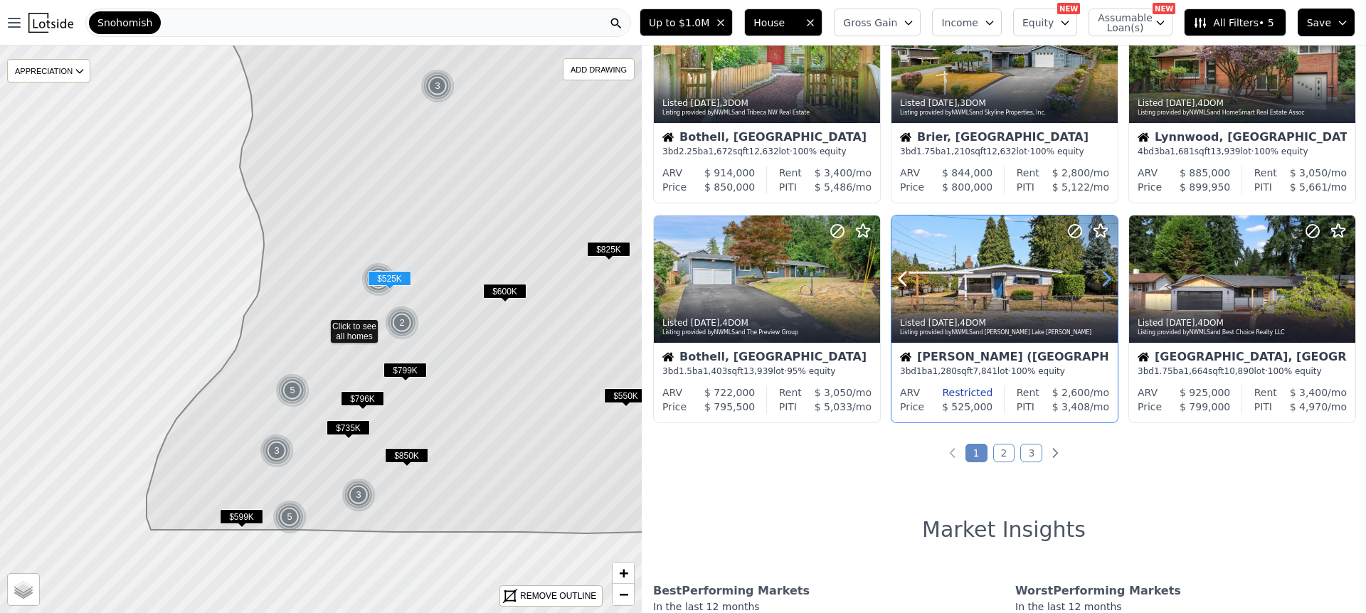
click at [1107, 278] on icon at bounding box center [1106, 278] width 23 height 23
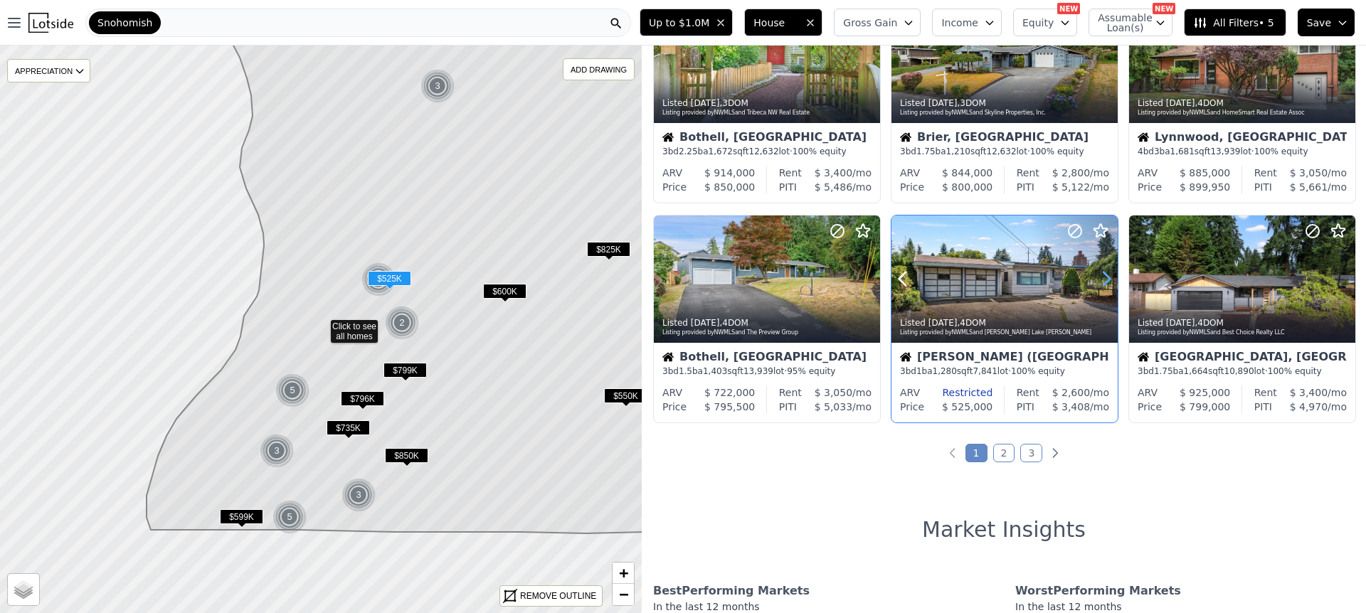
click at [1107, 278] on icon at bounding box center [1106, 278] width 23 height 23
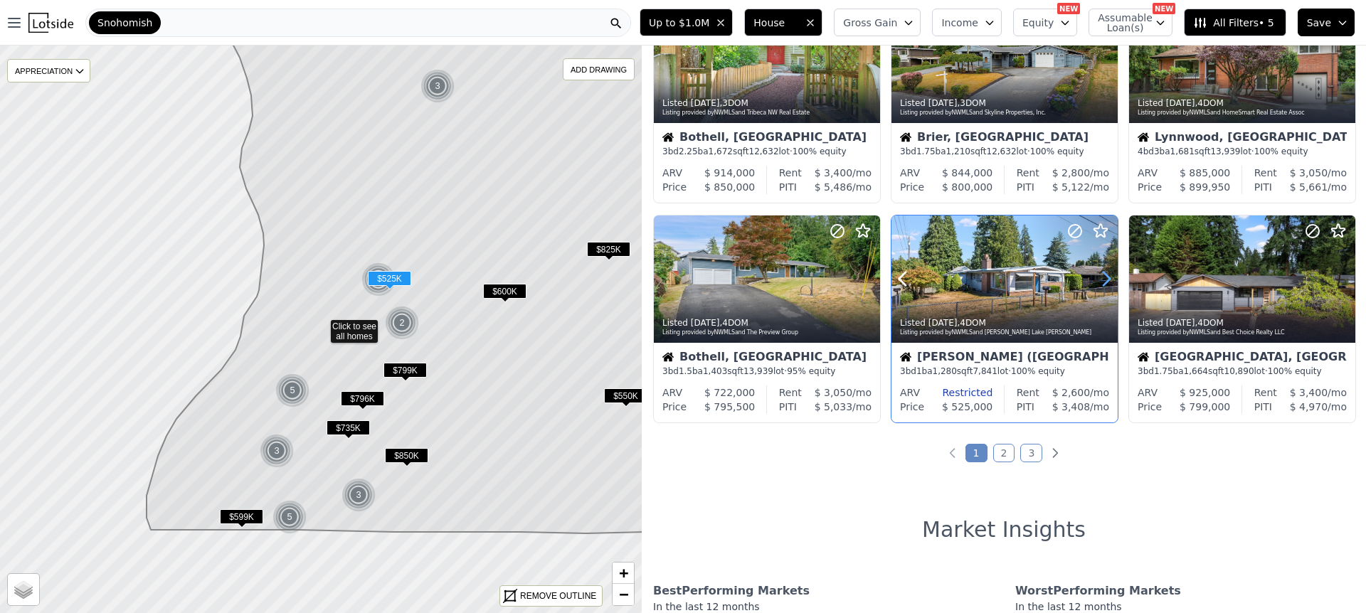
click at [1107, 278] on icon at bounding box center [1106, 278] width 23 height 23
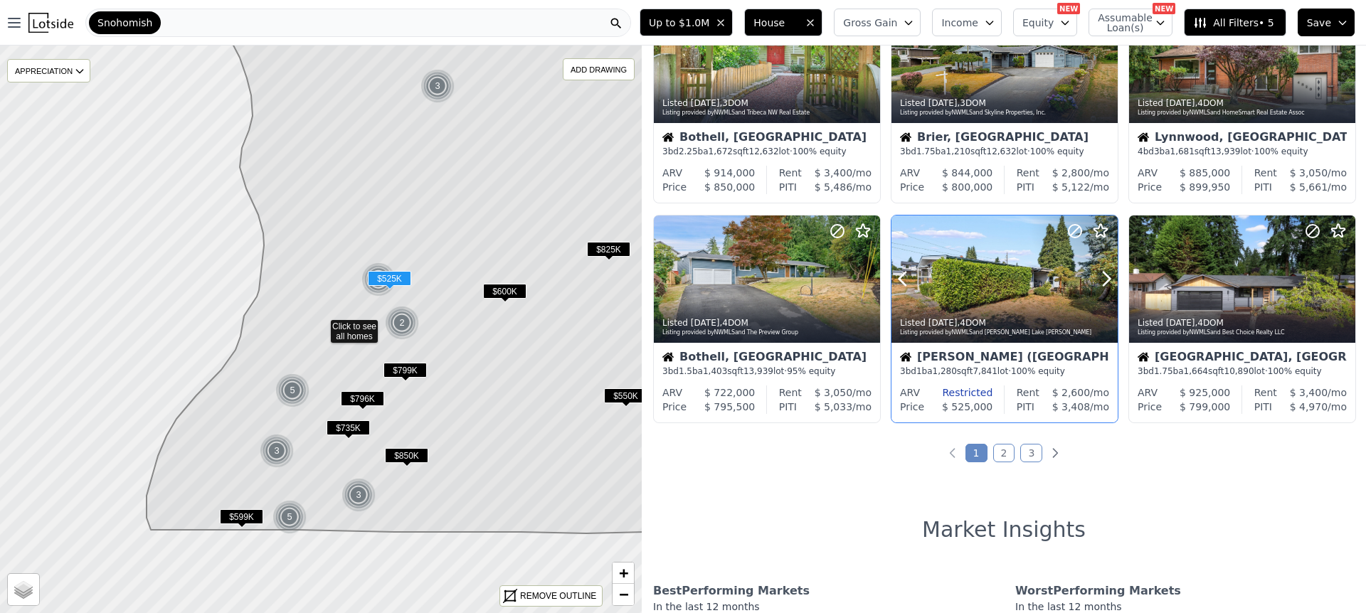
click at [1029, 278] on div at bounding box center [1071, 261] width 91 height 91
click at [1003, 455] on link "2" at bounding box center [1004, 453] width 22 height 18
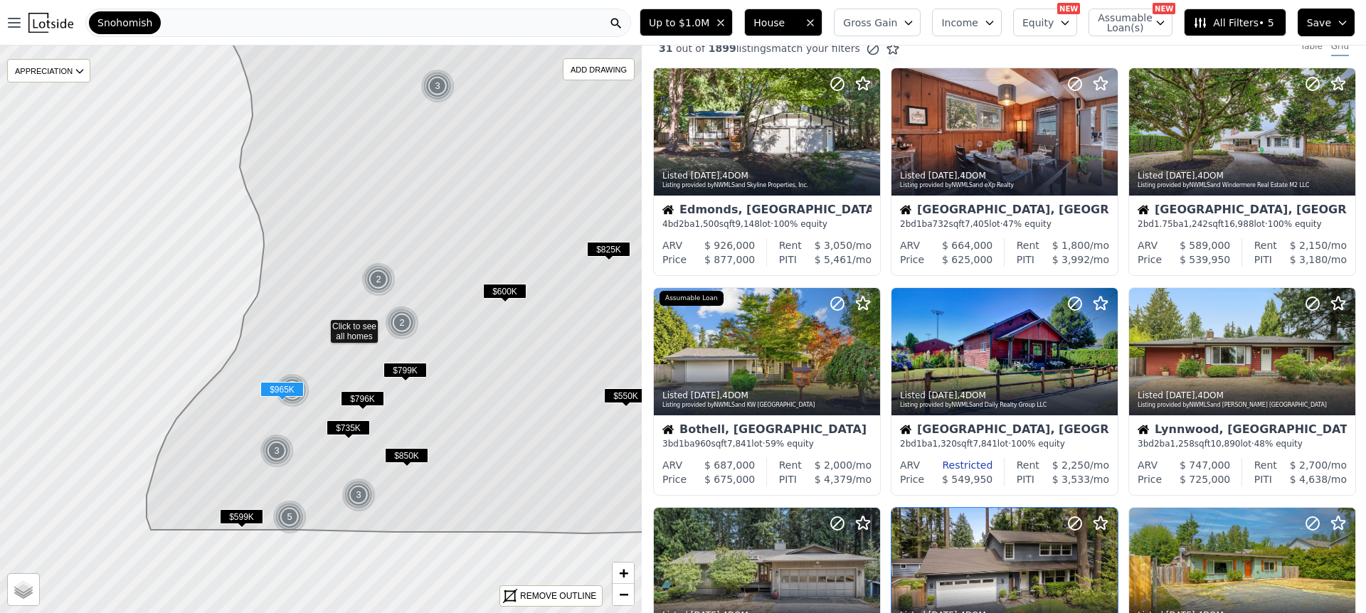
scroll to position [0, 0]
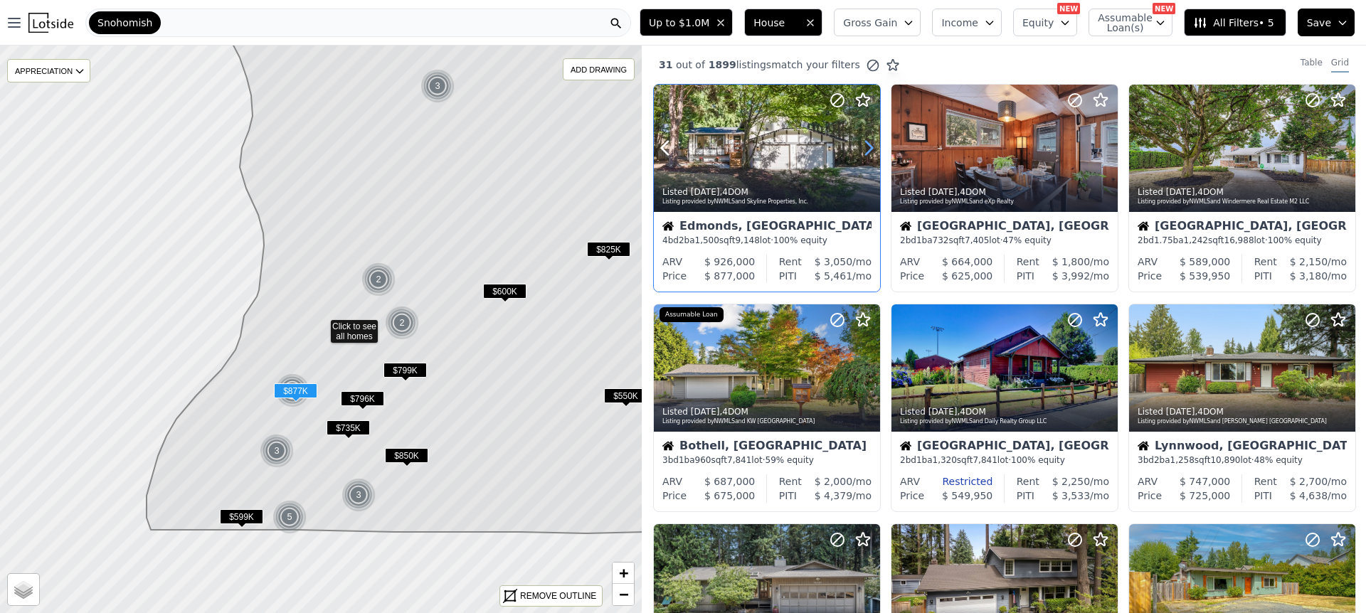
click at [870, 147] on icon at bounding box center [869, 149] width 6 height 14
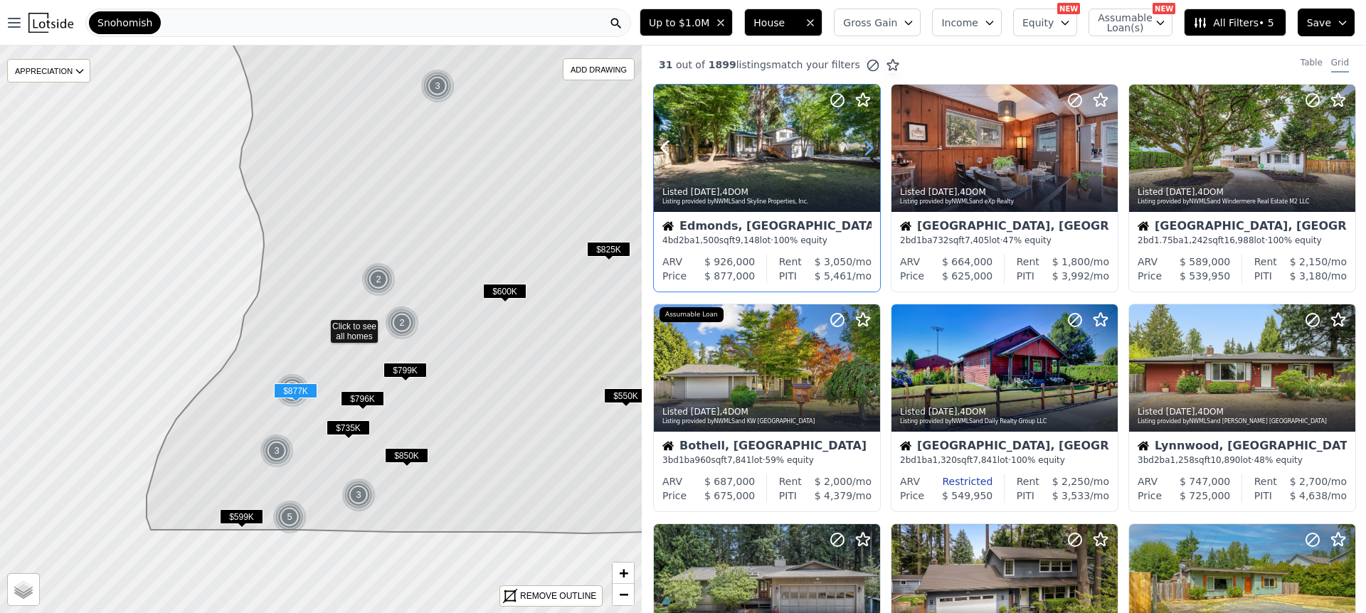
click at [870, 147] on icon at bounding box center [869, 149] width 6 height 14
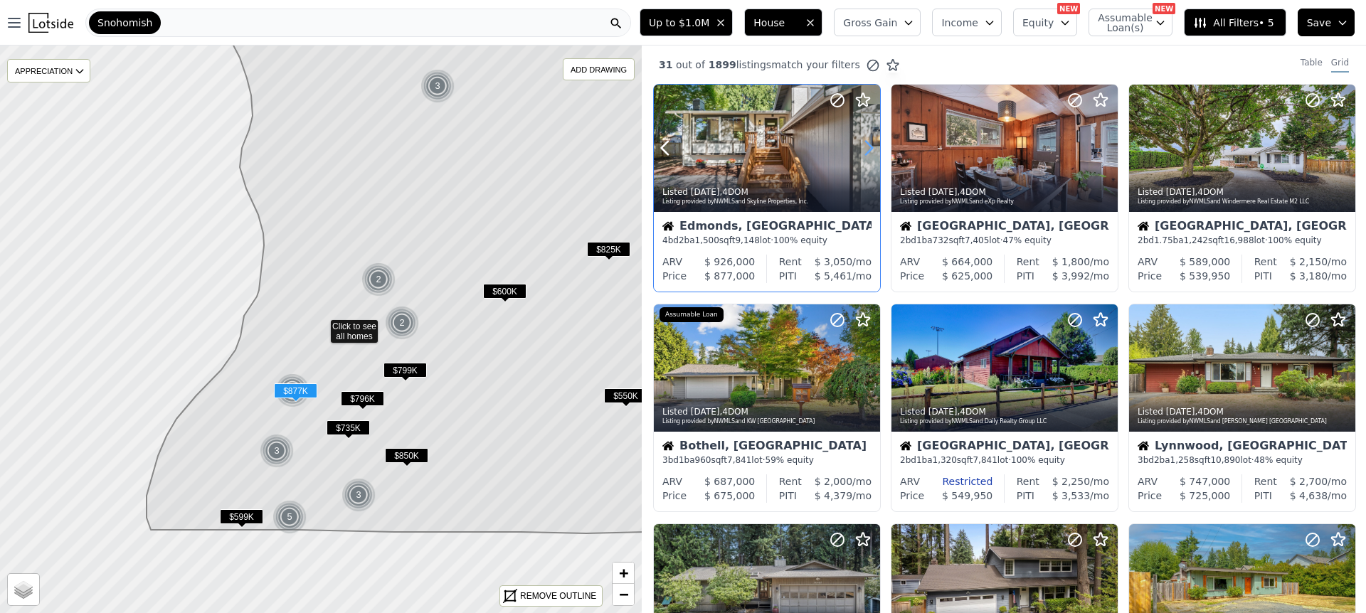
click at [870, 147] on icon at bounding box center [869, 149] width 6 height 14
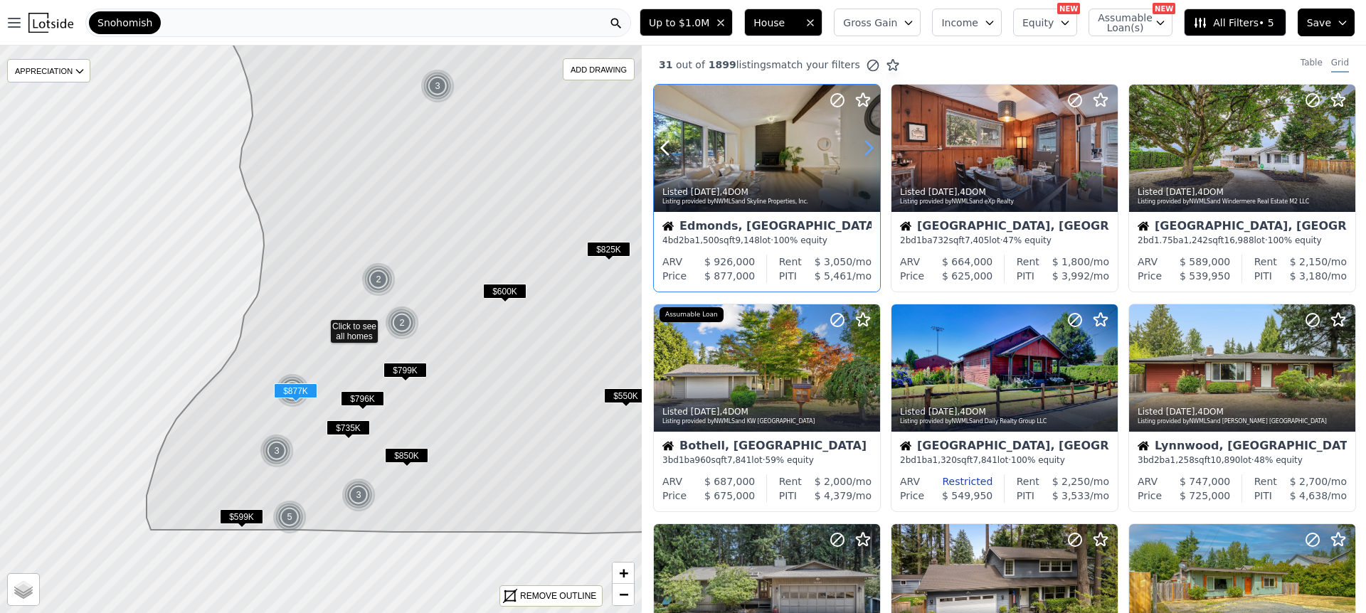
click at [870, 147] on icon at bounding box center [869, 149] width 6 height 14
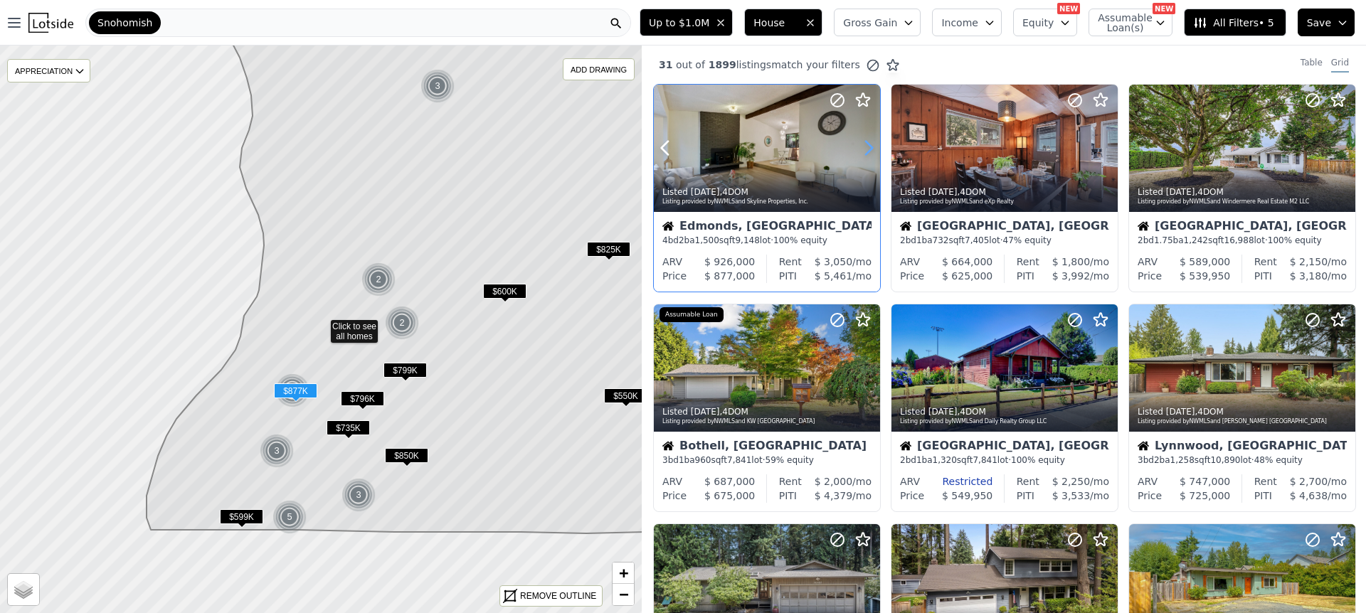
click at [870, 147] on icon at bounding box center [869, 149] width 6 height 14
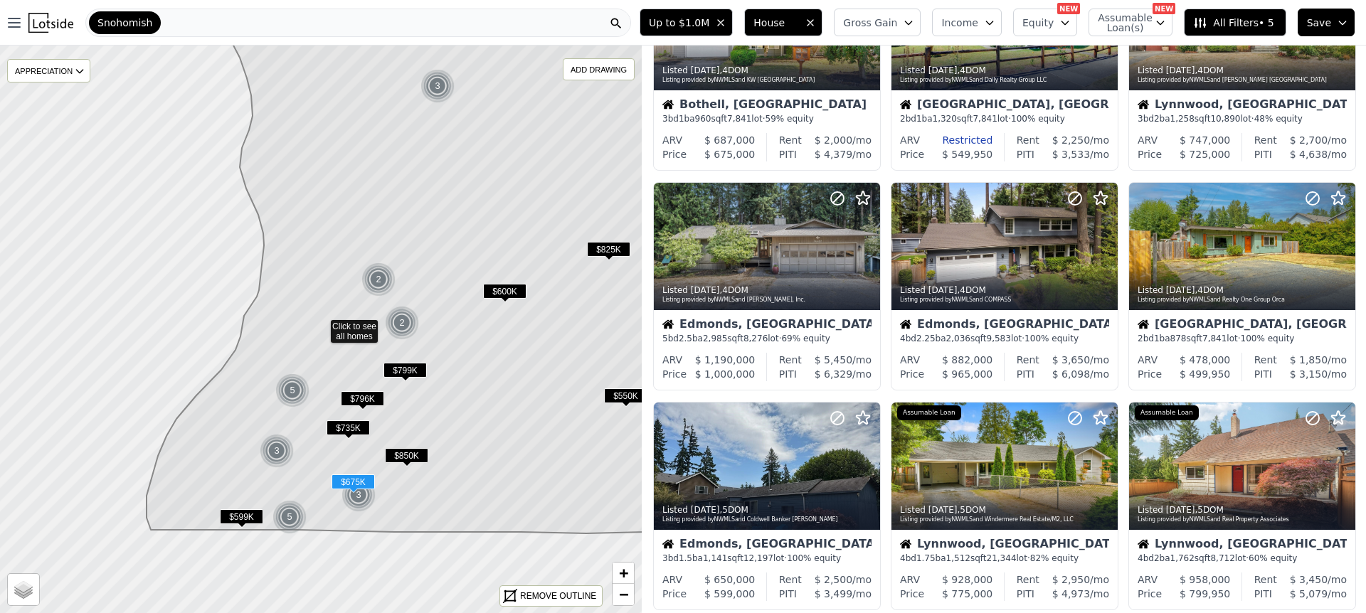
scroll to position [358, 0]
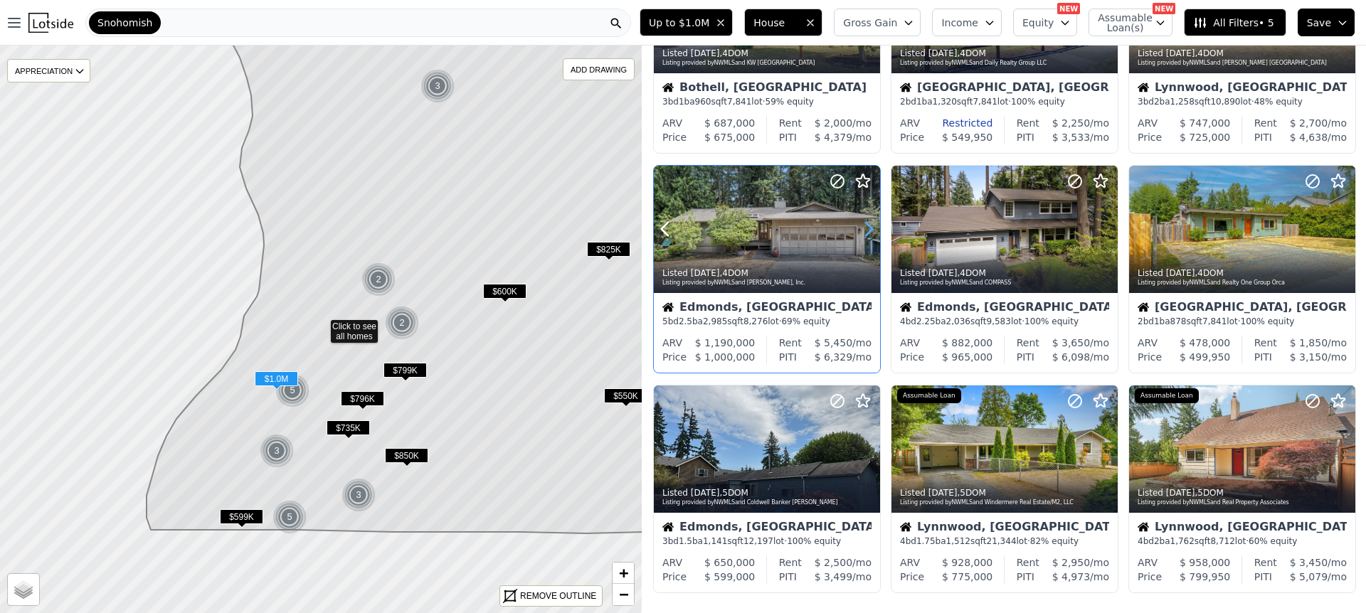
click at [871, 233] on icon at bounding box center [868, 229] width 23 height 23
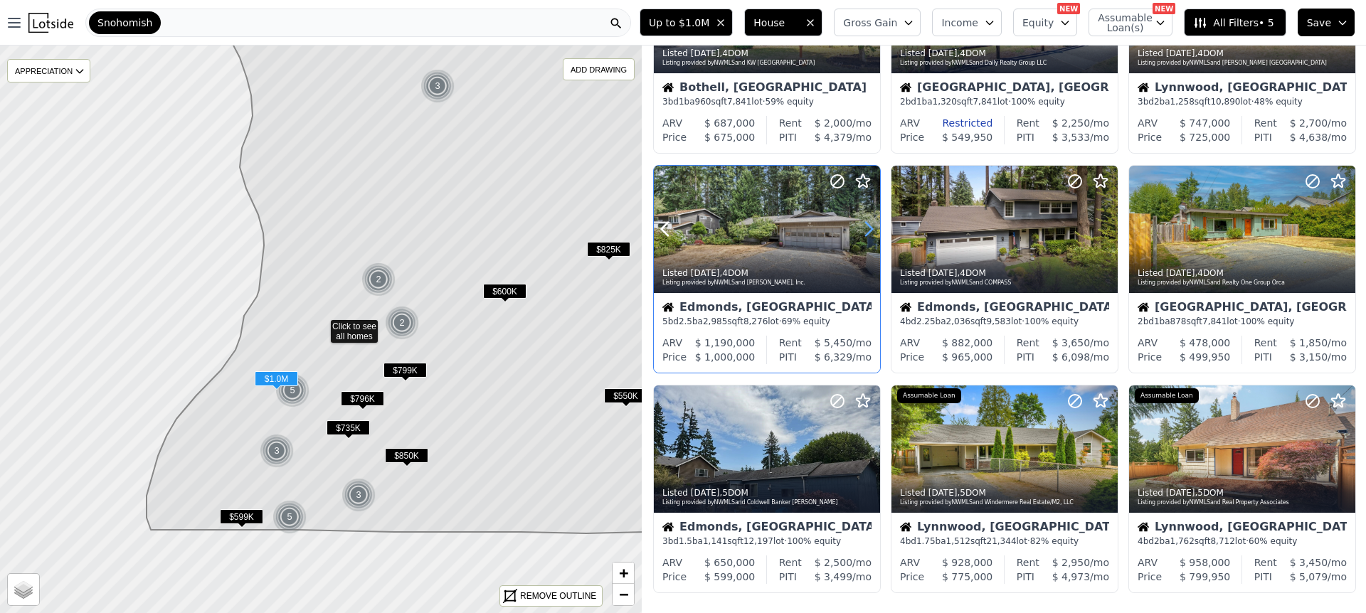
click at [867, 233] on icon at bounding box center [869, 230] width 6 height 14
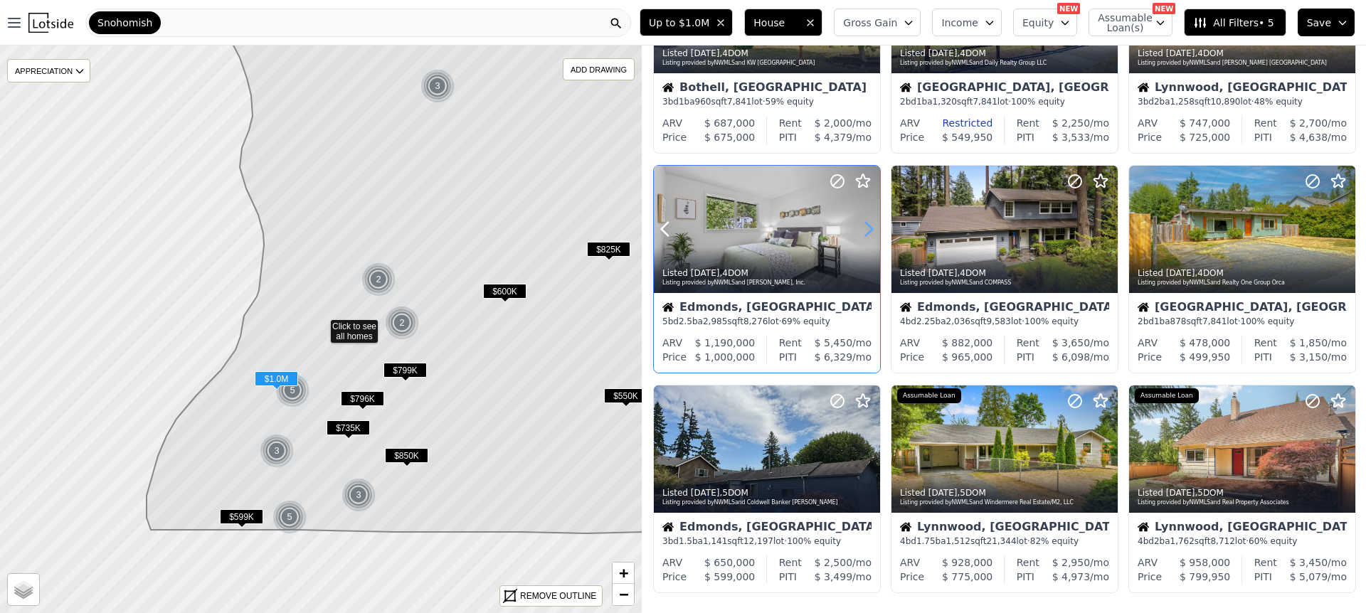
click at [868, 232] on icon at bounding box center [869, 230] width 6 height 14
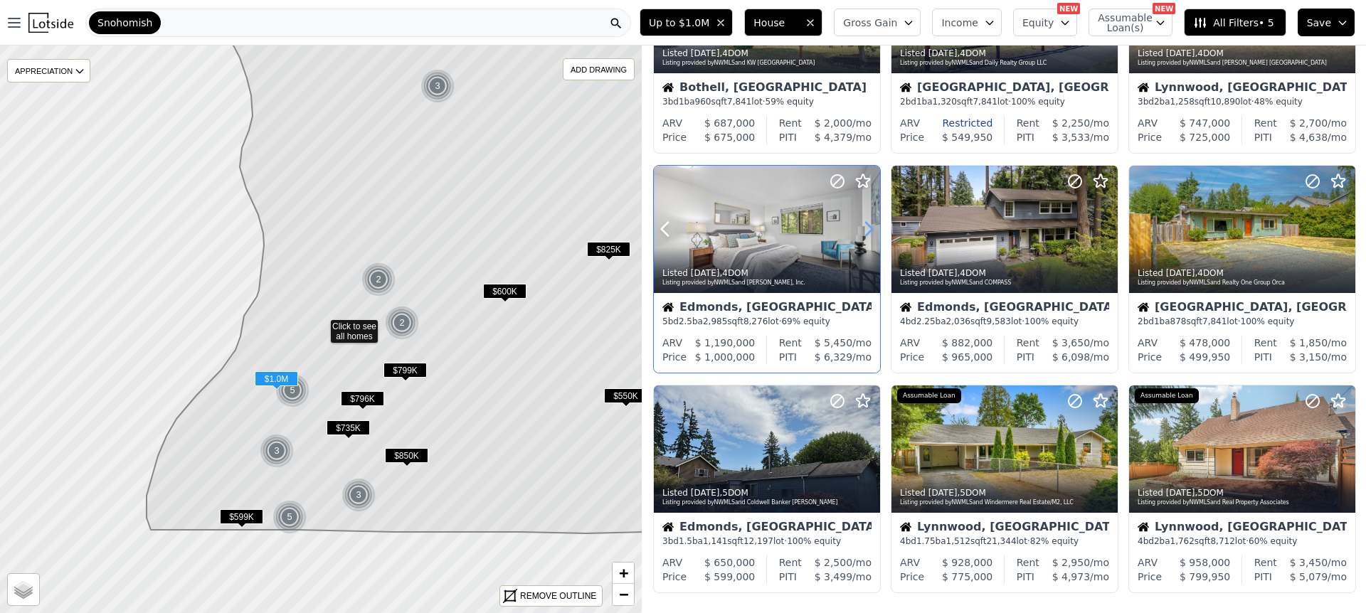
click at [868, 232] on icon at bounding box center [869, 230] width 6 height 14
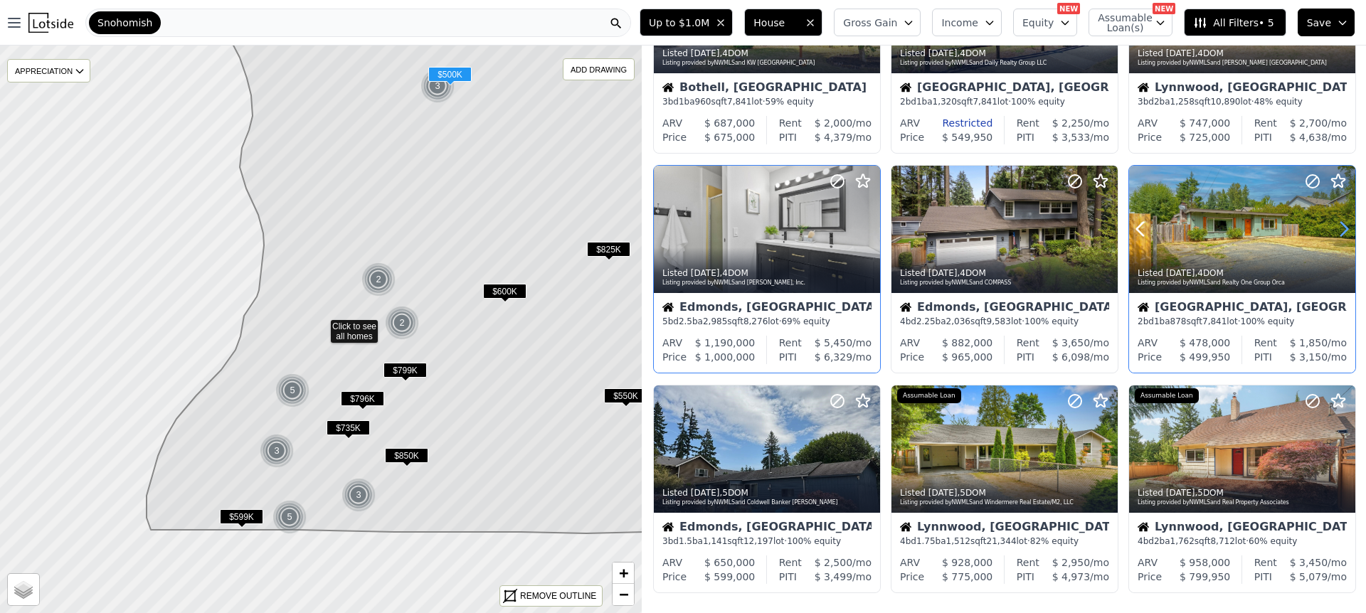
click at [1346, 233] on icon at bounding box center [1343, 229] width 23 height 23
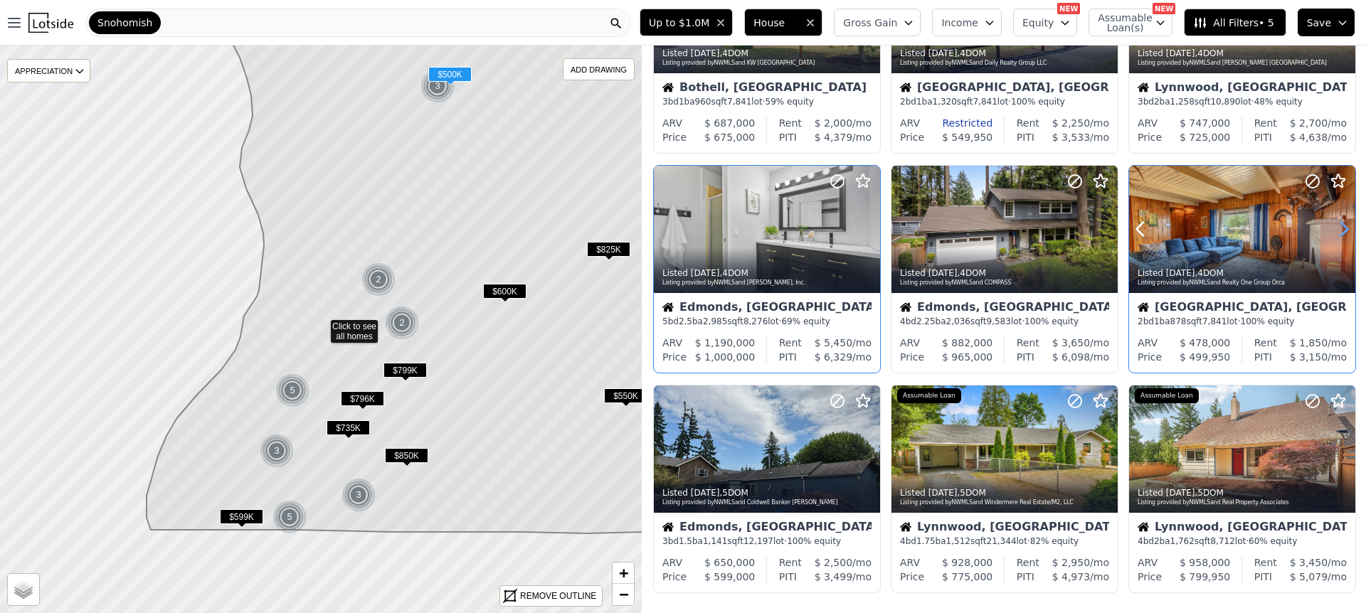
click at [1346, 231] on icon at bounding box center [1344, 230] width 6 height 14
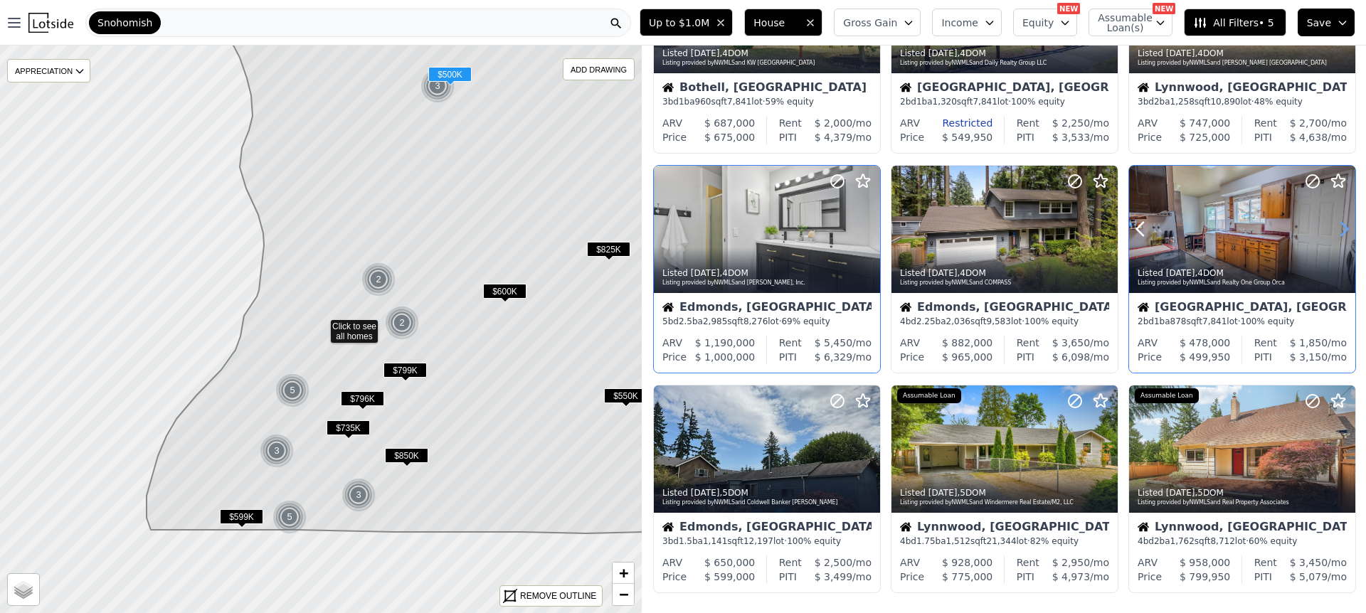
click at [1346, 231] on icon at bounding box center [1344, 230] width 6 height 14
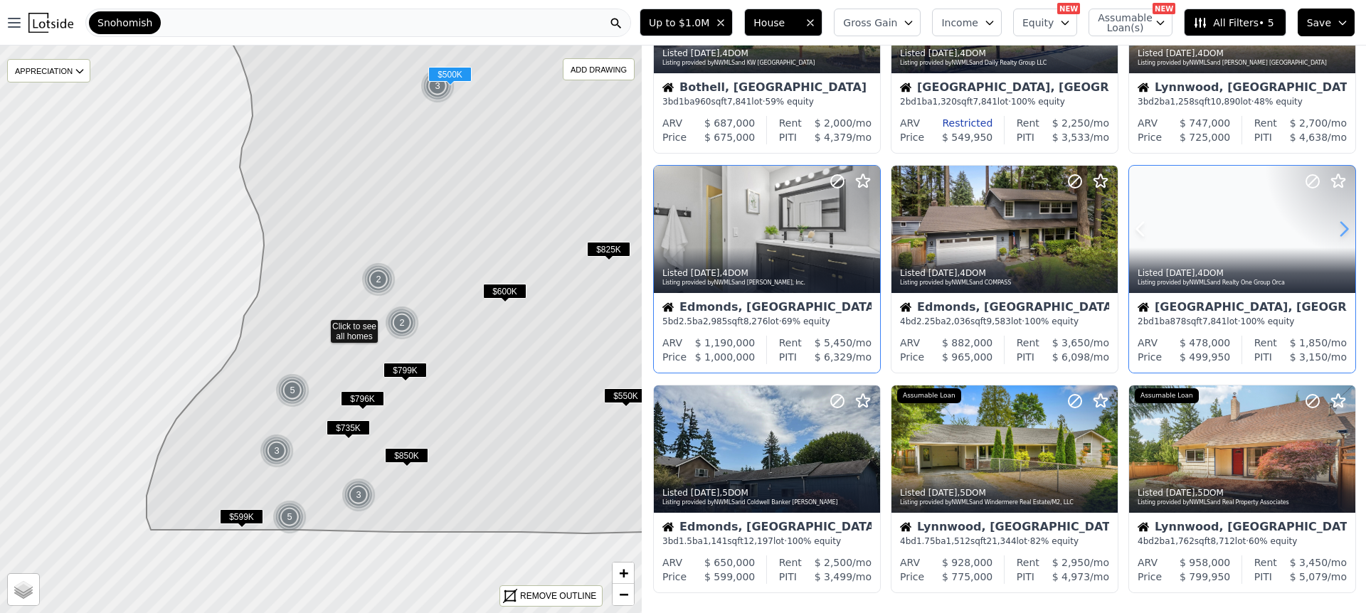
click at [1346, 231] on icon at bounding box center [1344, 230] width 6 height 14
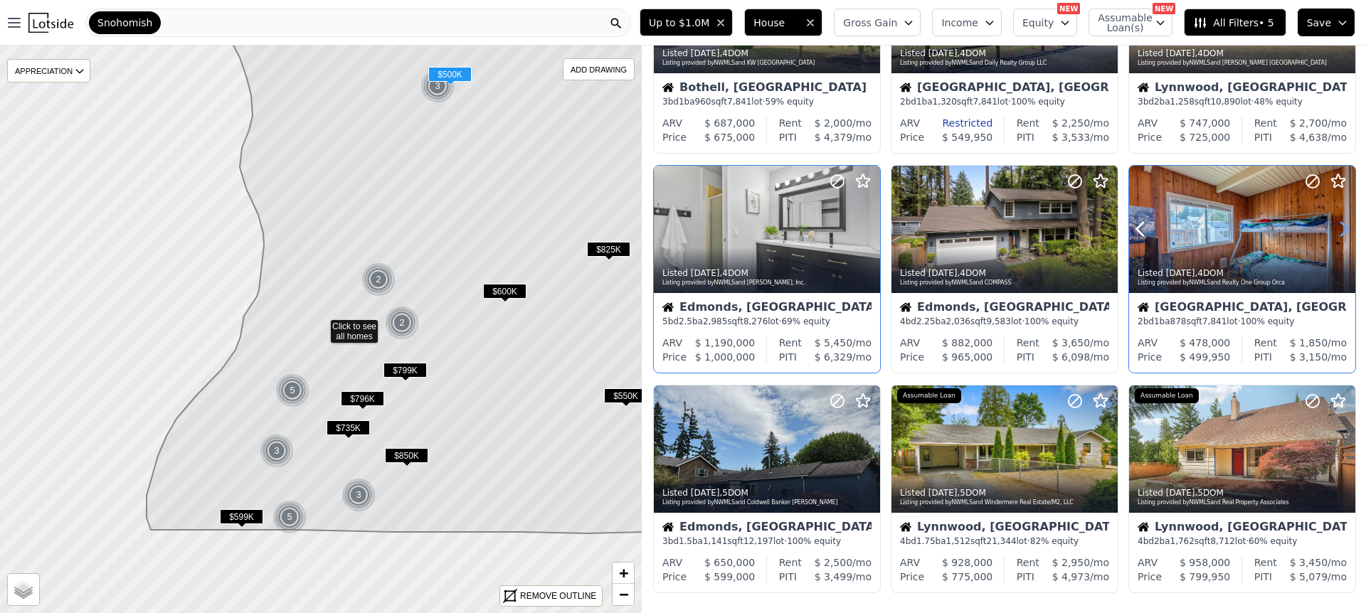
click at [1346, 231] on icon at bounding box center [1344, 230] width 6 height 14
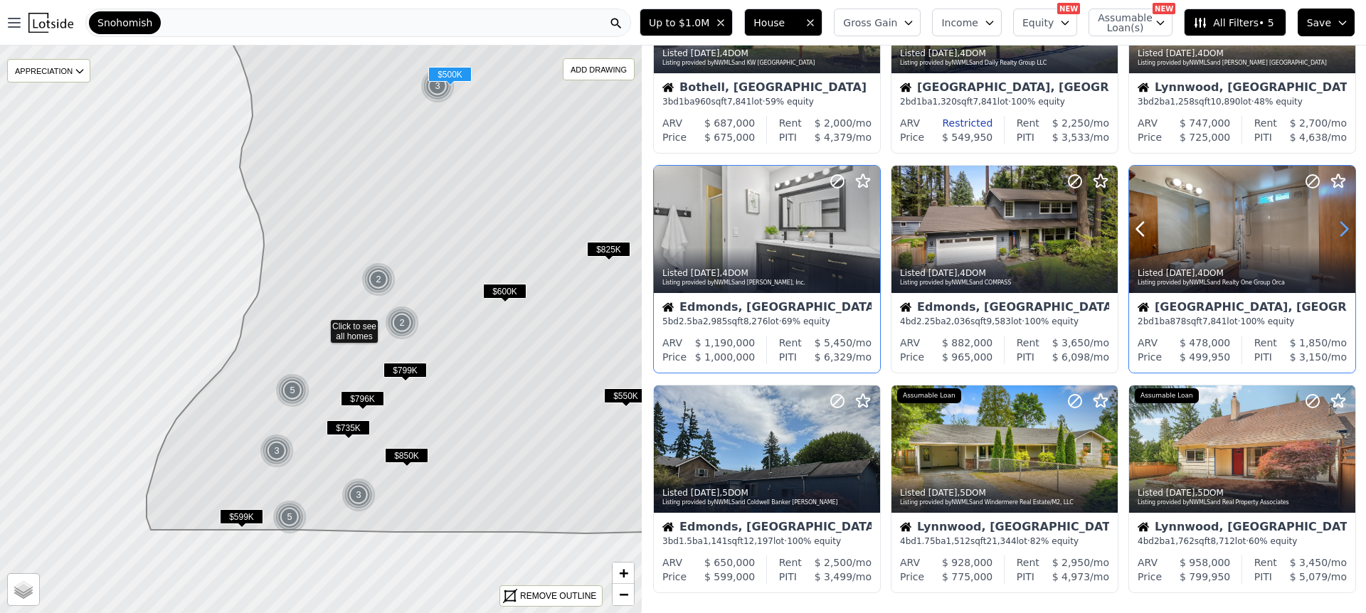
click at [1346, 231] on icon at bounding box center [1344, 230] width 6 height 14
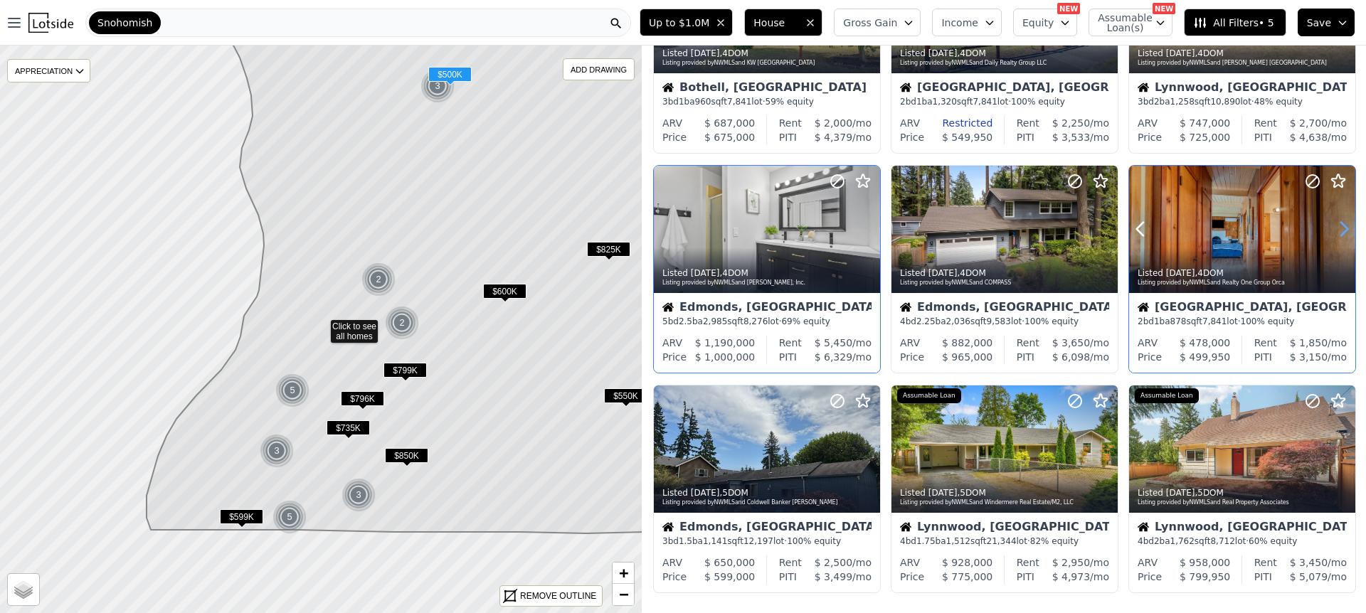
click at [1346, 231] on icon at bounding box center [1344, 230] width 6 height 14
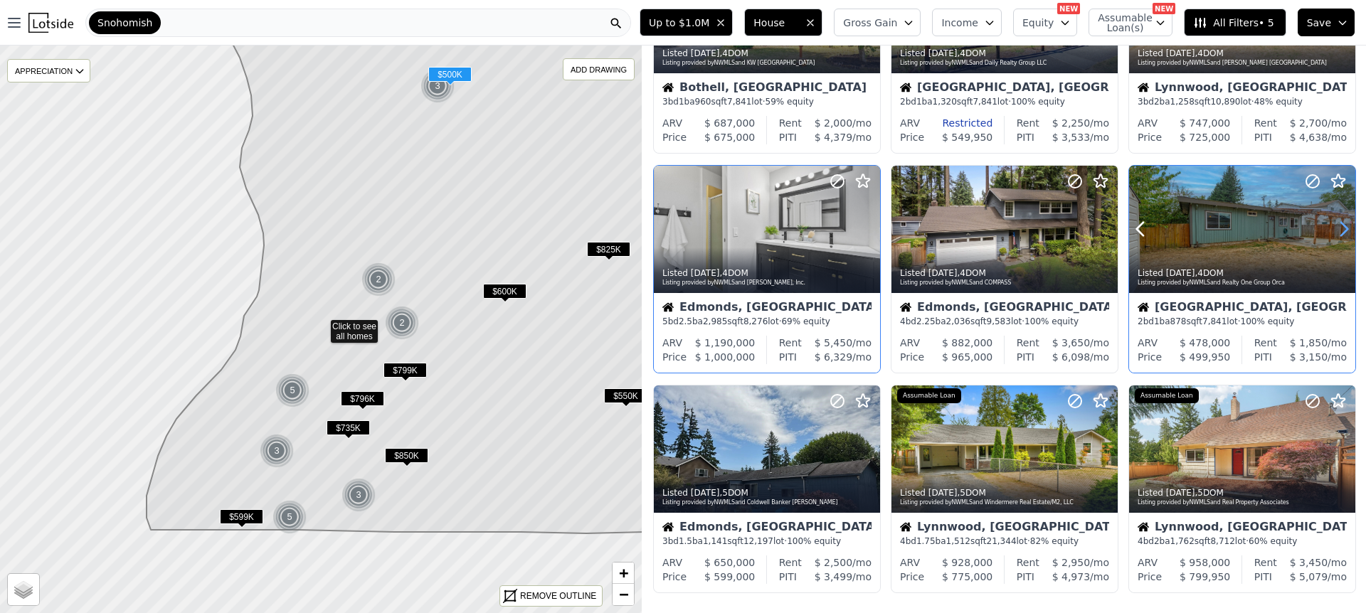
click at [1346, 231] on icon at bounding box center [1344, 230] width 6 height 14
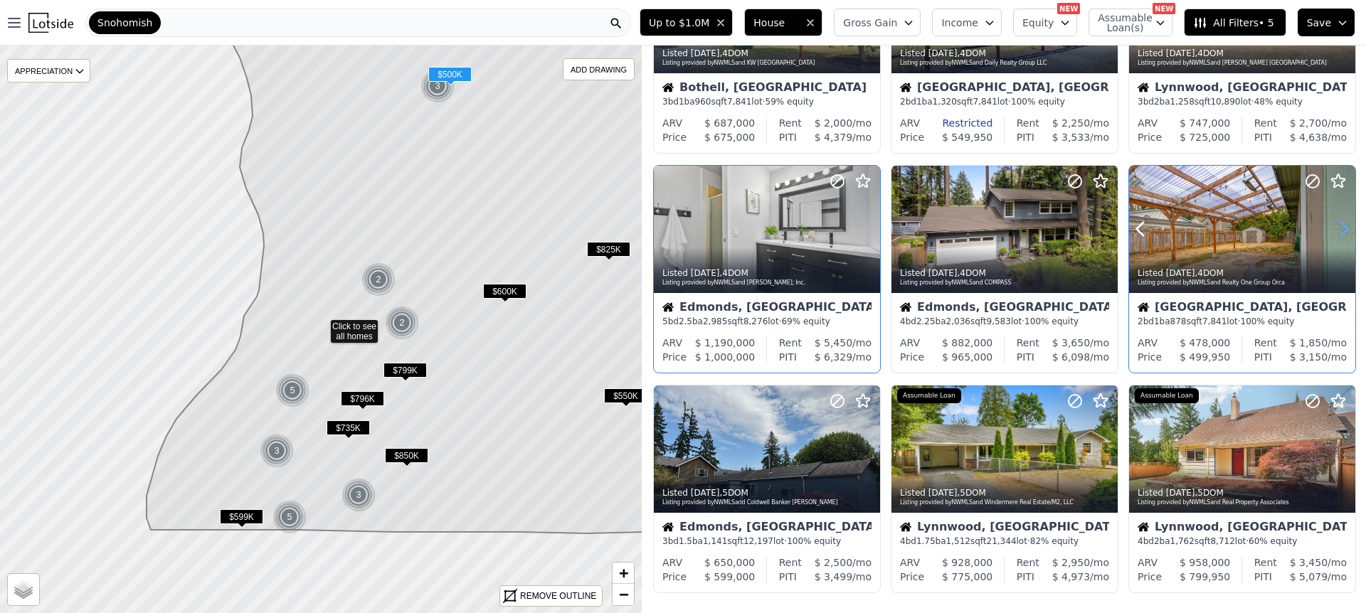
click at [1346, 231] on icon at bounding box center [1344, 230] width 6 height 14
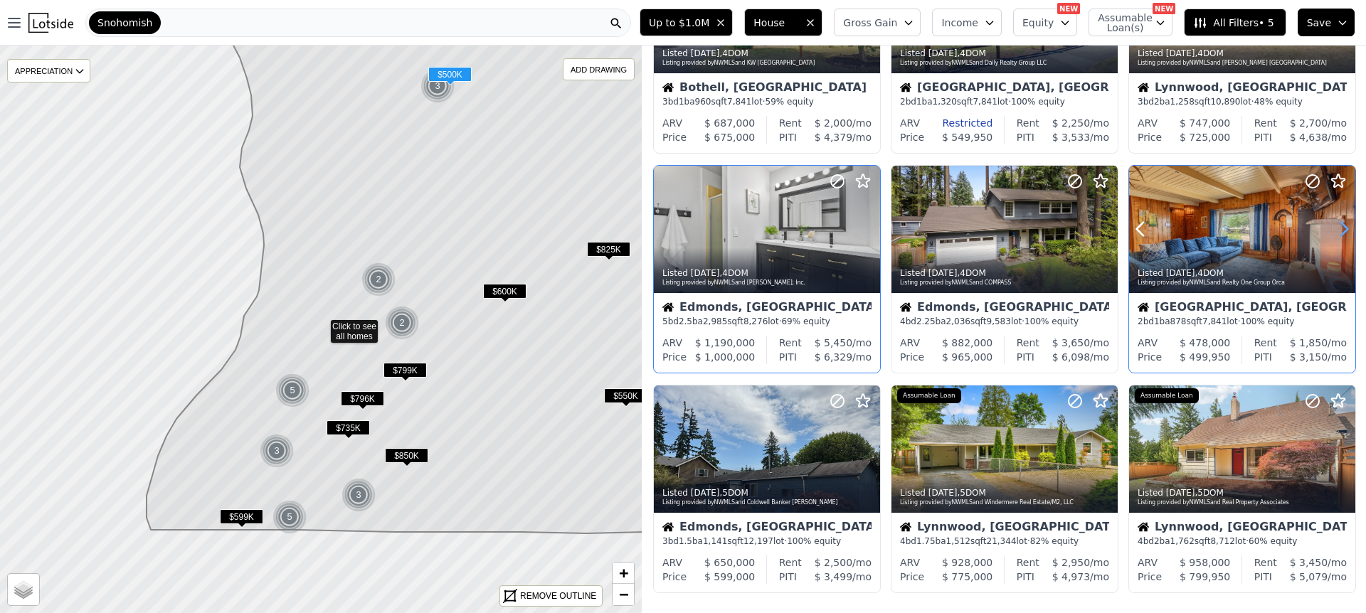
click at [1346, 231] on icon at bounding box center [1344, 230] width 6 height 14
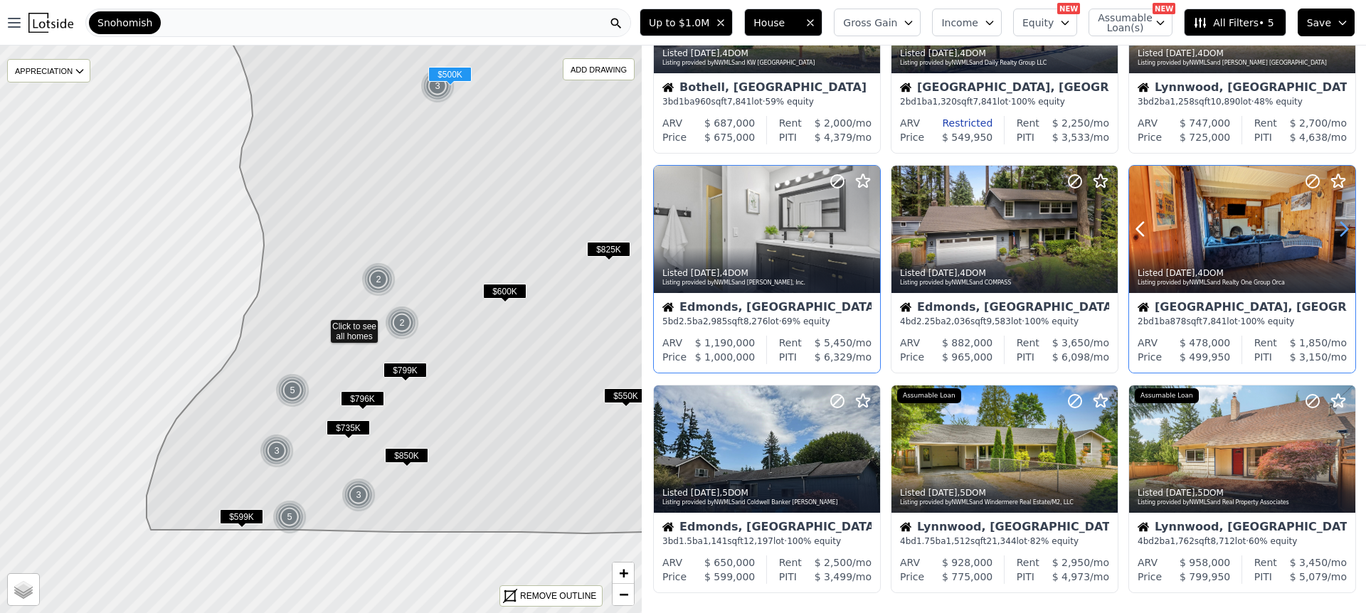
click at [1346, 231] on icon at bounding box center [1344, 230] width 6 height 14
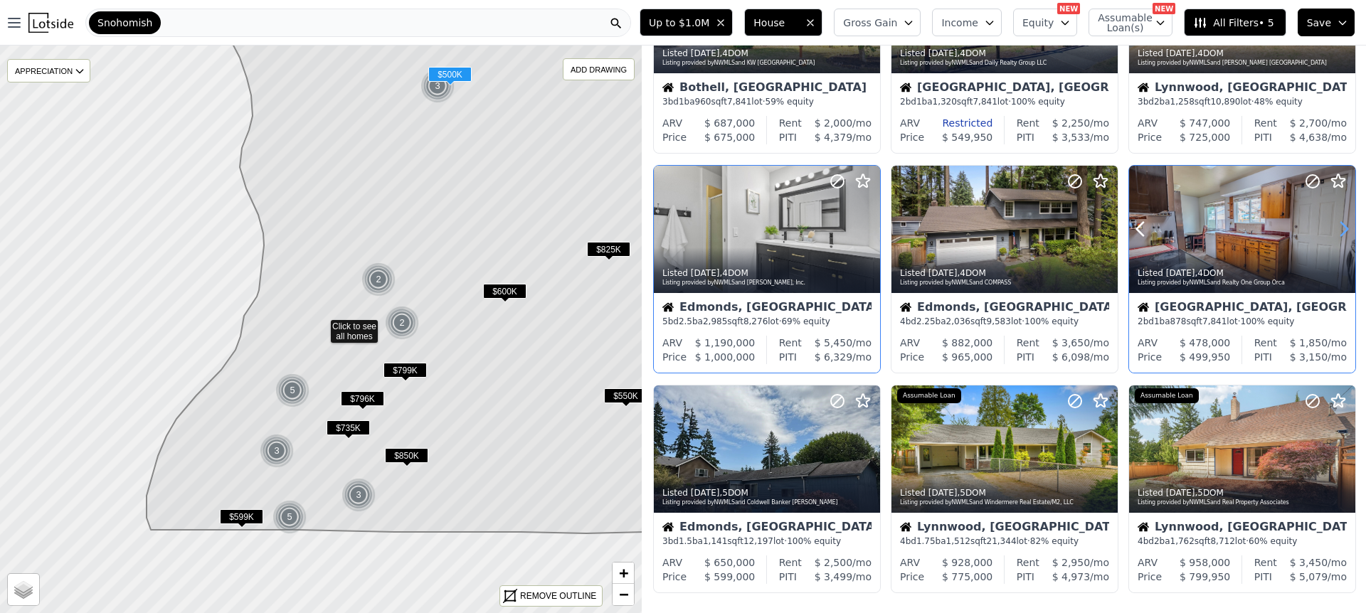
click at [1346, 231] on icon at bounding box center [1344, 230] width 6 height 14
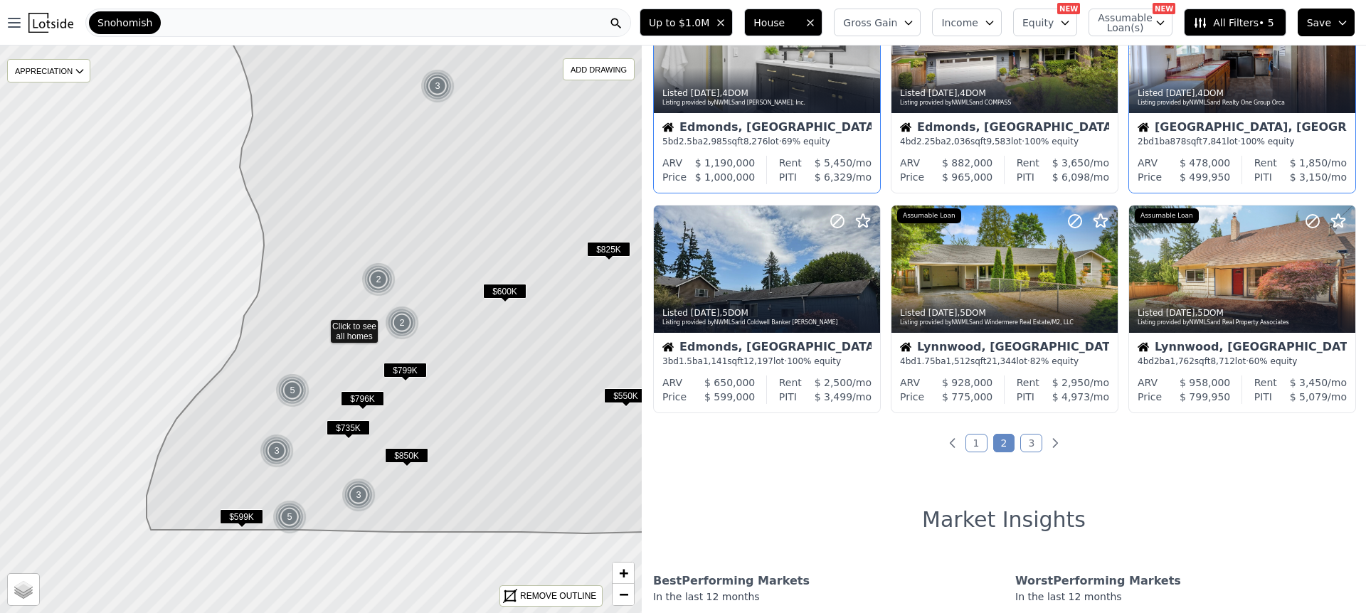
scroll to position [542, 0]
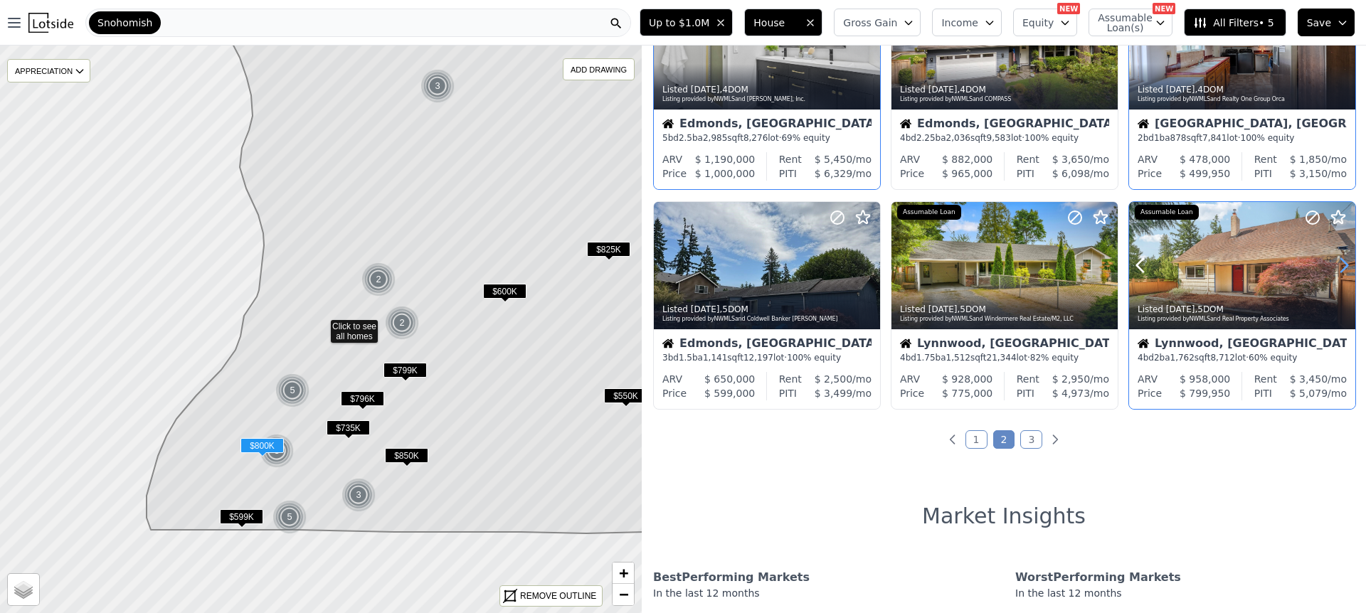
click at [1338, 267] on icon at bounding box center [1343, 265] width 23 height 23
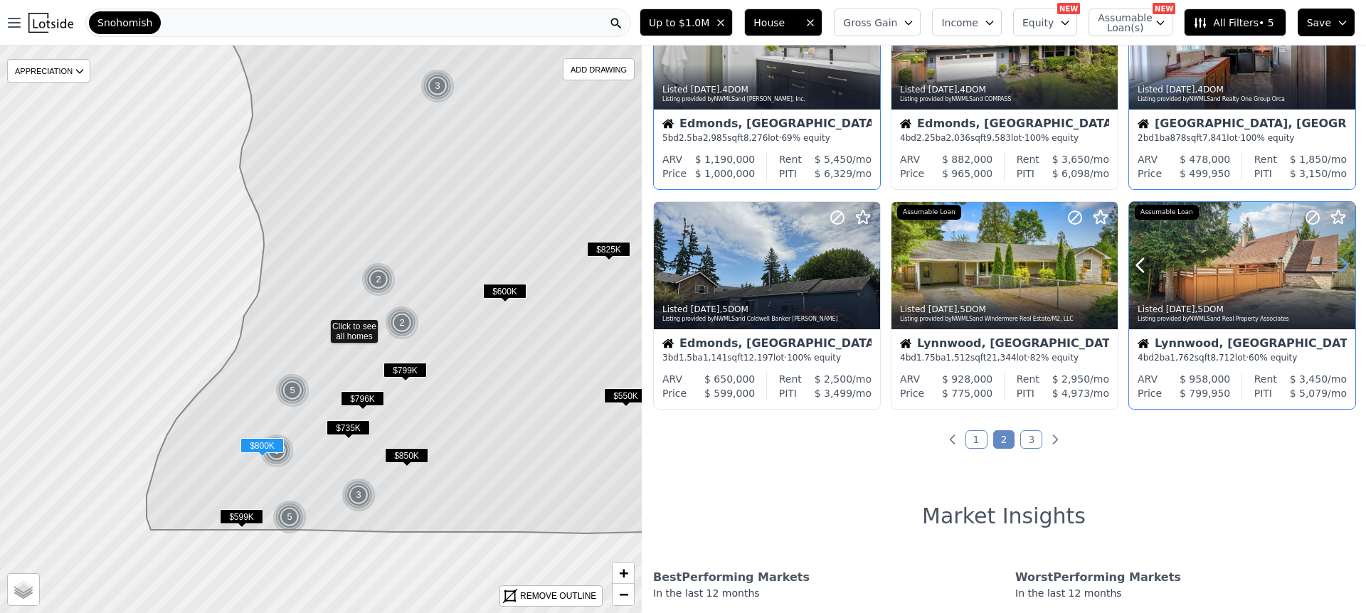
click at [1338, 267] on icon at bounding box center [1343, 265] width 23 height 23
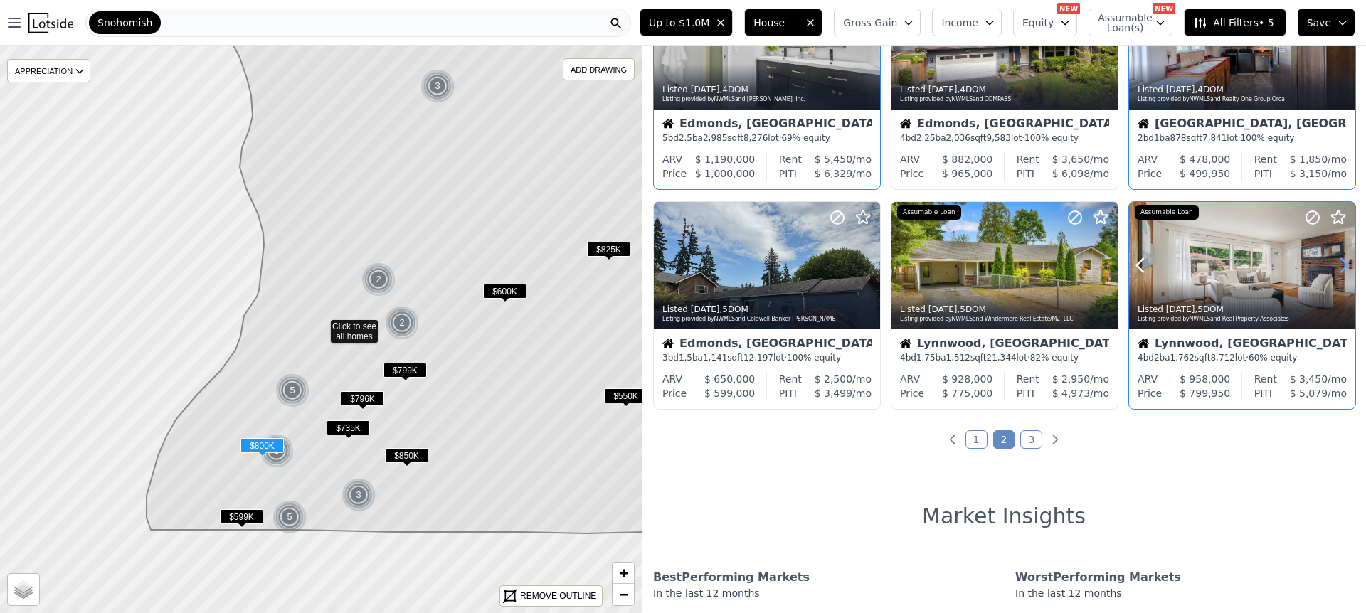
click at [1338, 267] on icon at bounding box center [1343, 265] width 23 height 23
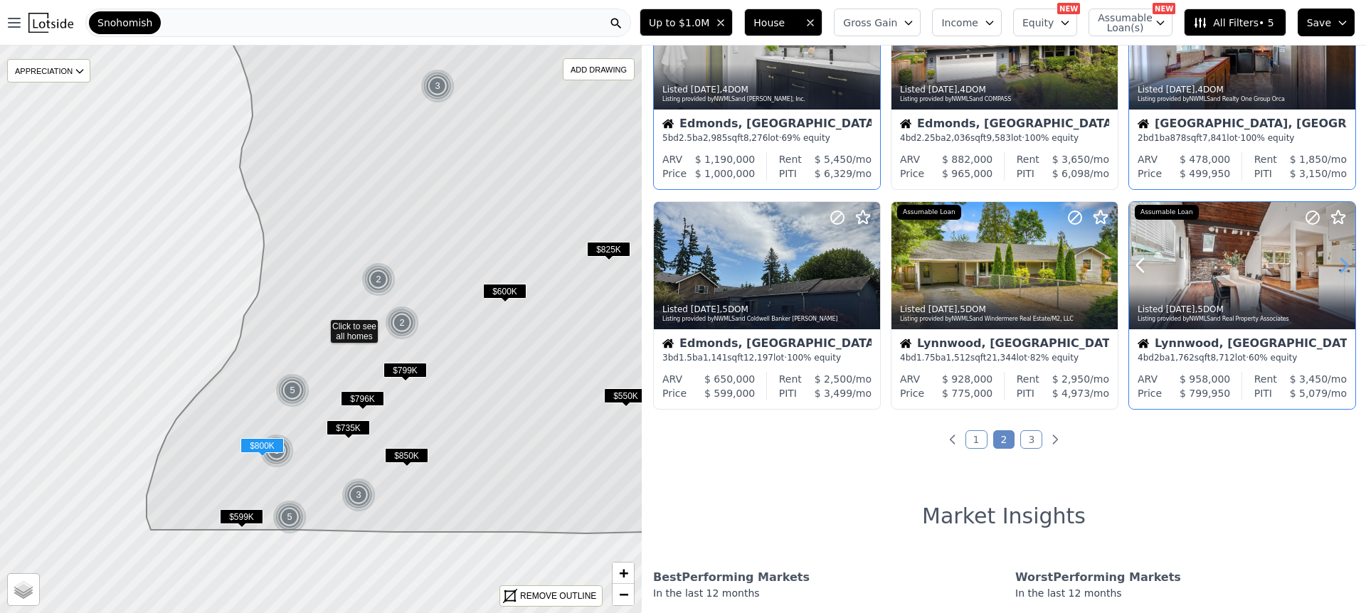
click at [1338, 267] on icon at bounding box center [1343, 265] width 23 height 23
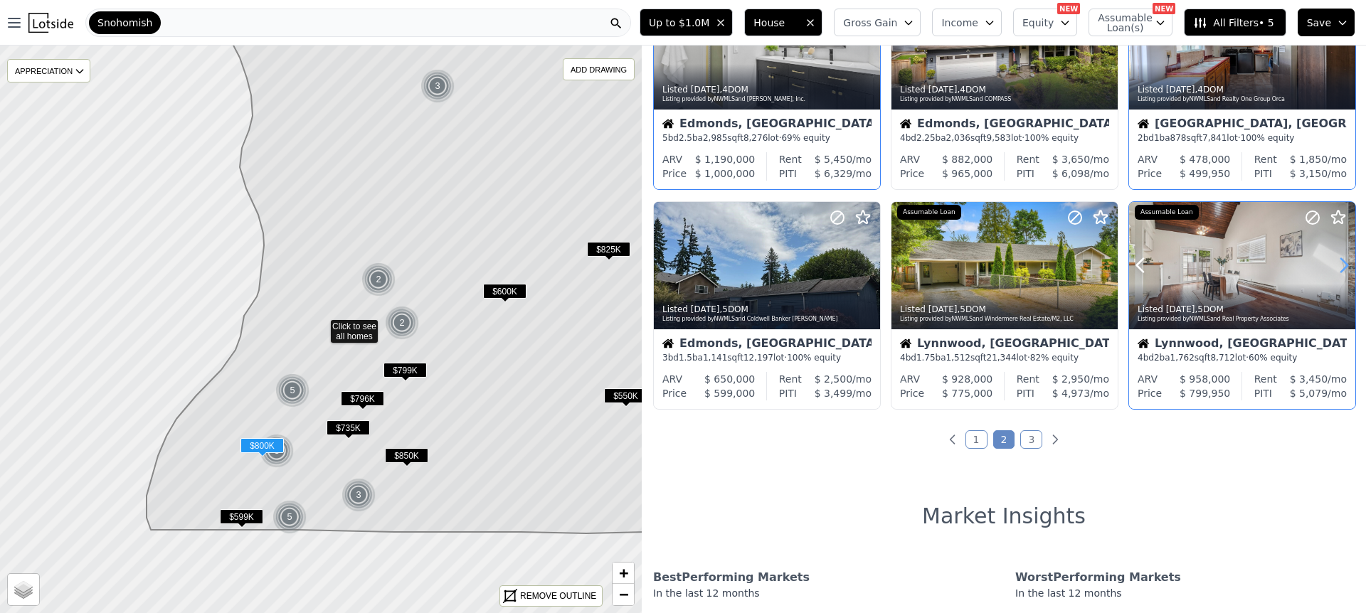
click at [1338, 267] on icon at bounding box center [1343, 265] width 23 height 23
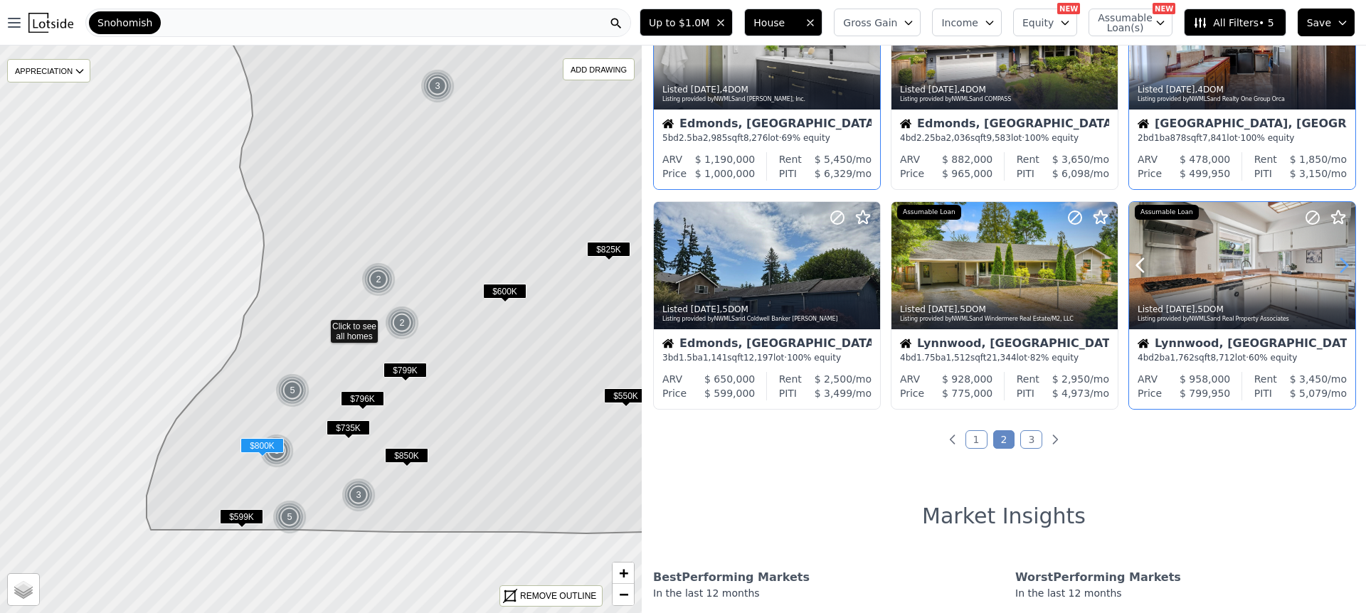
click at [1338, 267] on icon at bounding box center [1343, 265] width 23 height 23
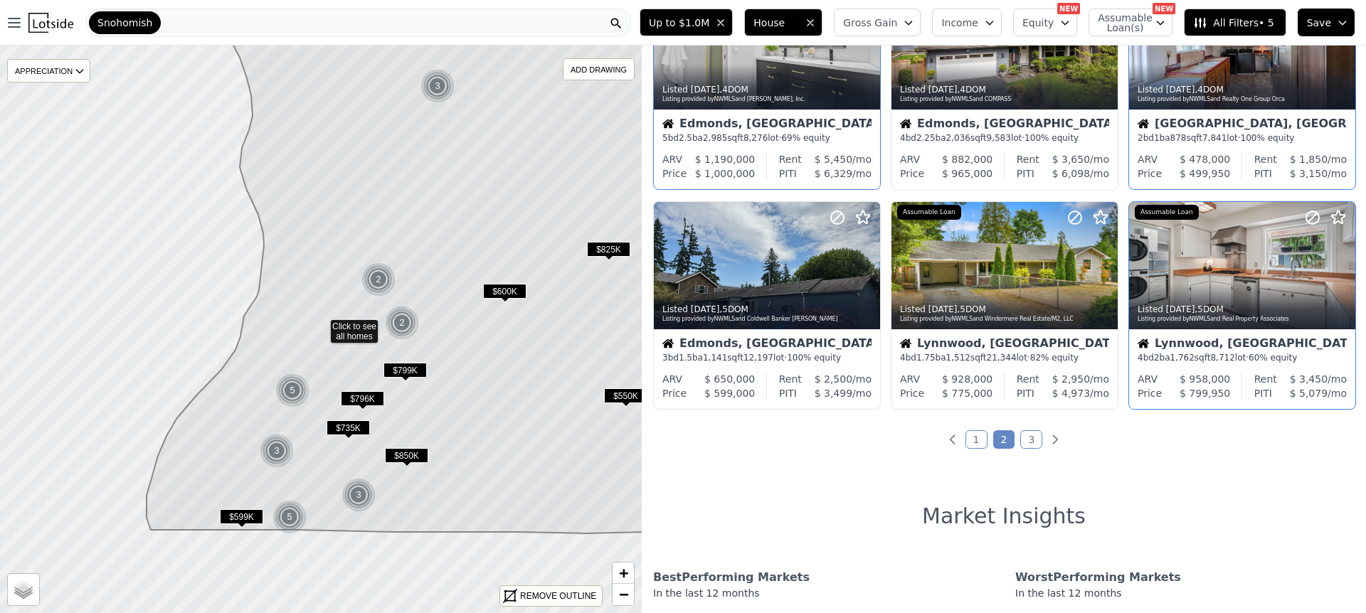
click at [1032, 441] on link "3" at bounding box center [1031, 439] width 22 height 18
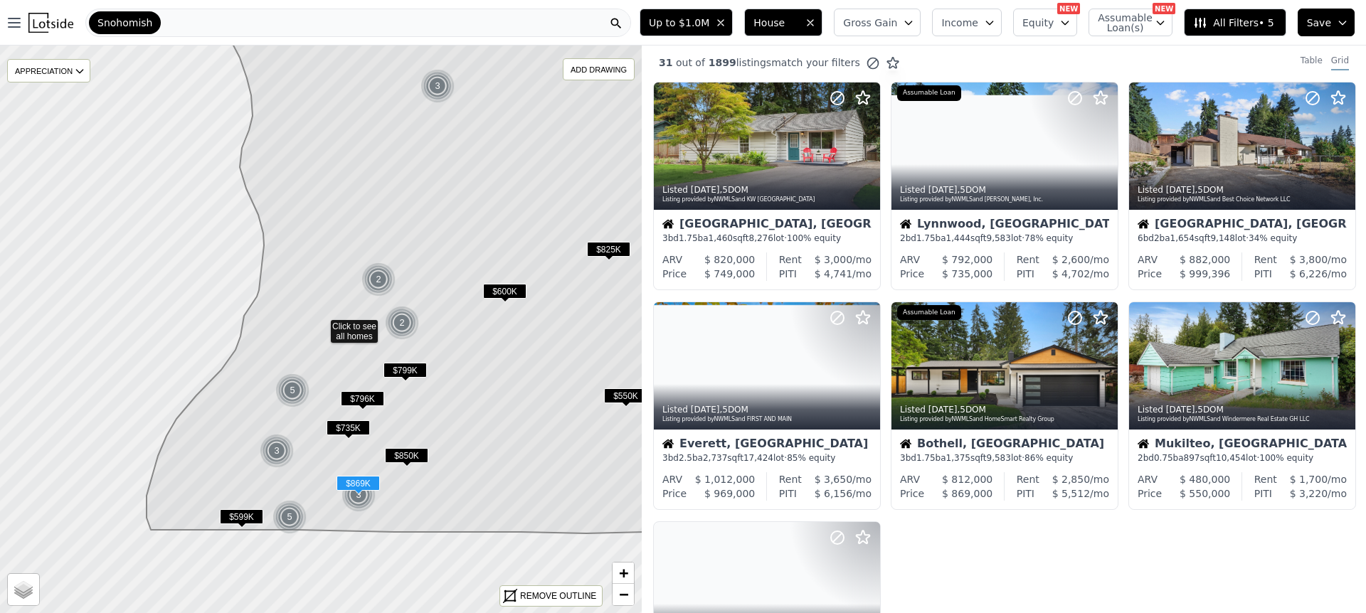
scroll to position [0, 0]
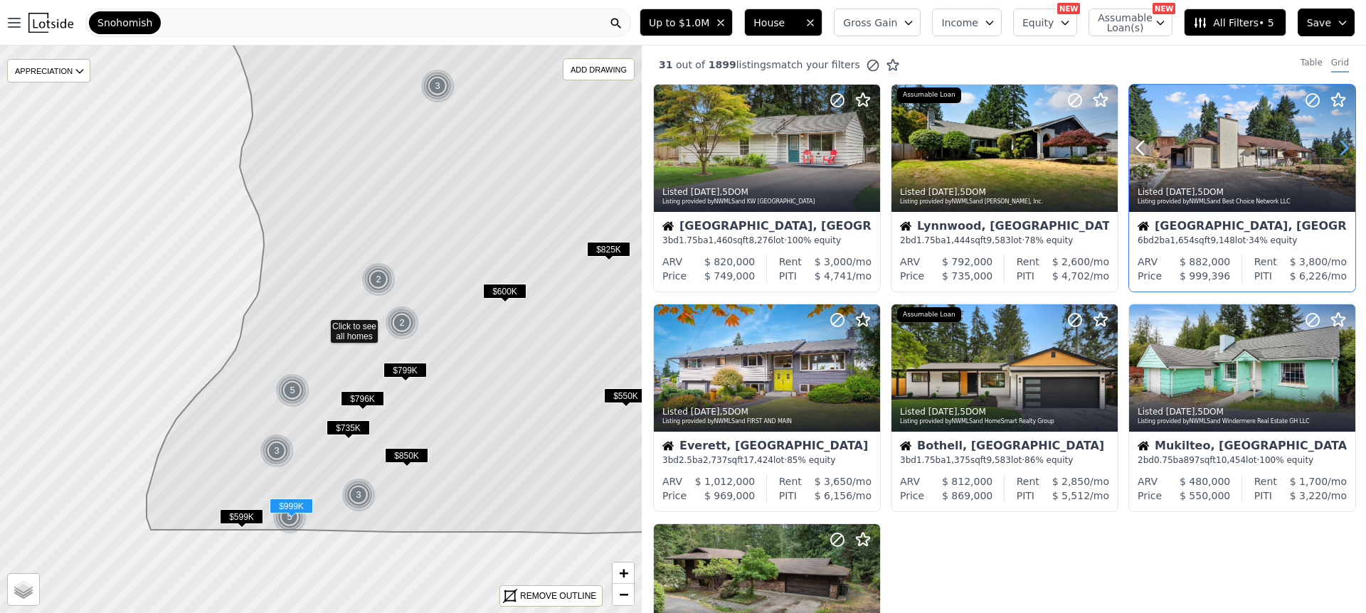
click at [1342, 149] on icon at bounding box center [1343, 148] width 23 height 23
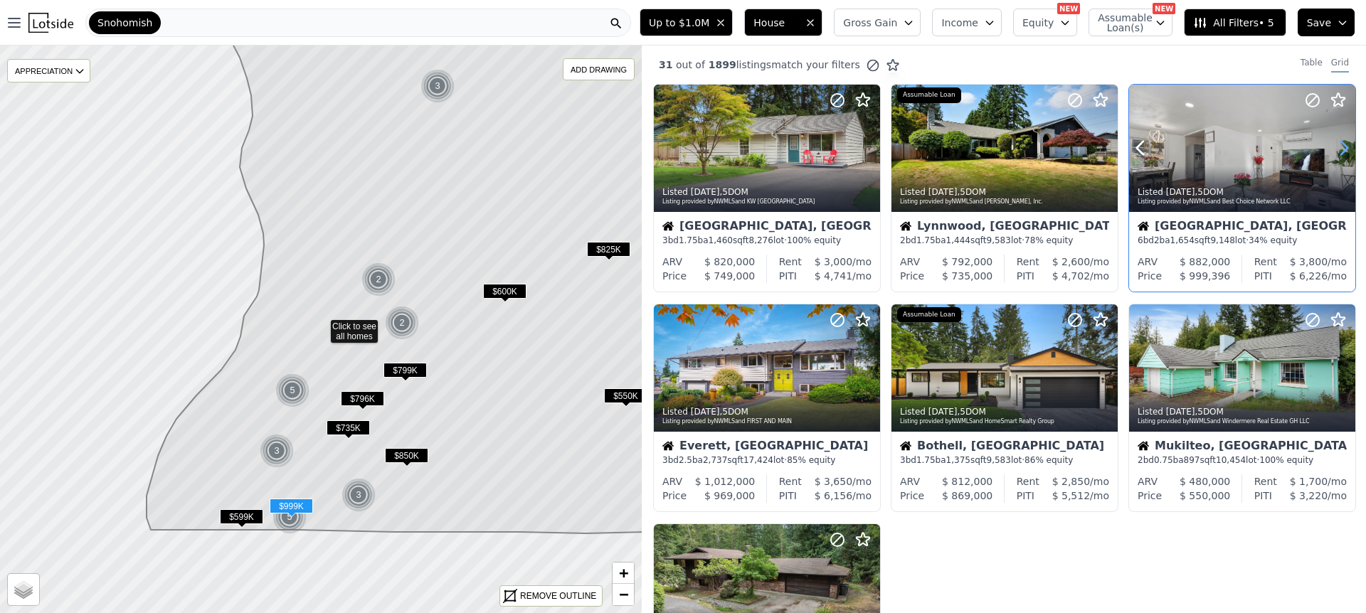
click at [1342, 149] on icon at bounding box center [1343, 148] width 23 height 23
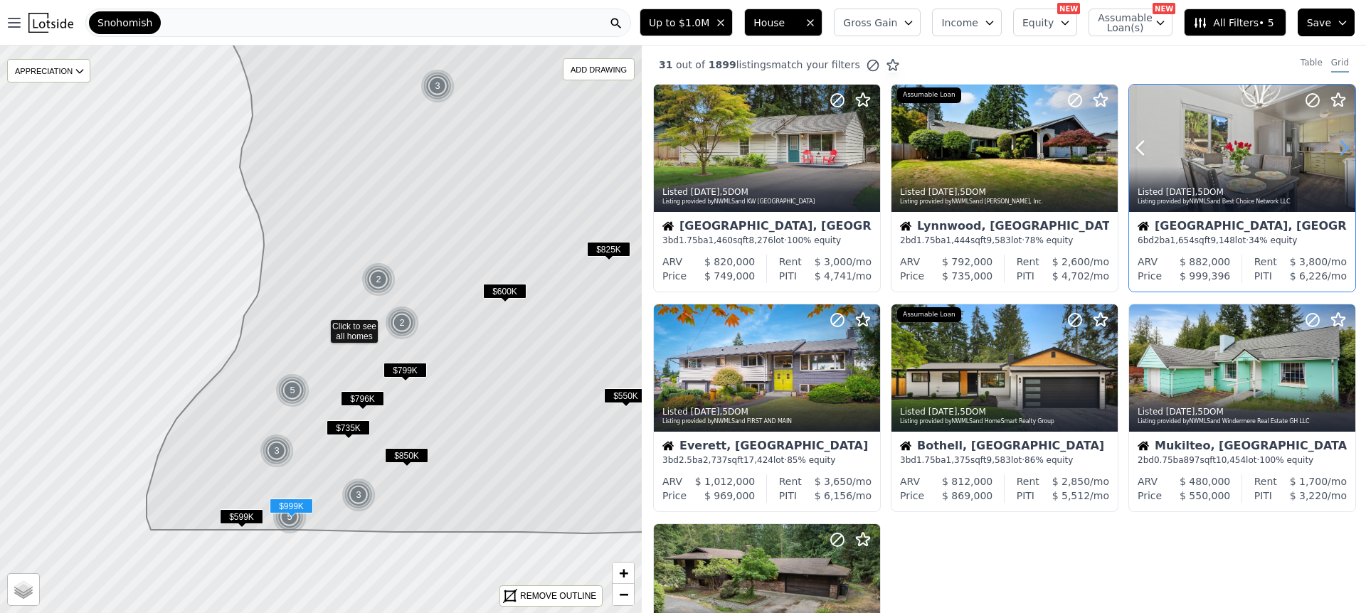
click at [1342, 149] on icon at bounding box center [1343, 148] width 23 height 23
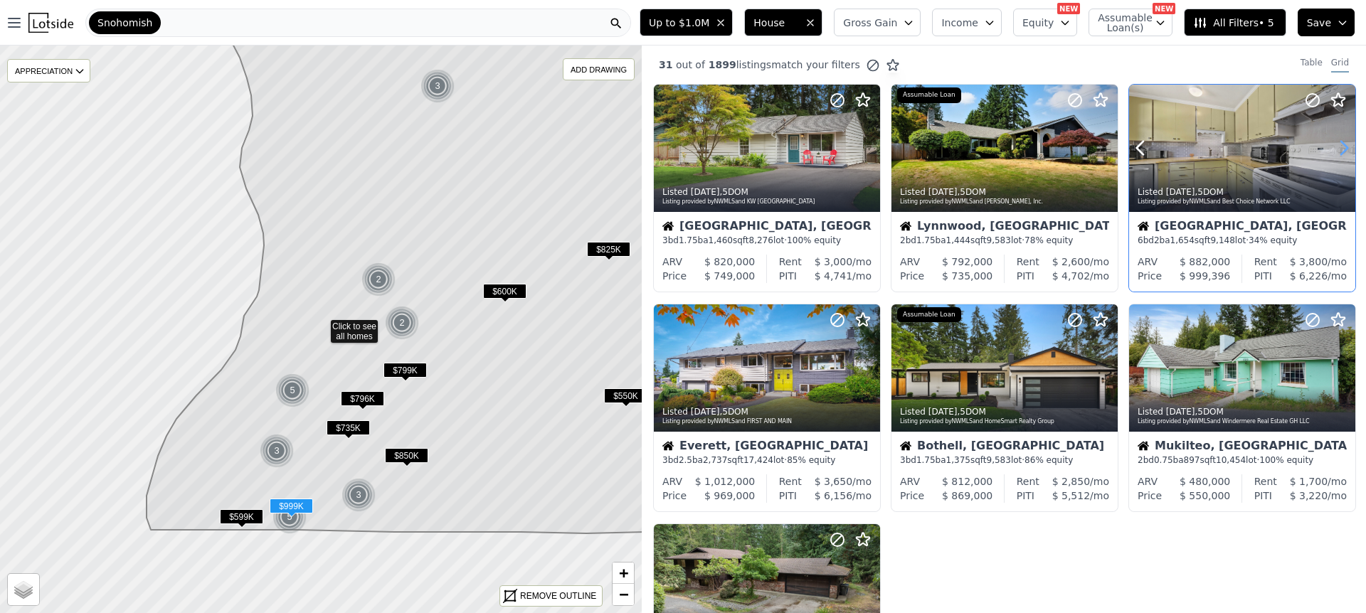
click at [1342, 149] on icon at bounding box center [1343, 148] width 23 height 23
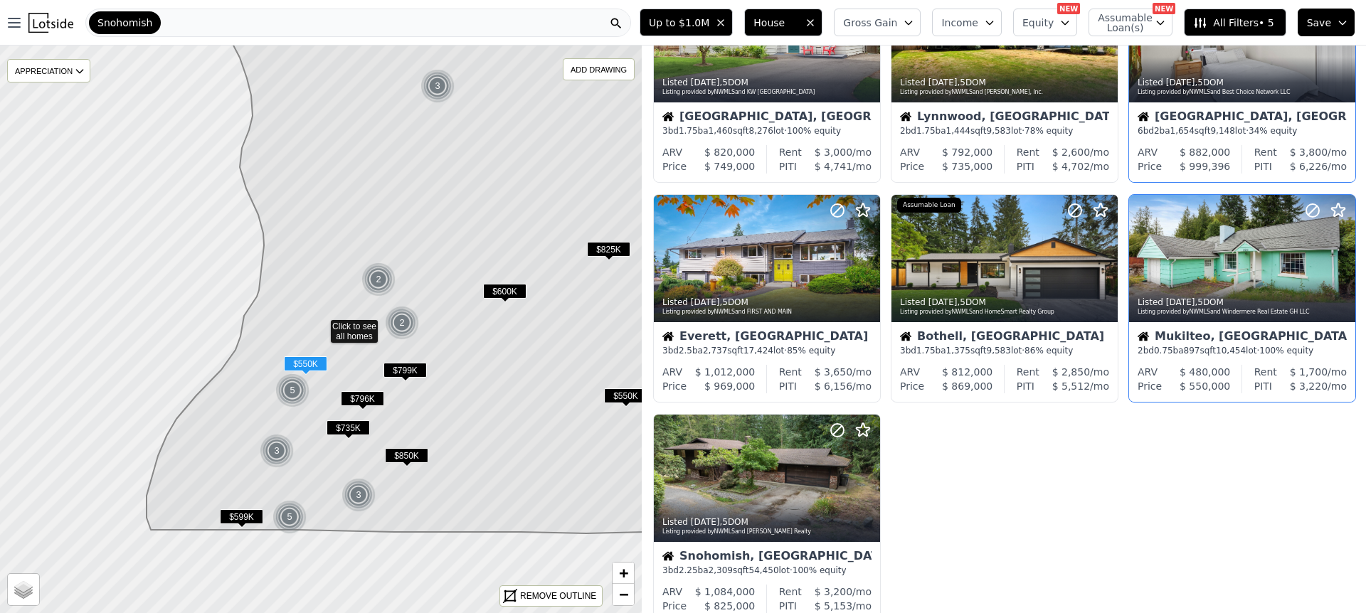
scroll to position [112, 0]
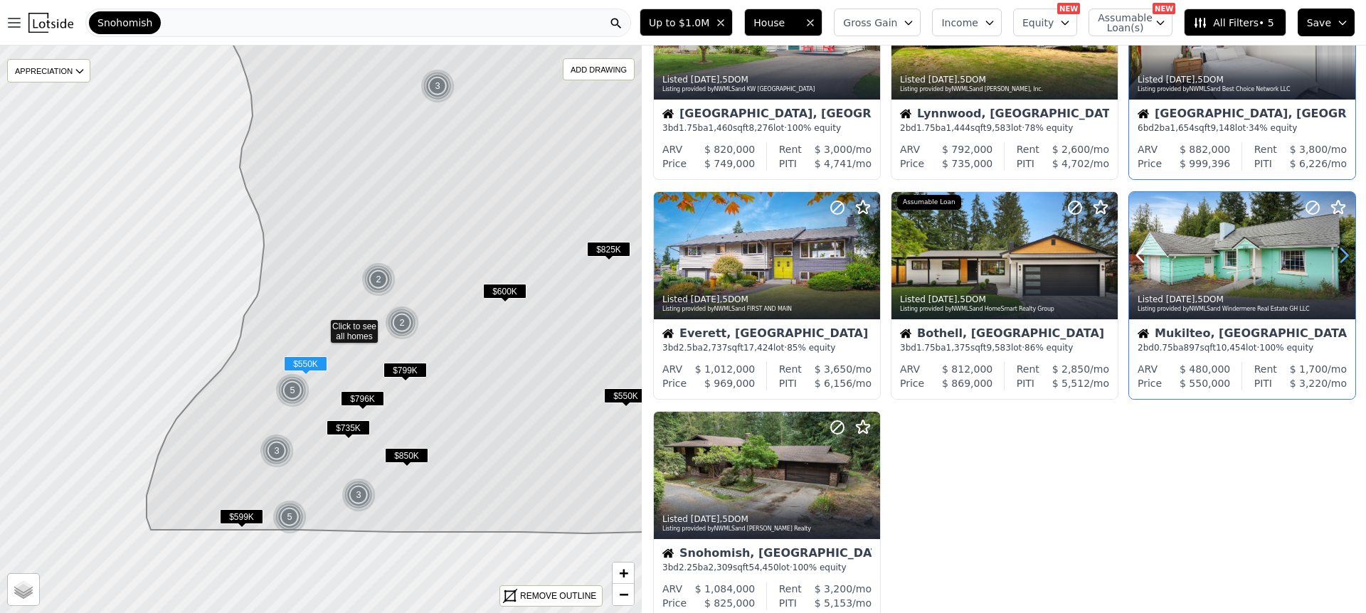
click at [1340, 252] on icon at bounding box center [1343, 255] width 23 height 23
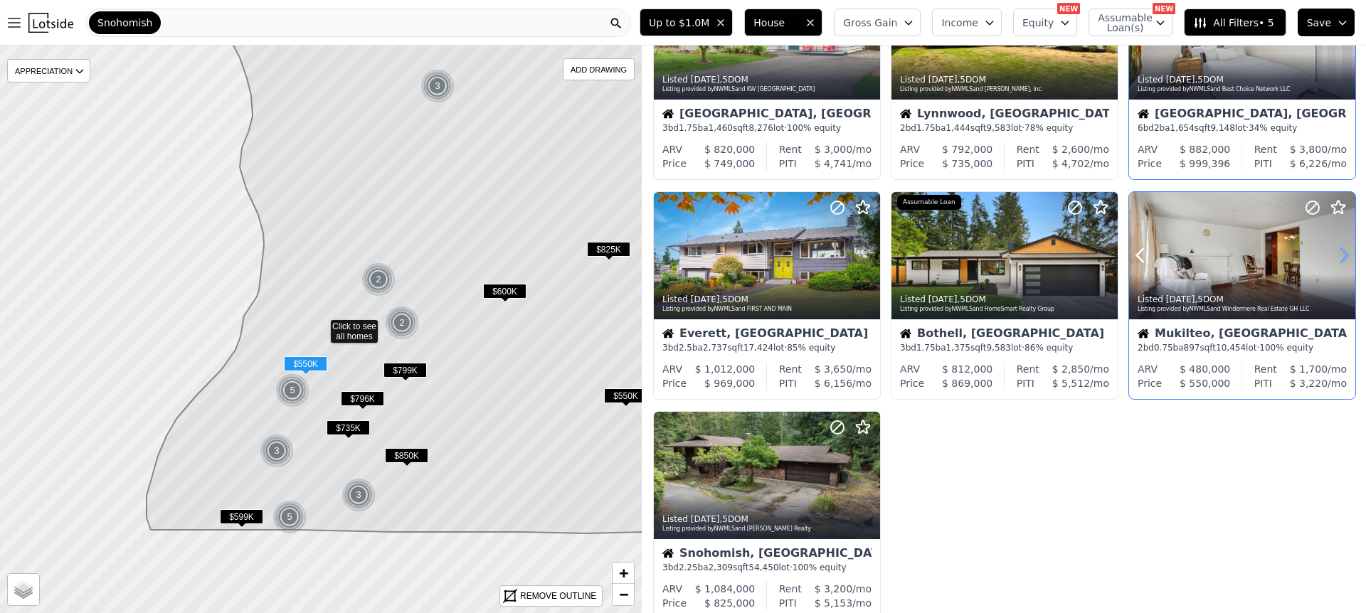
click at [1341, 252] on icon at bounding box center [1343, 255] width 23 height 23
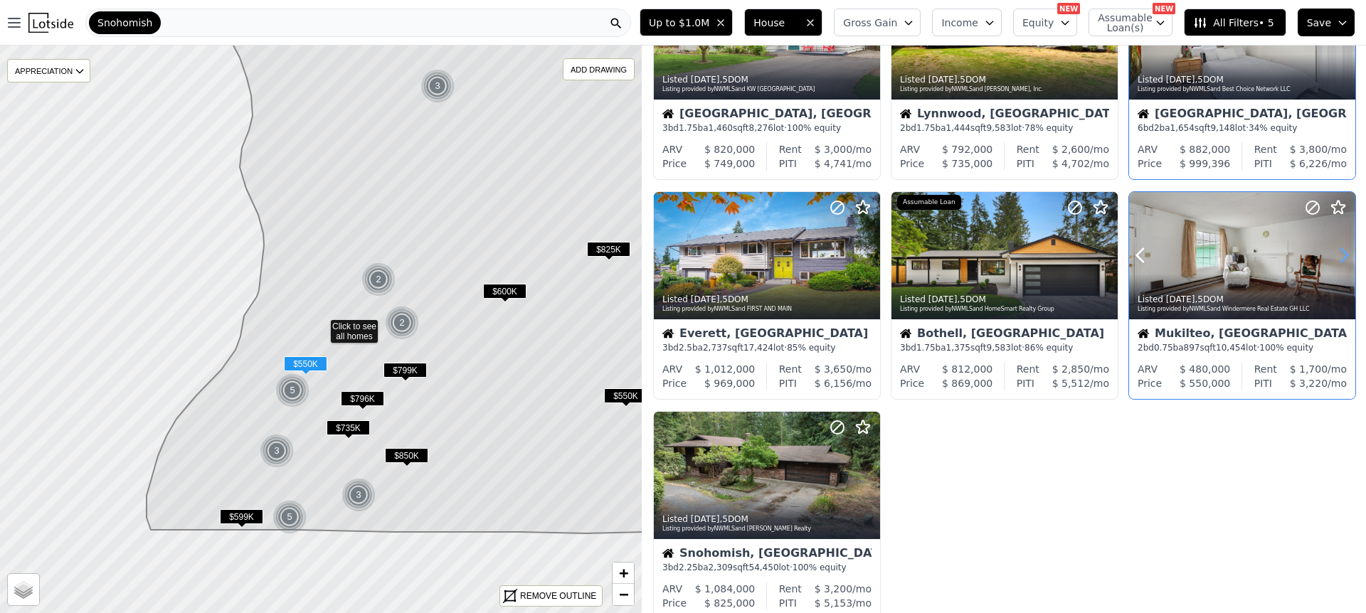
click at [1341, 252] on icon at bounding box center [1343, 255] width 23 height 23
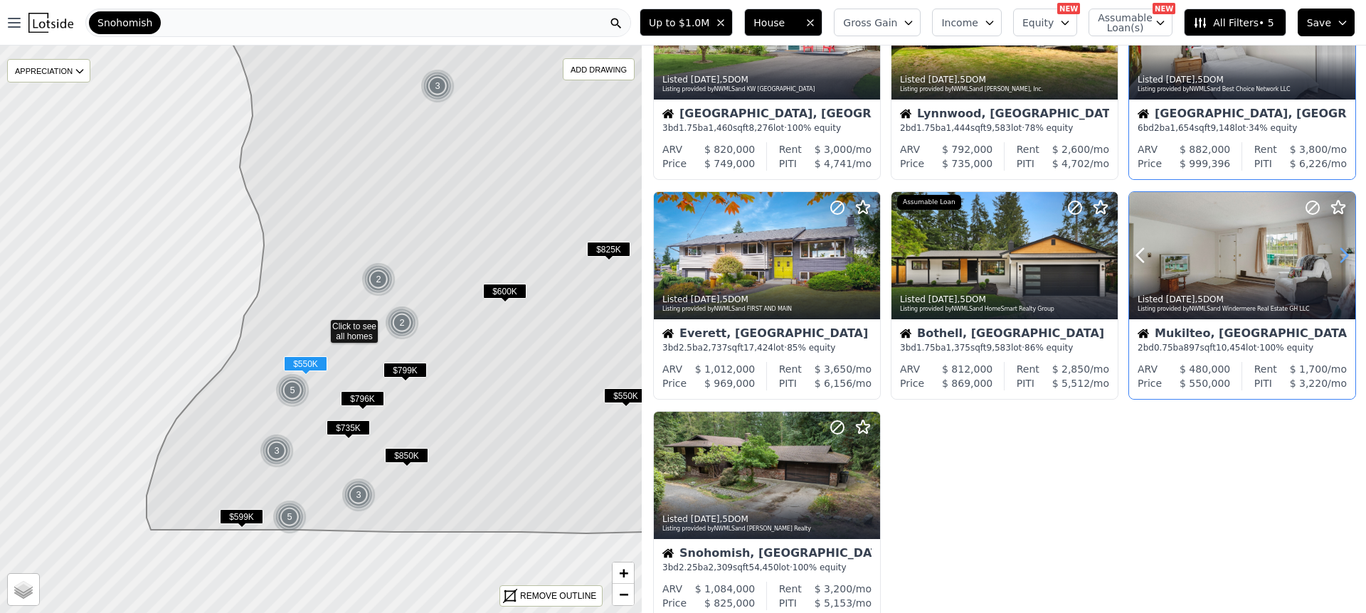
click at [1341, 252] on icon at bounding box center [1343, 255] width 23 height 23
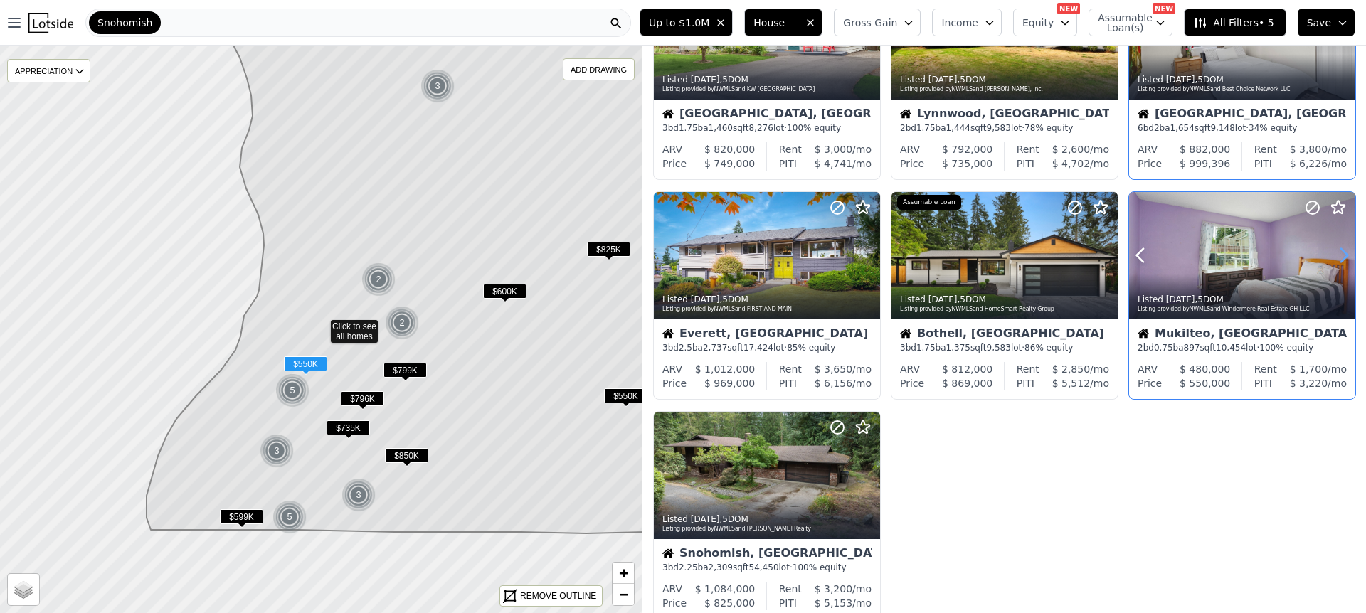
click at [1341, 252] on icon at bounding box center [1343, 255] width 23 height 23
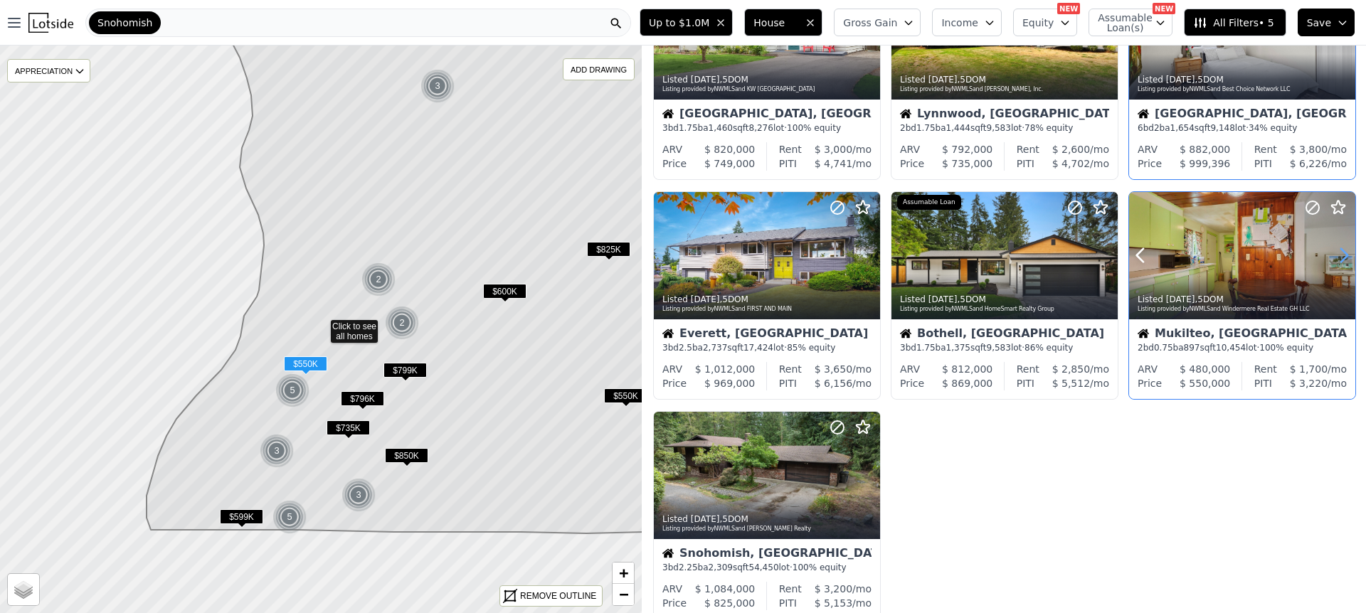
click at [1341, 252] on icon at bounding box center [1343, 255] width 23 height 23
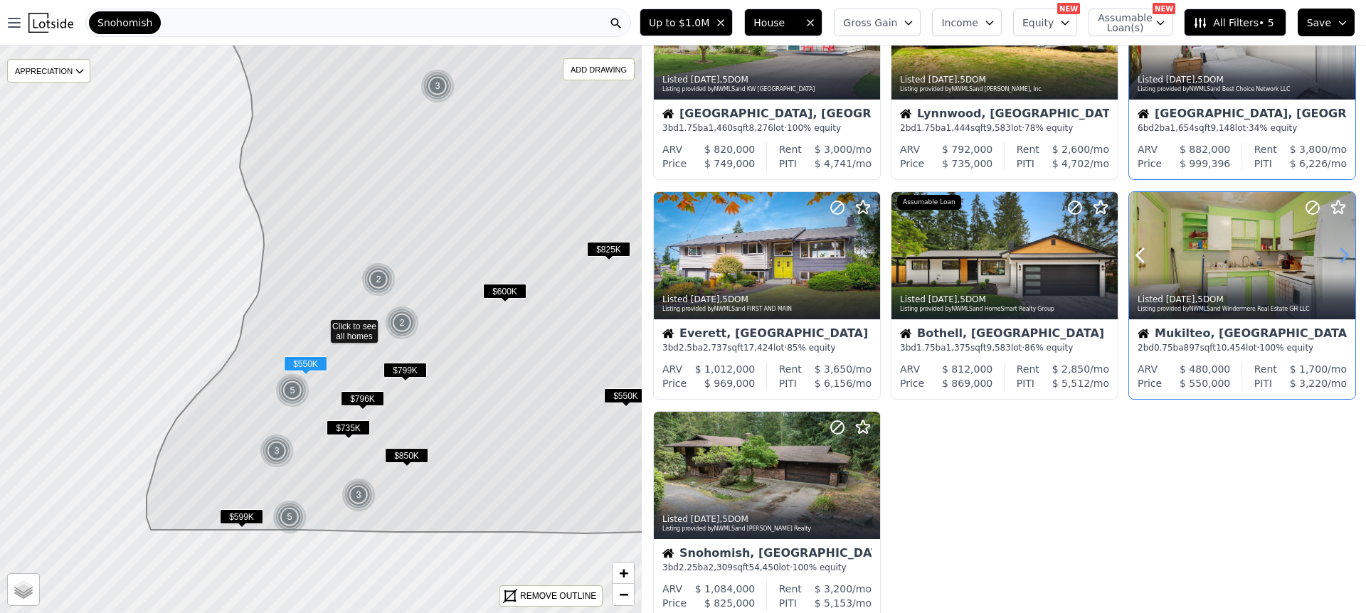
click at [1341, 252] on icon at bounding box center [1343, 255] width 23 height 23
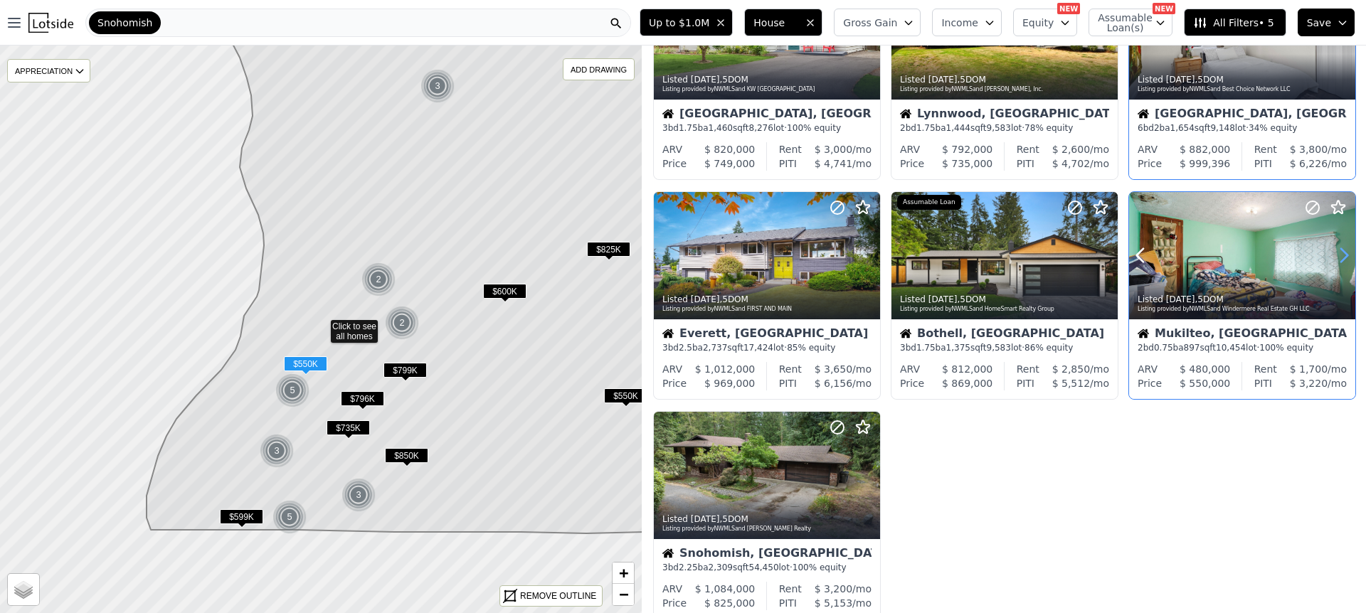
click at [1341, 252] on icon at bounding box center [1343, 255] width 23 height 23
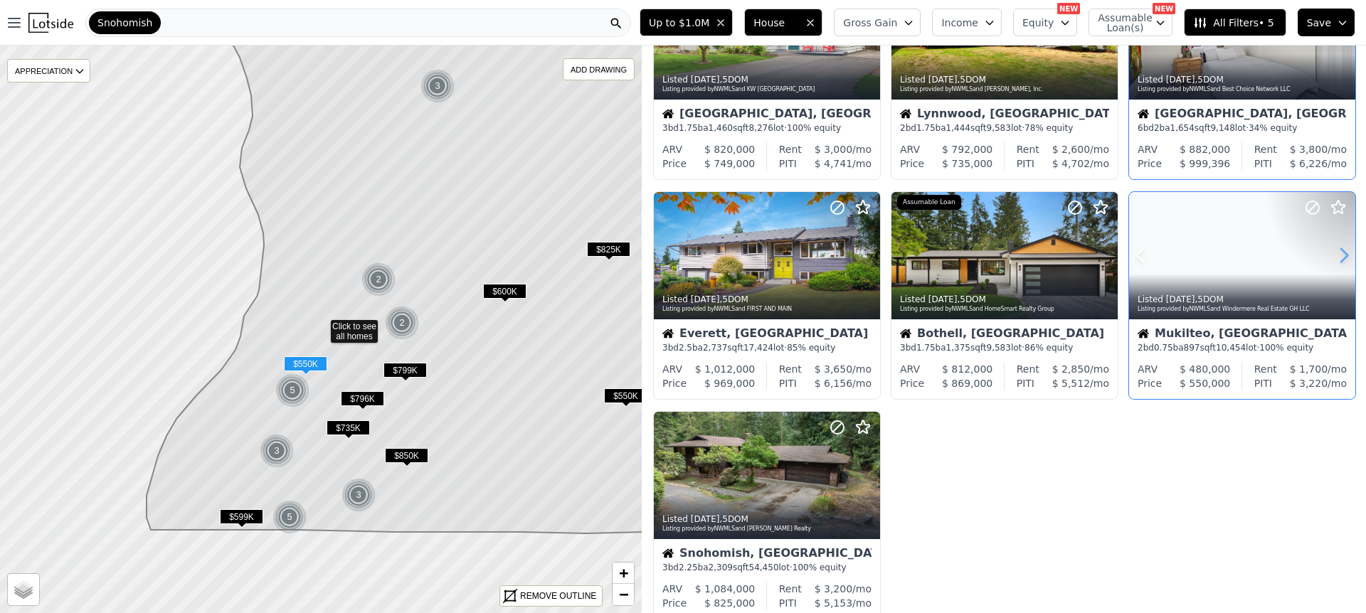
click at [1341, 252] on icon at bounding box center [1343, 255] width 23 height 23
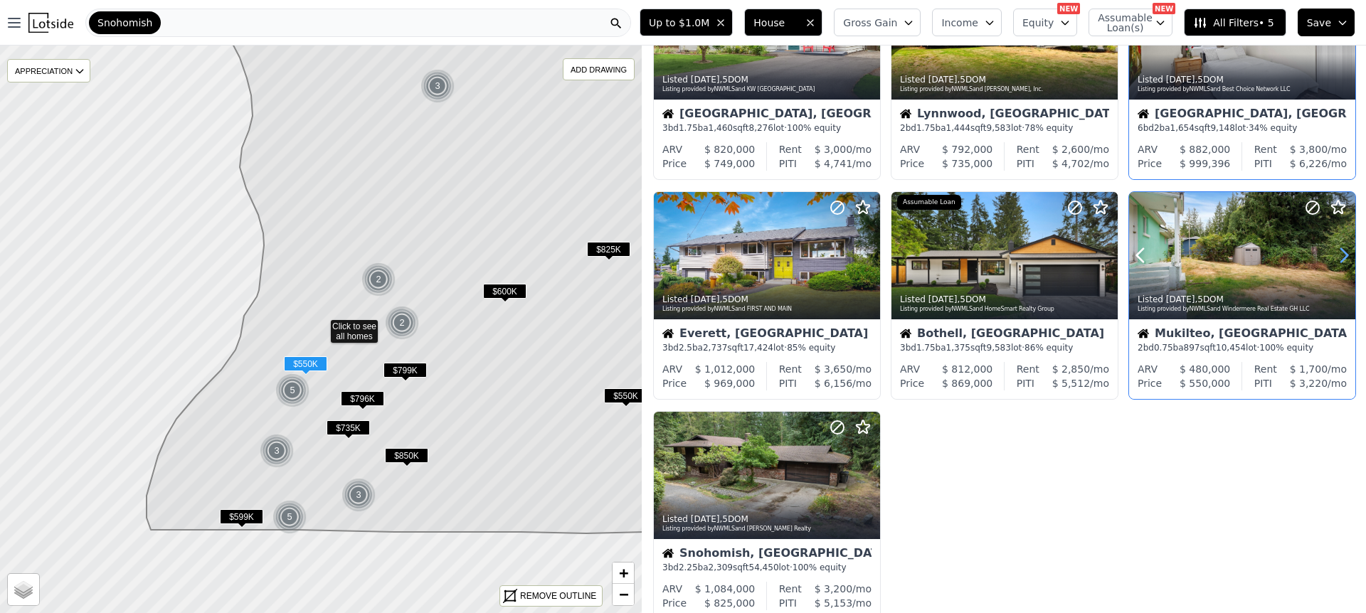
click at [1341, 252] on icon at bounding box center [1343, 255] width 23 height 23
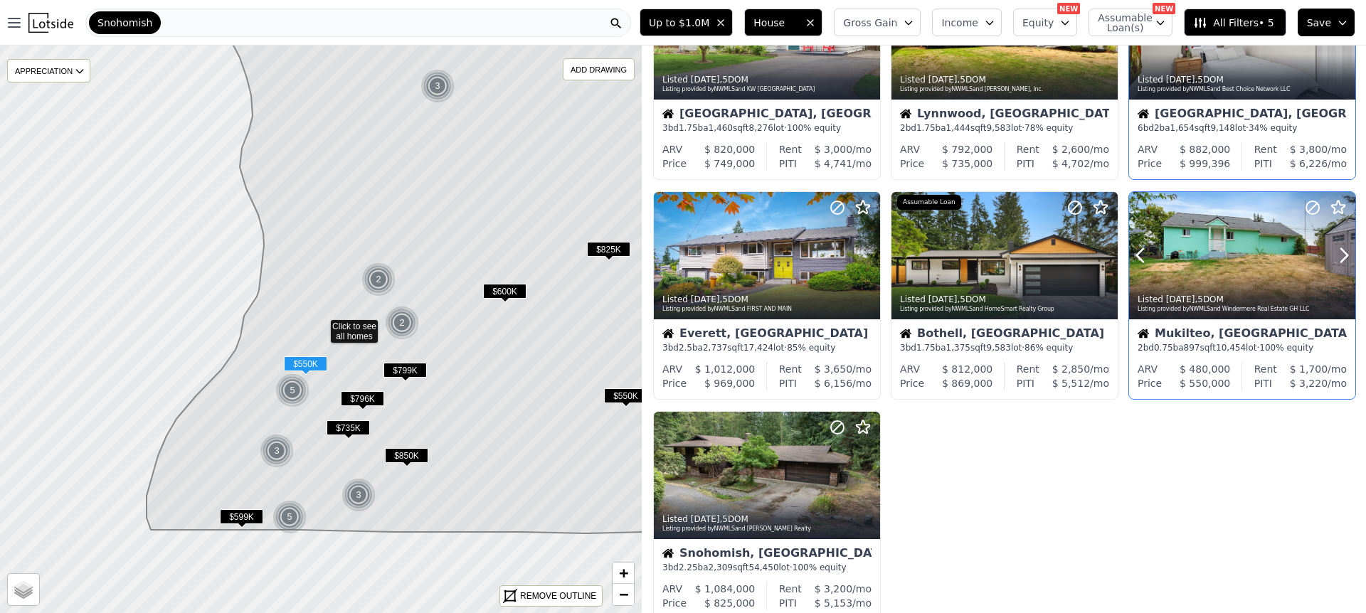
click at [1302, 252] on div at bounding box center [1309, 237] width 91 height 91
click at [1048, 451] on div "Listed 5d ago , 5 DOM Listing provided by NWMLS and KW Greater Seattle Mountlak…" at bounding box center [1004, 301] width 724 height 659
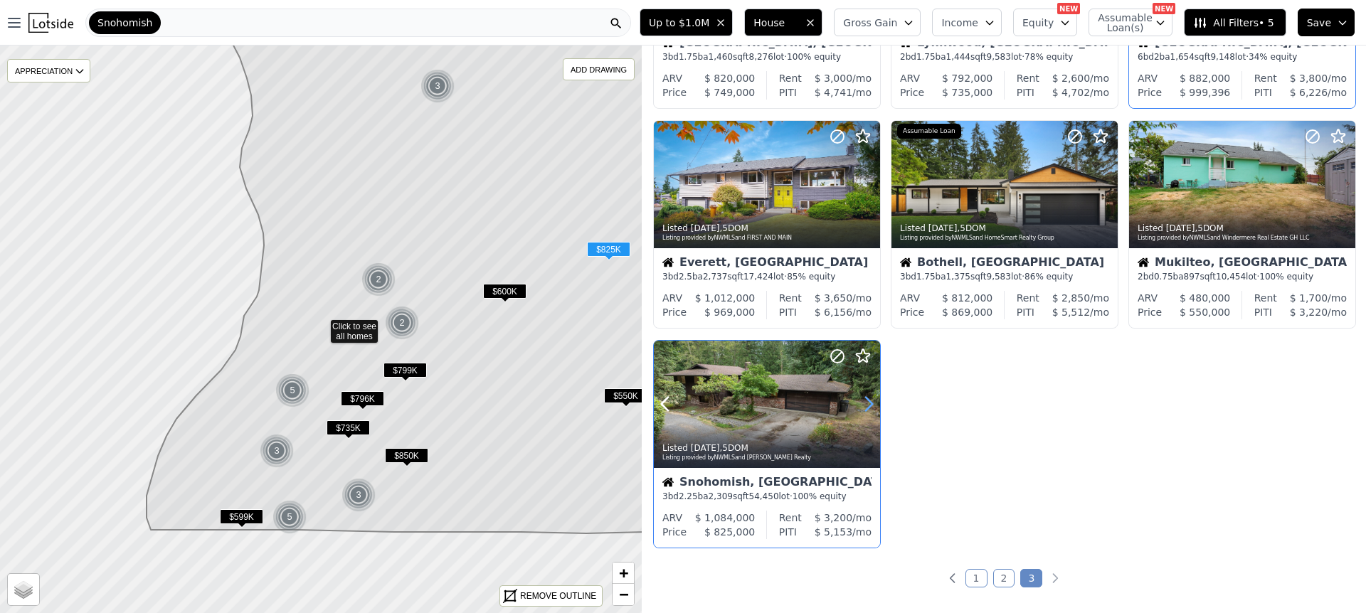
click at [866, 404] on icon at bounding box center [868, 404] width 23 height 23
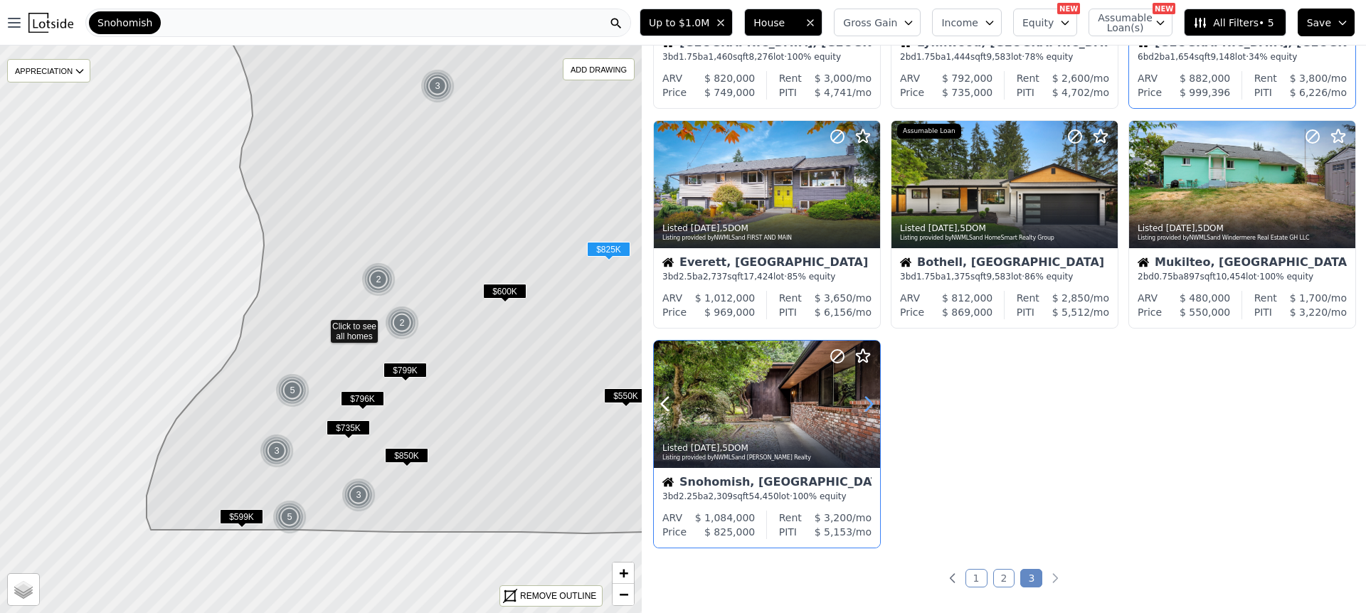
click at [866, 404] on icon at bounding box center [868, 404] width 23 height 23
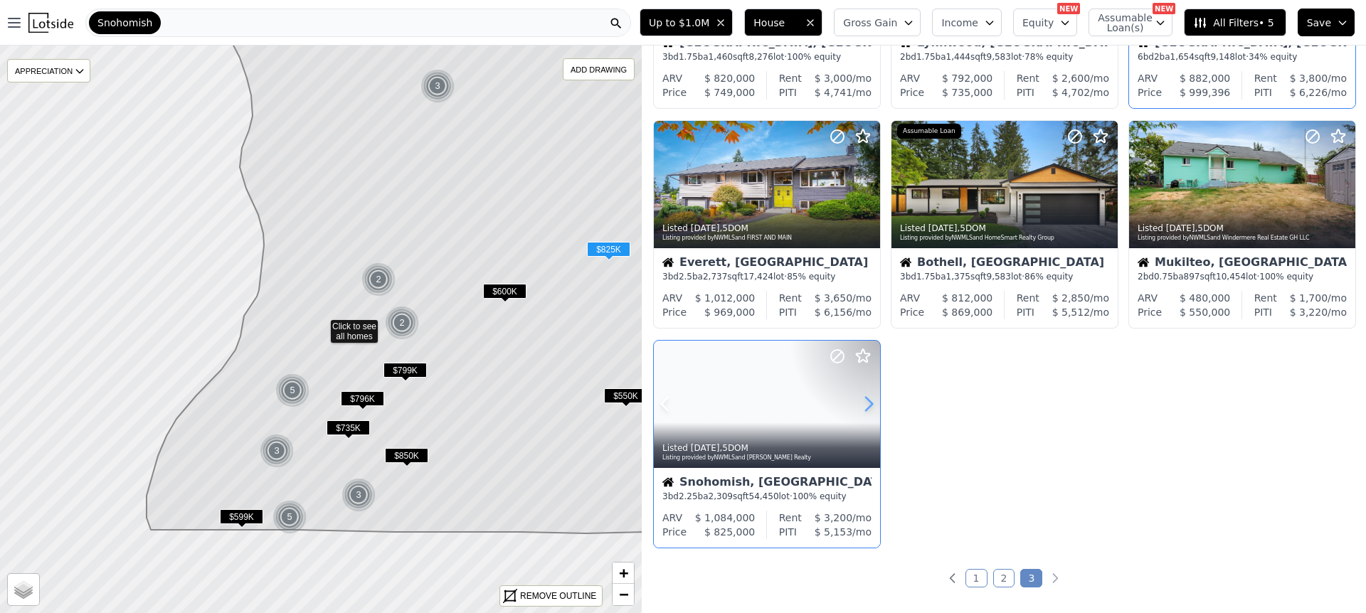
click at [866, 404] on icon at bounding box center [868, 404] width 23 height 23
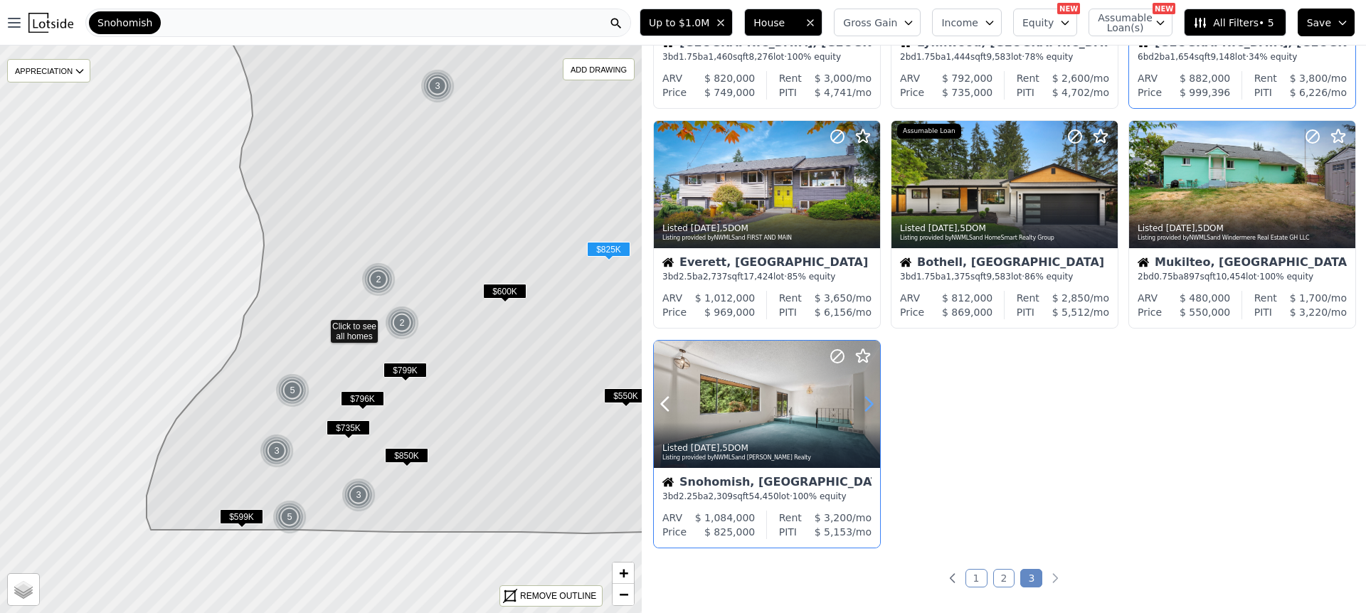
click at [866, 404] on icon at bounding box center [868, 404] width 23 height 23
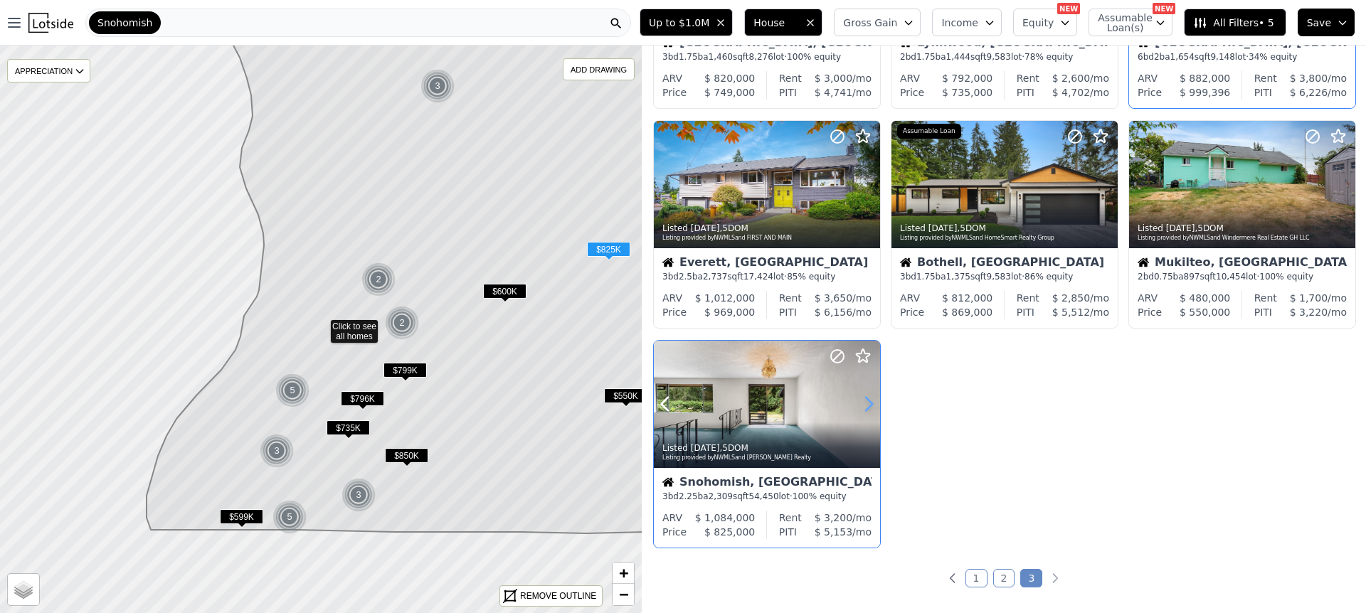
click at [866, 404] on icon at bounding box center [868, 404] width 23 height 23
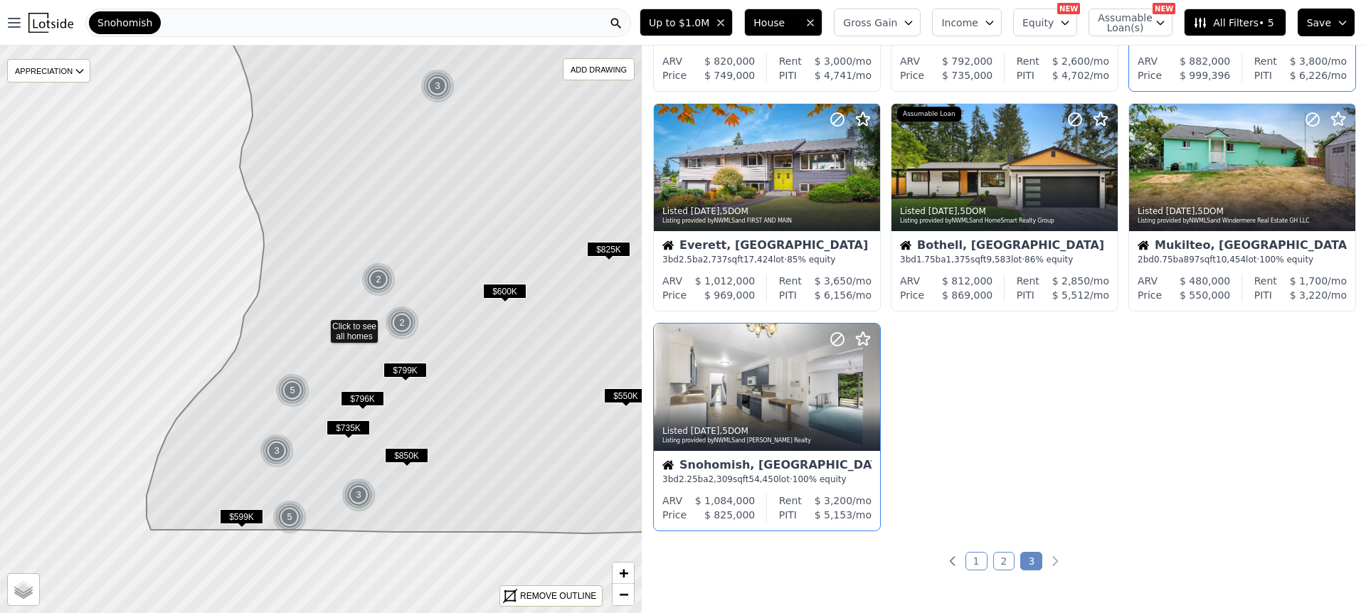
scroll to position [203, 0]
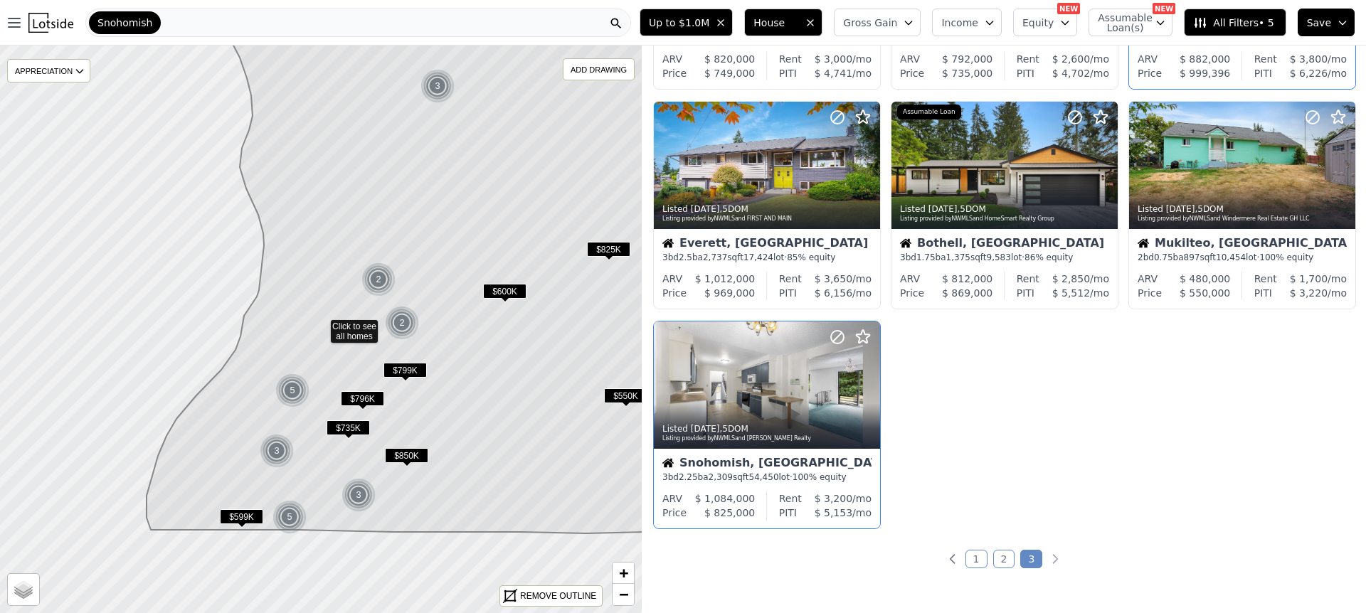
click at [980, 407] on div "Listed 5d ago , 5 DOM Listing provided by NWMLS and KW Greater Seattle Mountlak…" at bounding box center [1004, 210] width 724 height 659
click at [866, 382] on icon at bounding box center [868, 384] width 23 height 23
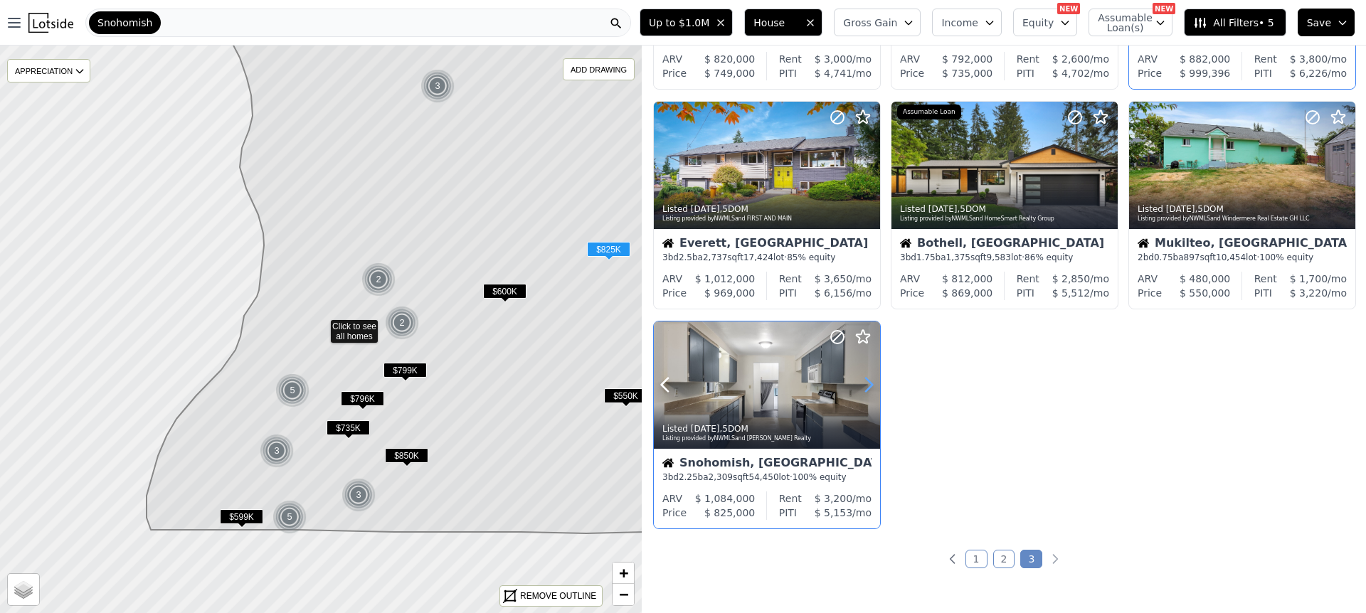
click at [866, 382] on icon at bounding box center [868, 384] width 23 height 23
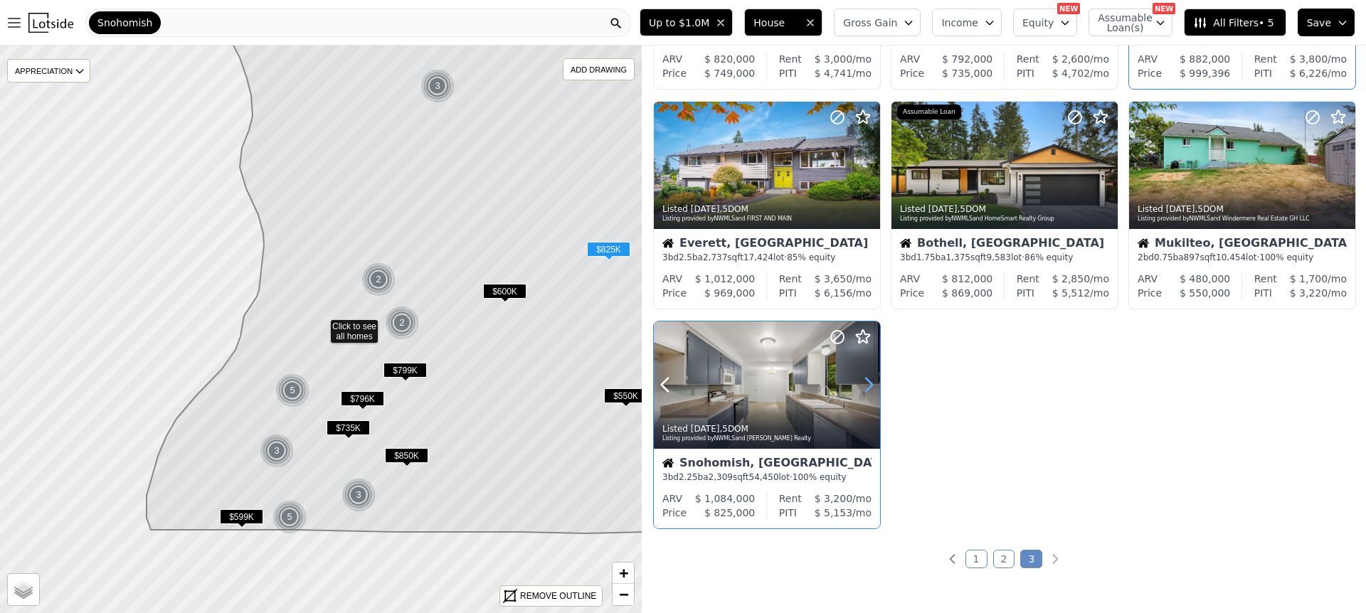
click at [866, 382] on icon at bounding box center [868, 384] width 23 height 23
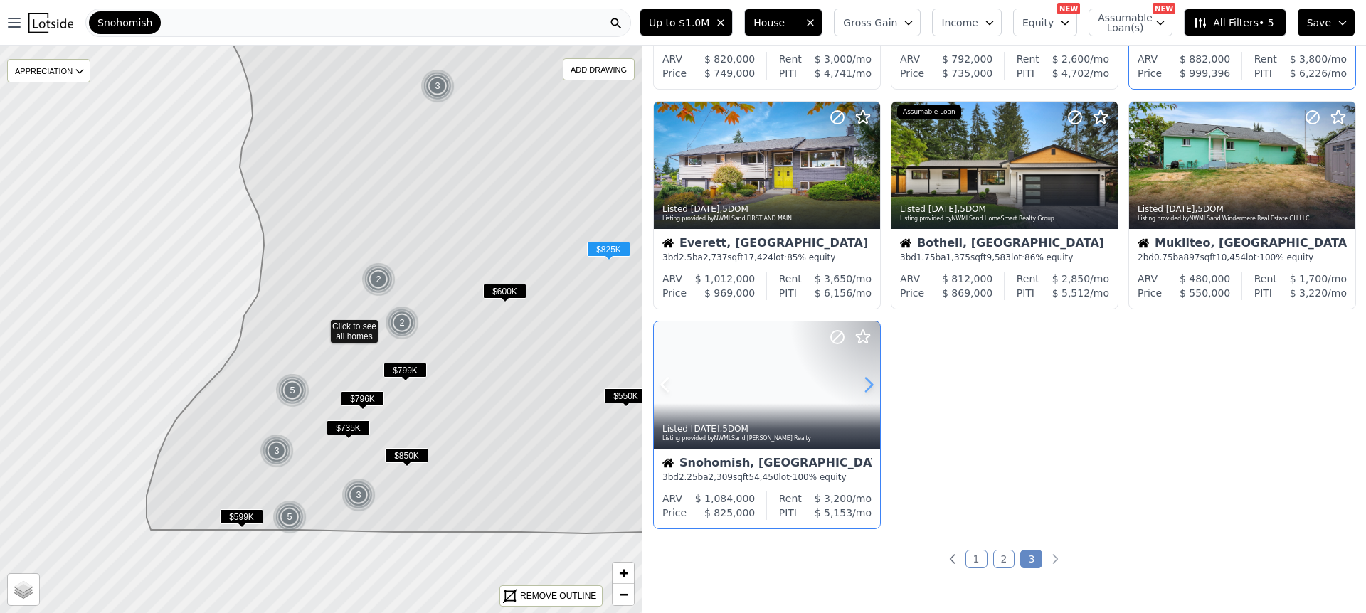
click at [866, 382] on icon at bounding box center [868, 384] width 23 height 23
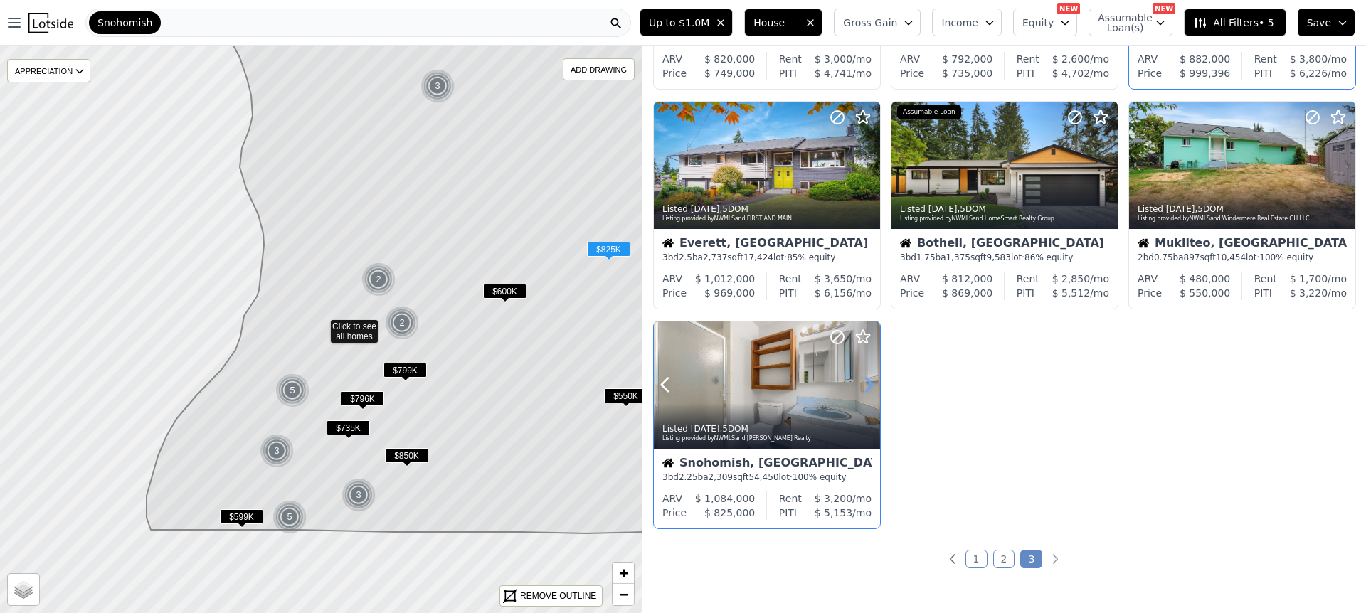
click at [868, 383] on icon at bounding box center [868, 384] width 23 height 23
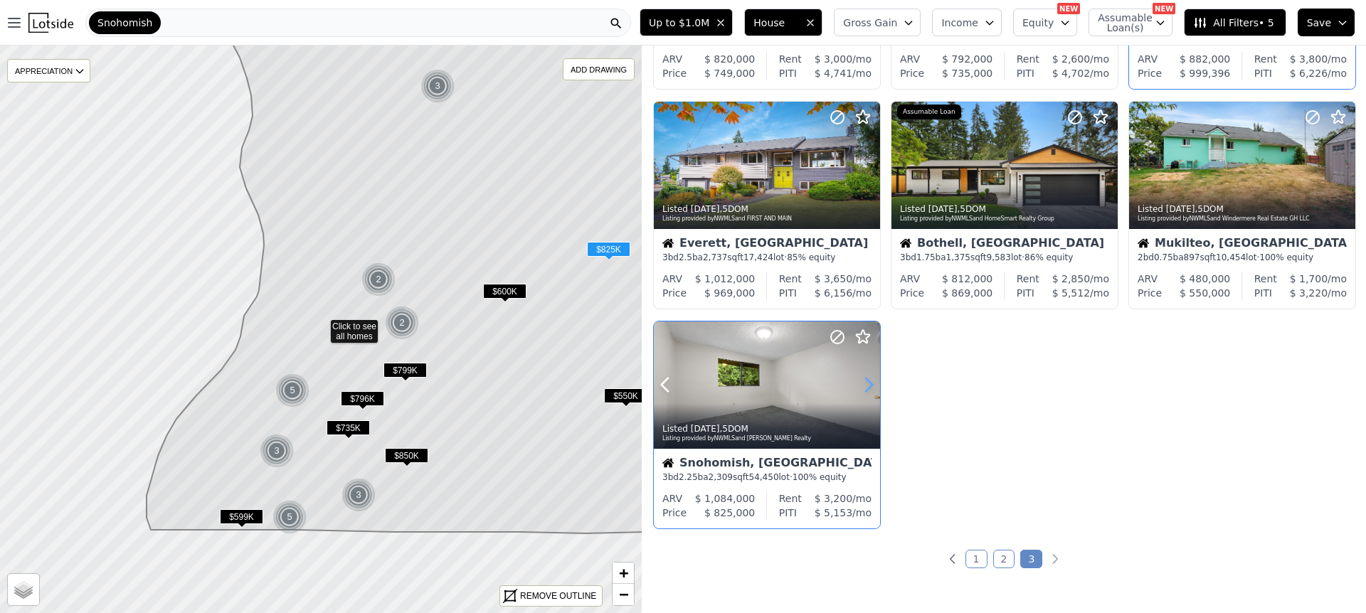
click at [868, 383] on icon at bounding box center [868, 384] width 23 height 23
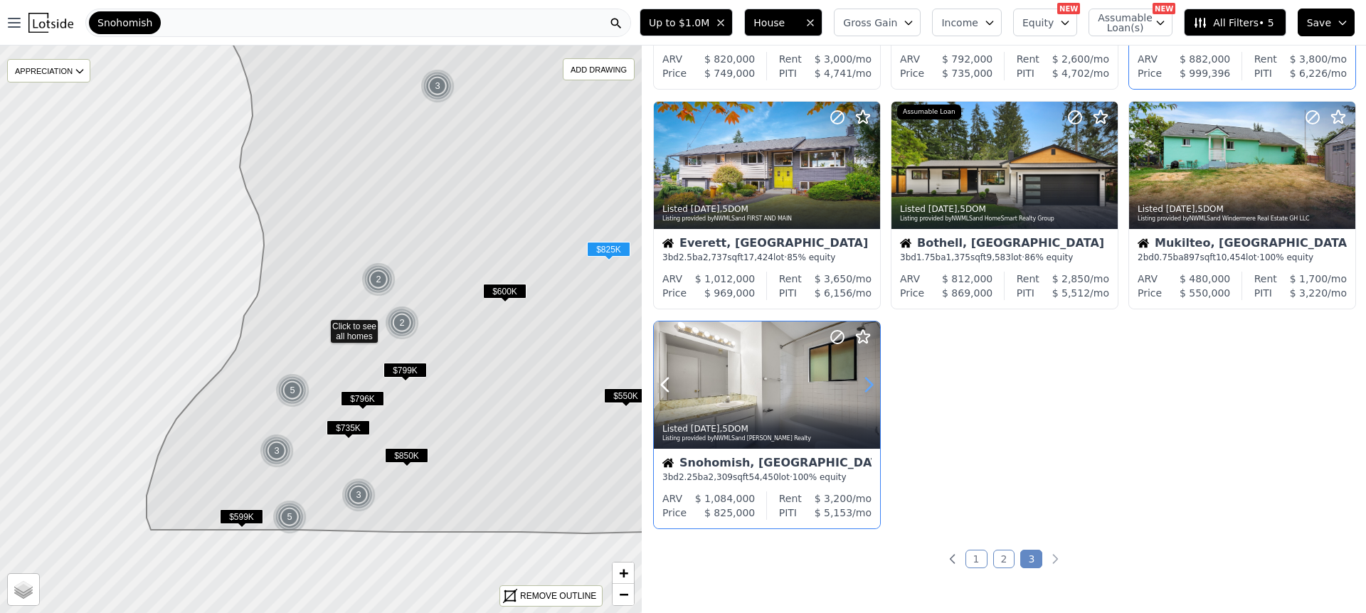
click at [868, 383] on icon at bounding box center [868, 384] width 23 height 23
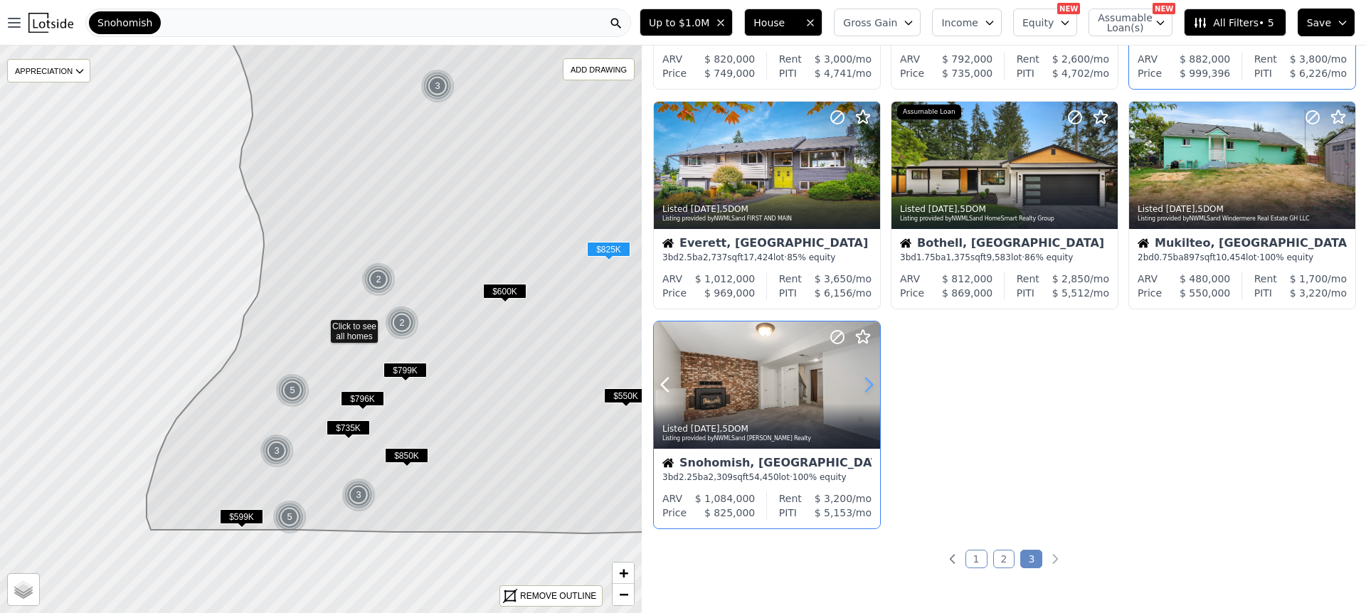
click at [868, 383] on icon at bounding box center [868, 384] width 23 height 23
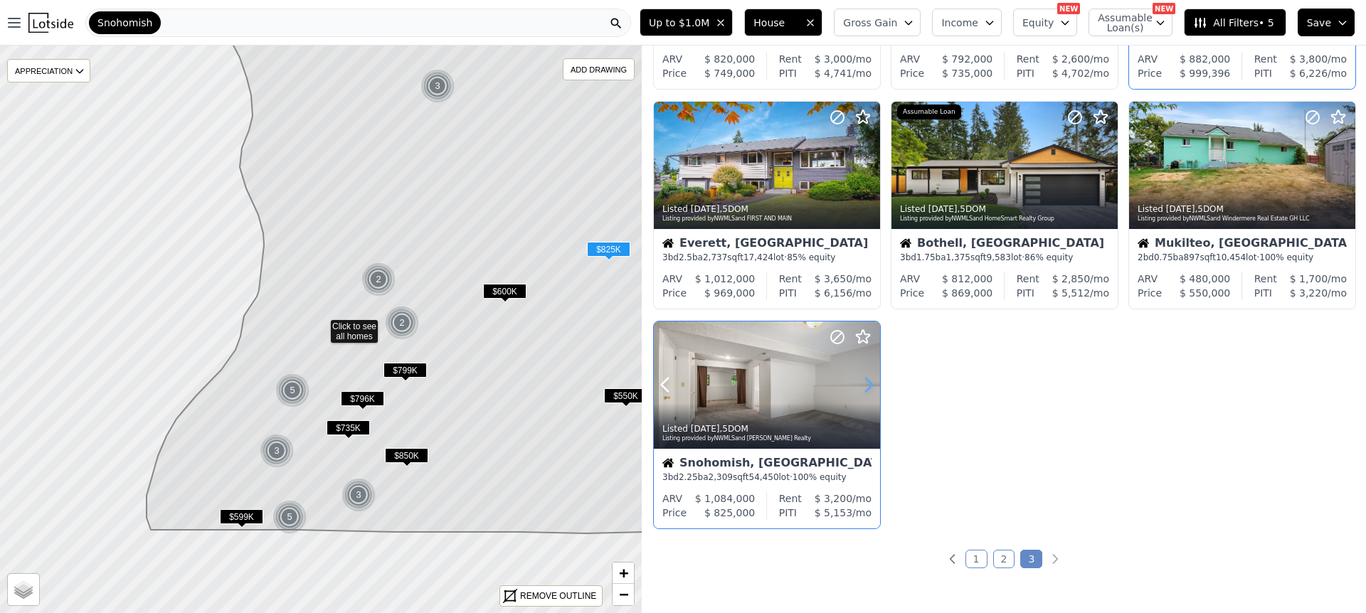
click at [868, 383] on icon at bounding box center [868, 384] width 23 height 23
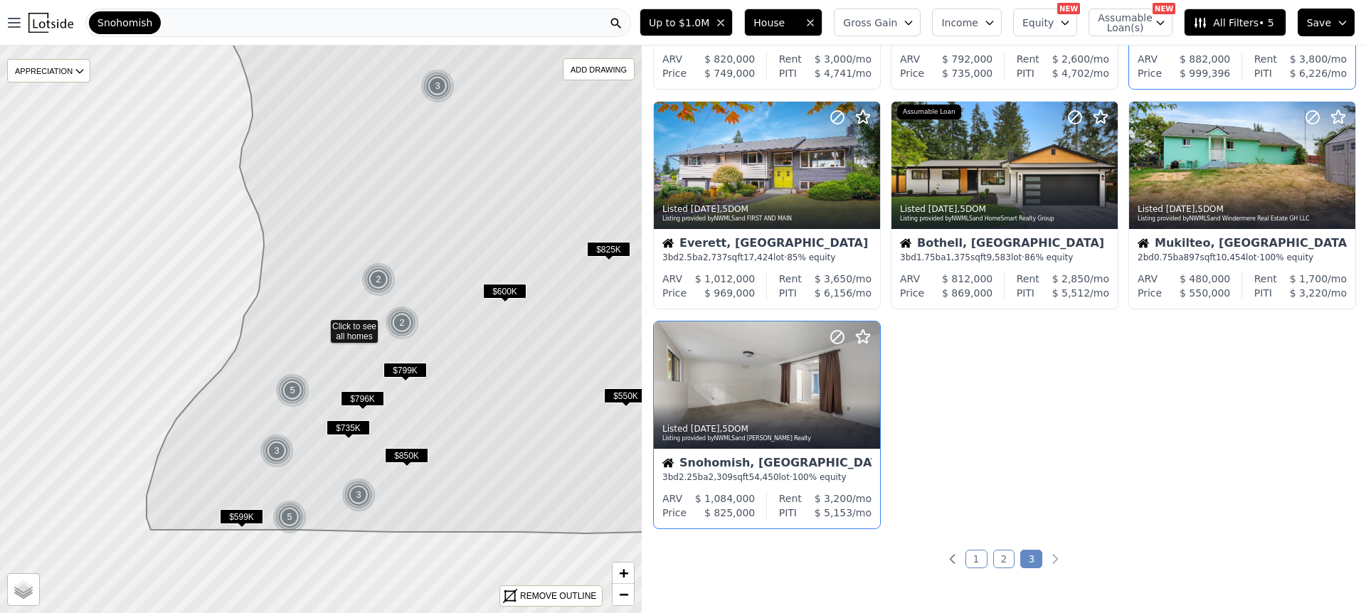
click at [989, 376] on div "Listed 5d ago , 5 DOM Listing provided by NWMLS and KW Greater Seattle Mountlak…" at bounding box center [1004, 210] width 724 height 659
click at [1148, 413] on div "Listed 5d ago , 5 DOM Listing provided by NWMLS and KW Greater Seattle Mountlak…" at bounding box center [1004, 210] width 724 height 659
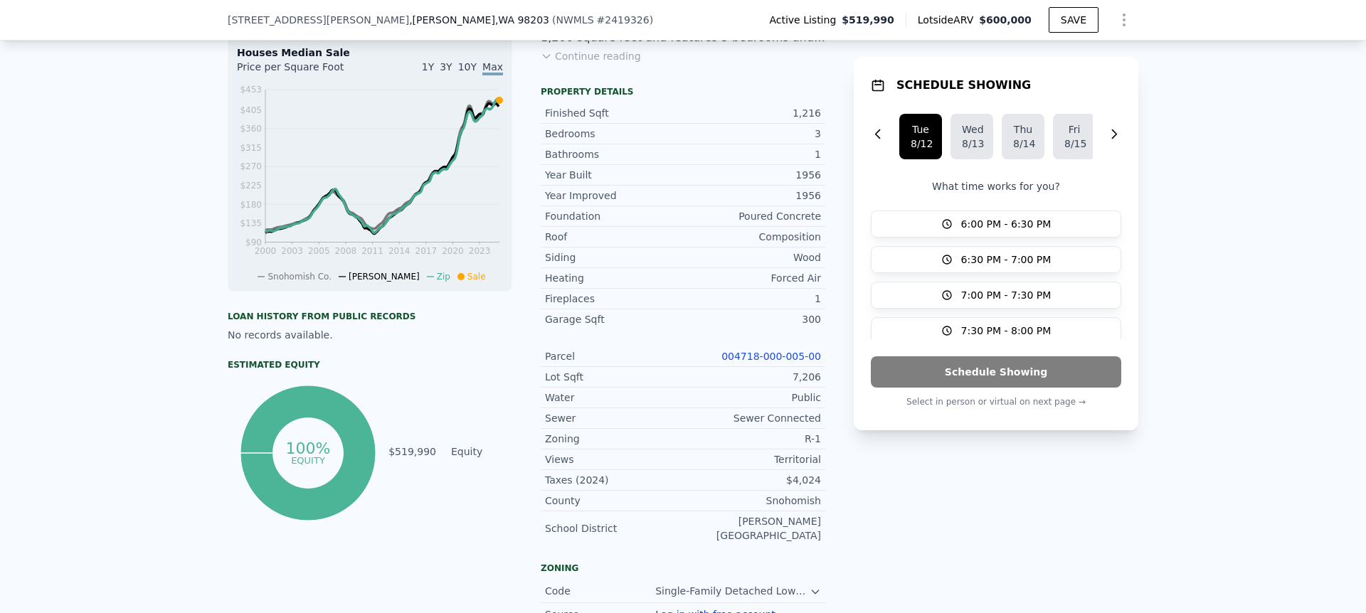
scroll to position [438, 0]
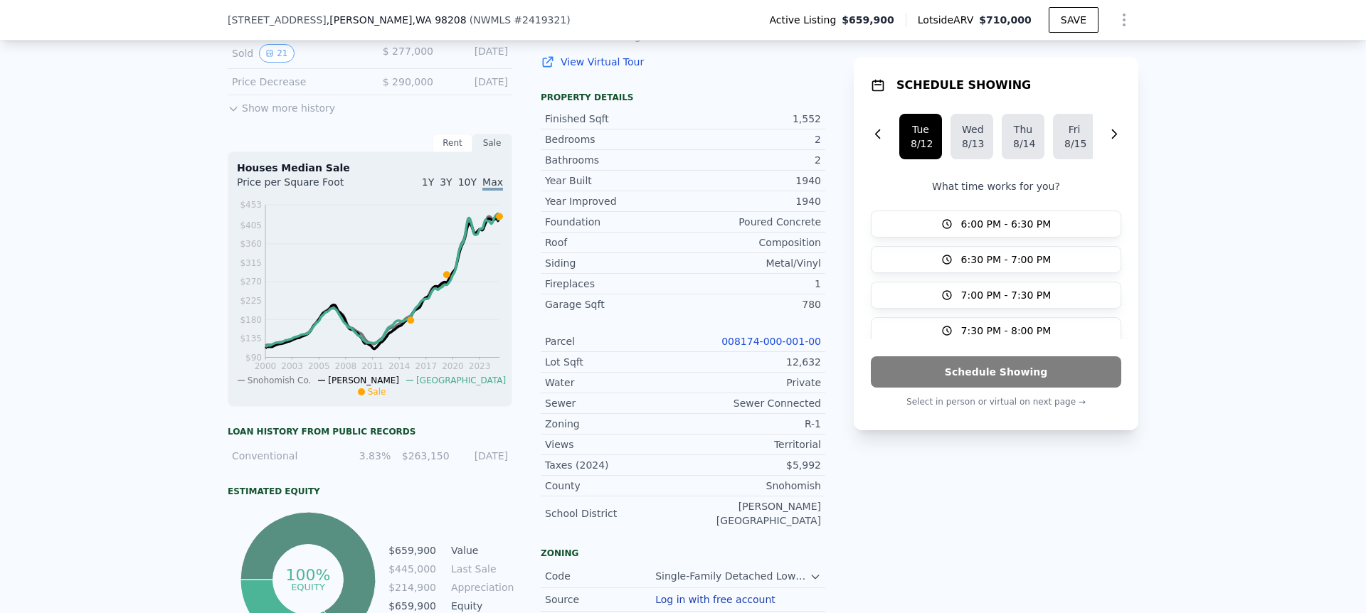
scroll to position [468, 0]
click at [989, 458] on div "SCHEDULE SHOWING Tue 8/12 Wed 8/13 Thu 8/14 Fri 8/15 Sat 8/16 Mon 8/18 What tim…" at bounding box center [995, 294] width 284 height 716
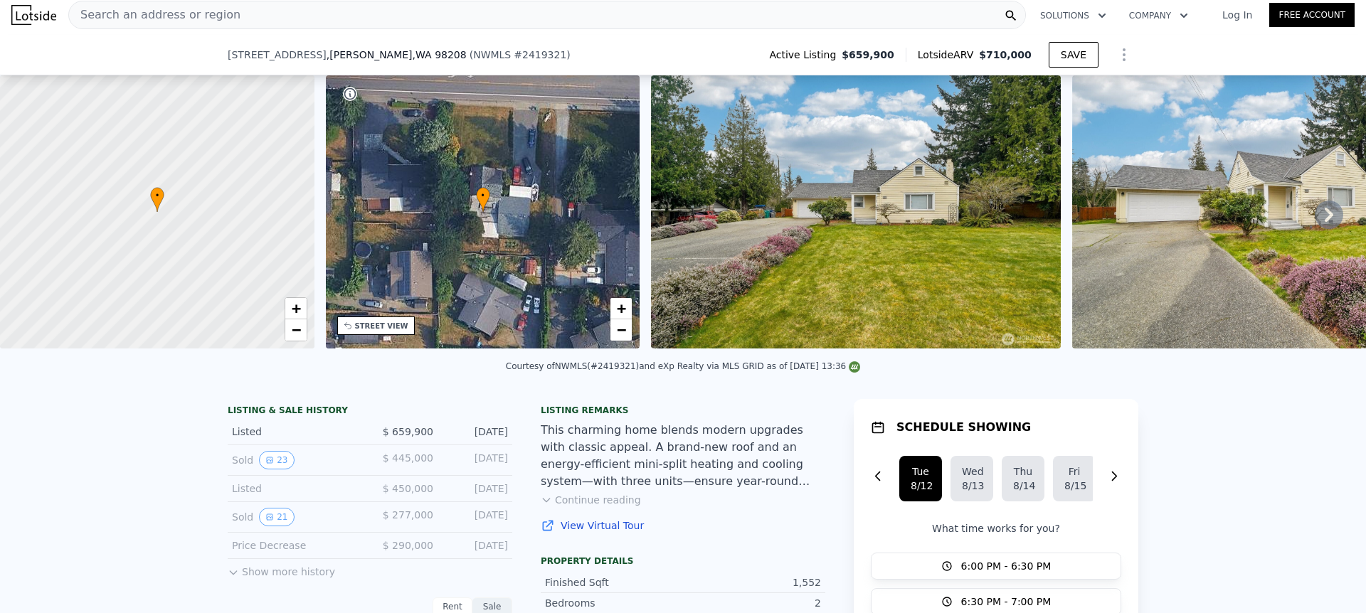
scroll to position [107, 0]
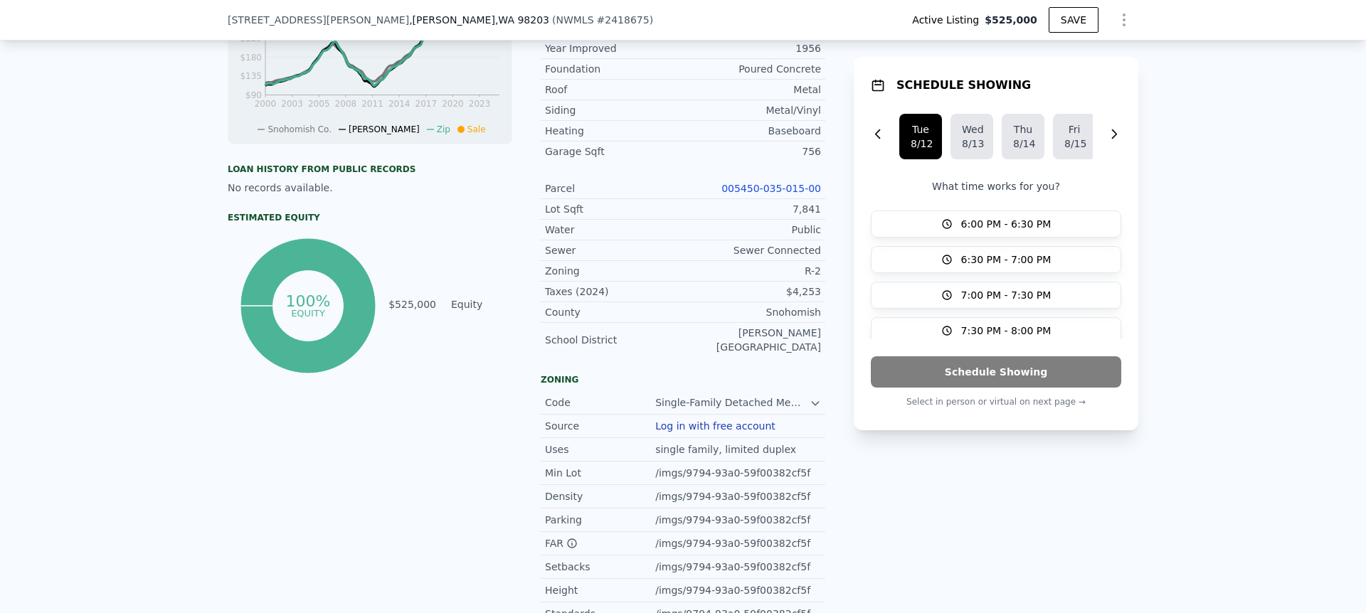
scroll to position [601, 0]
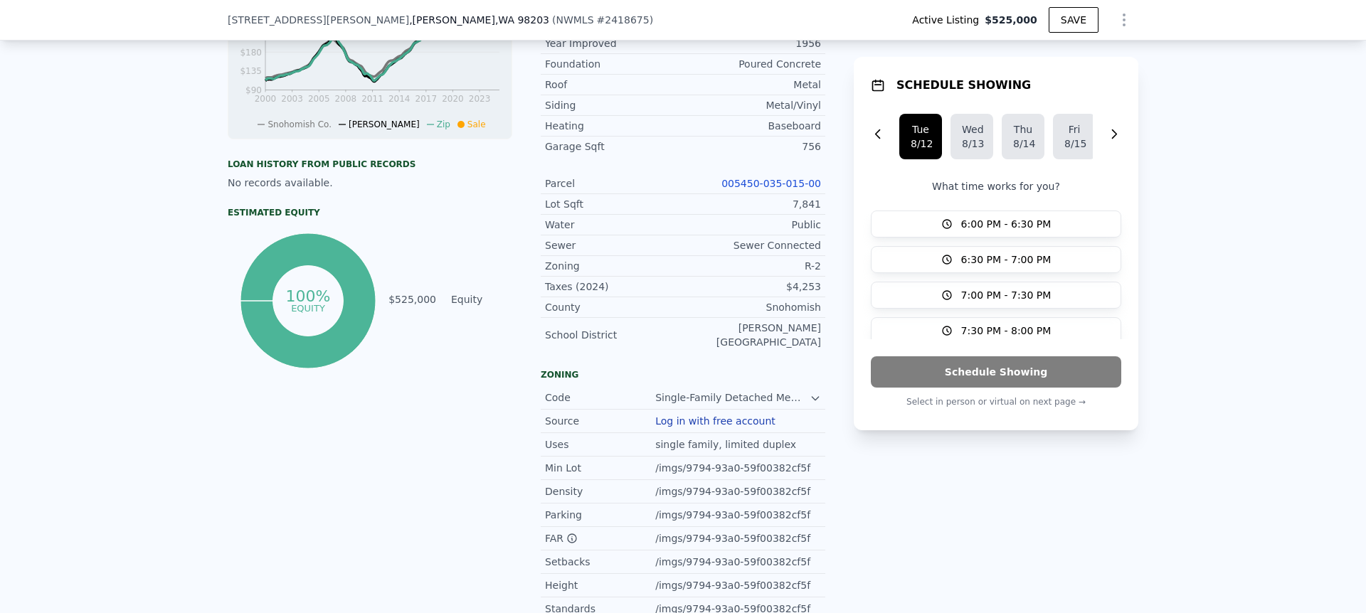
click at [1245, 344] on div "LISTING & SALE HISTORY Listed $ 525,000 [DATE] Rent Sale Rent over time Price p…" at bounding box center [683, 249] width 1366 height 915
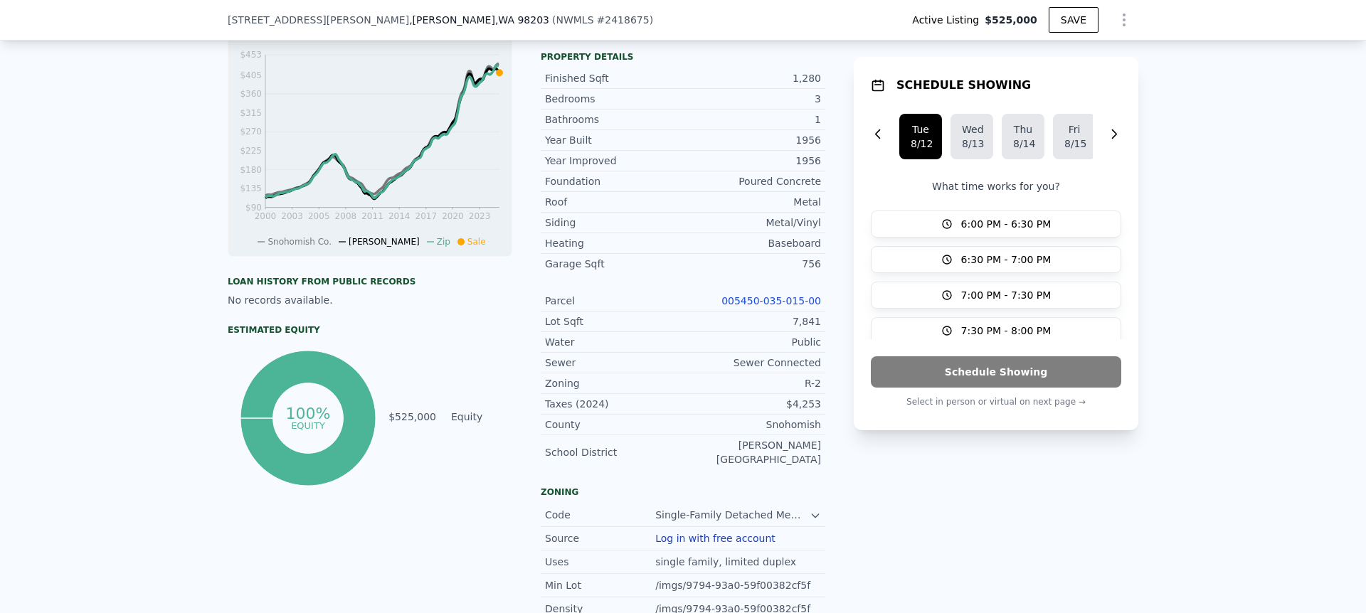
scroll to position [550, 0]
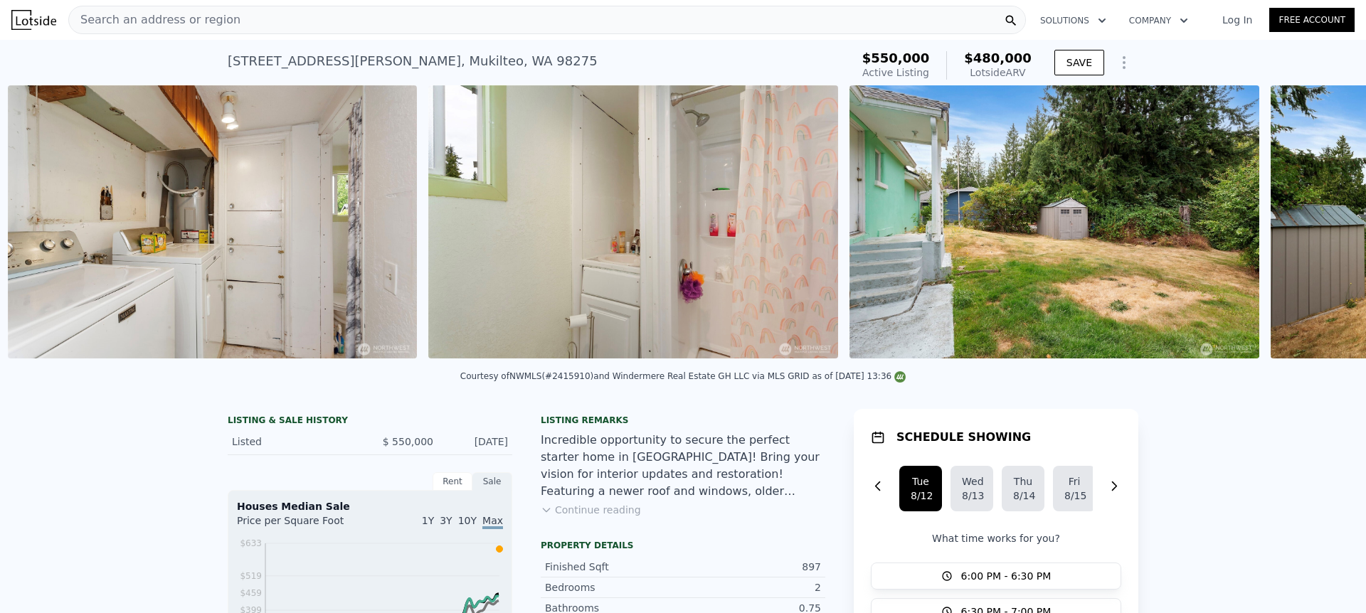
scroll to position [0, 4440]
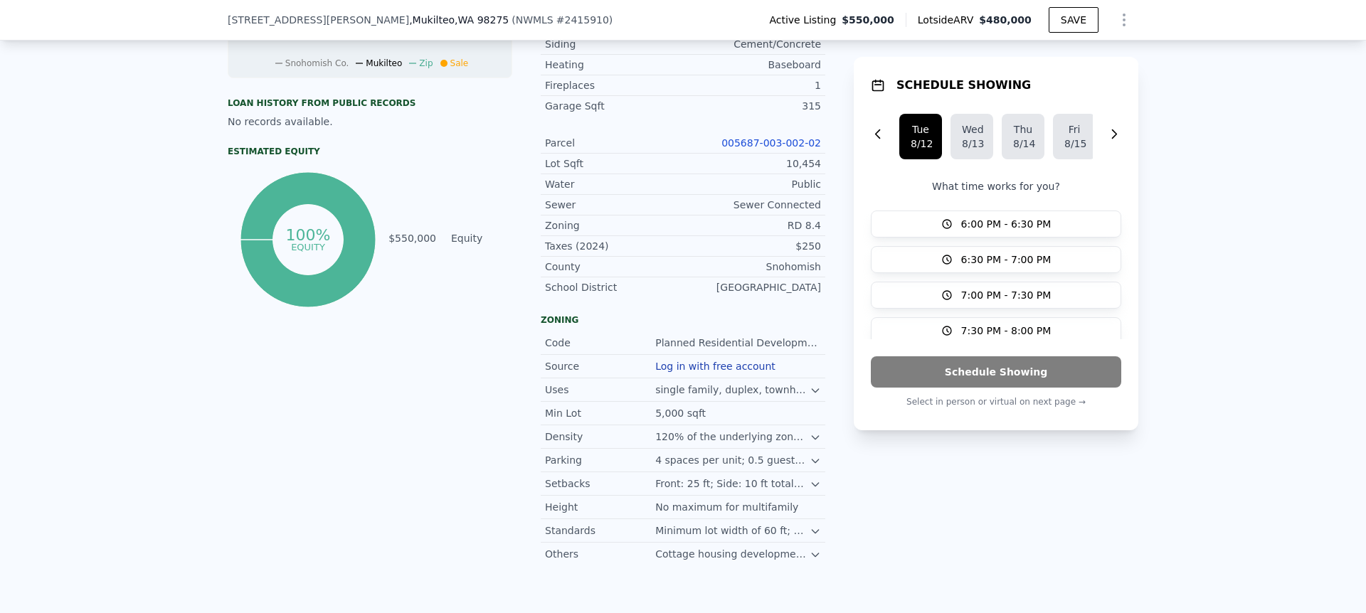
scroll to position [681, 0]
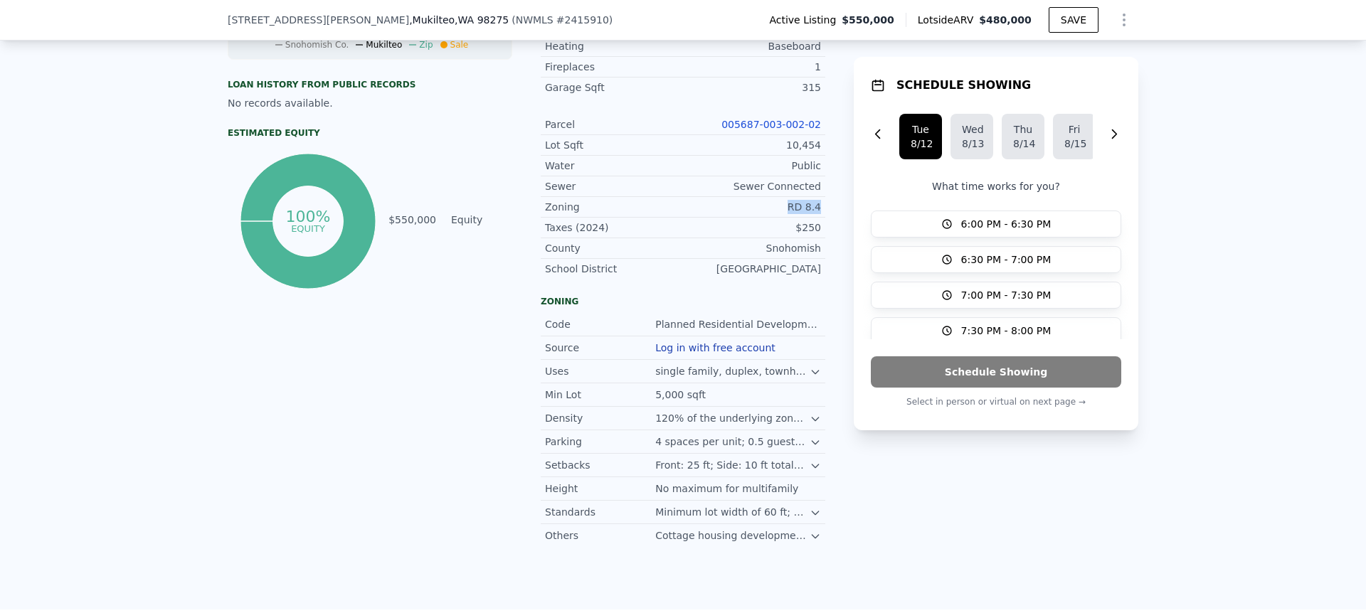
drag, startPoint x: 802, startPoint y: 203, endPoint x: 711, endPoint y: 202, distance: 91.1
click at [711, 202] on div "Zoning RD 8.4" at bounding box center [683, 207] width 284 height 21
click at [711, 202] on div "RD 8.4" at bounding box center [752, 207] width 138 height 14
click at [1228, 411] on div "LISTING & SALE HISTORY Listed $ 550,000 [DATE] Rent Sale Rent over time Price p…" at bounding box center [683, 161] width 1366 height 898
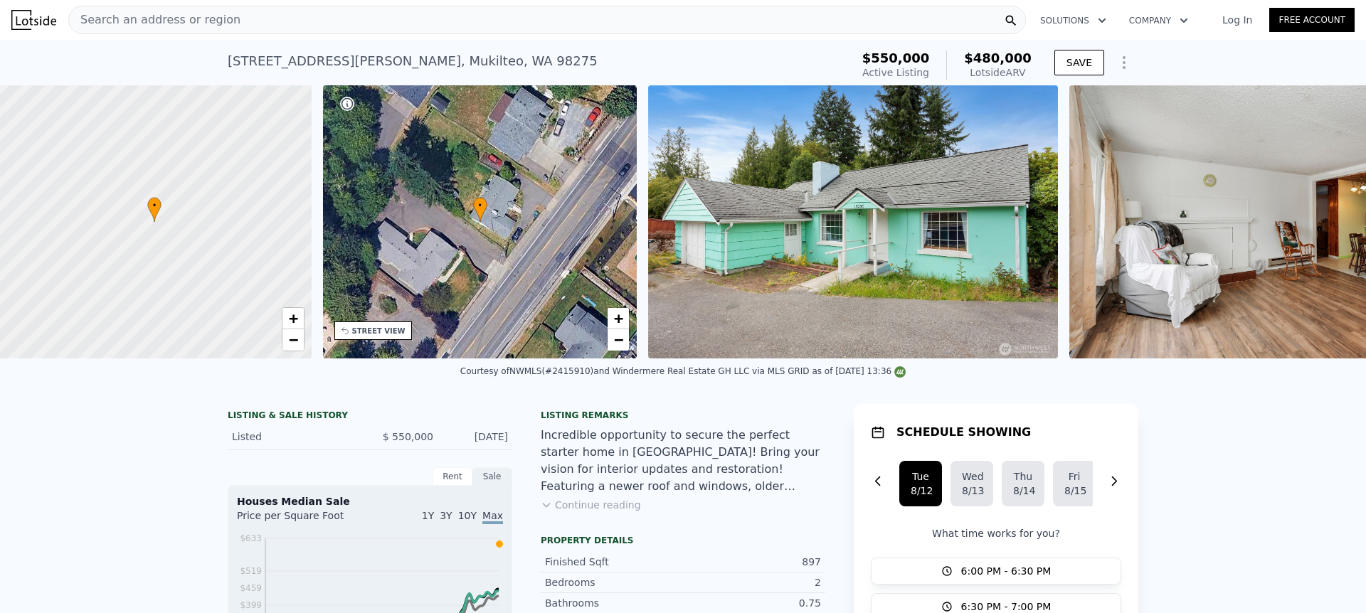
scroll to position [0, 6]
